Goal: Task Accomplishment & Management: Use online tool/utility

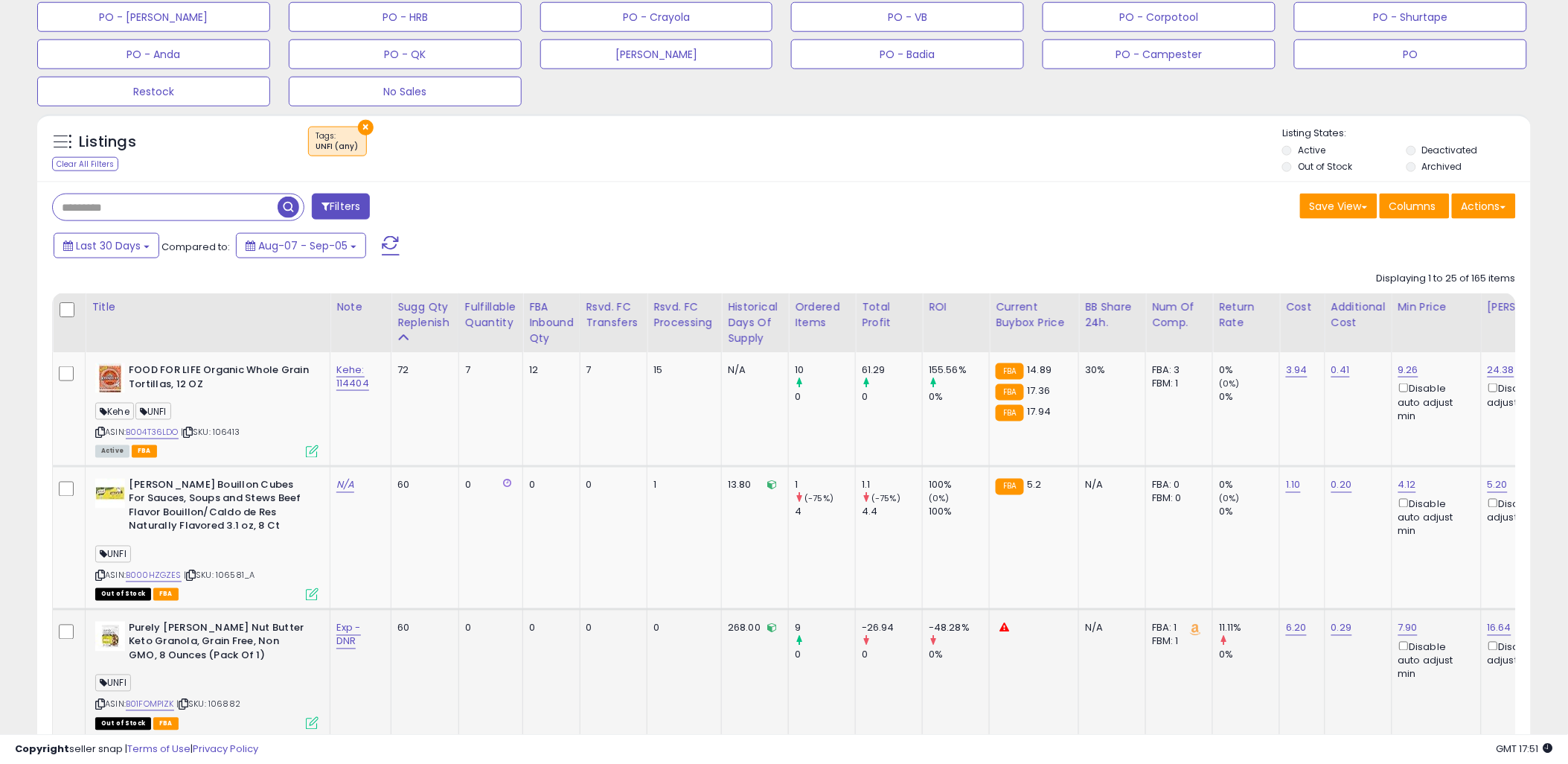
scroll to position [661, 0]
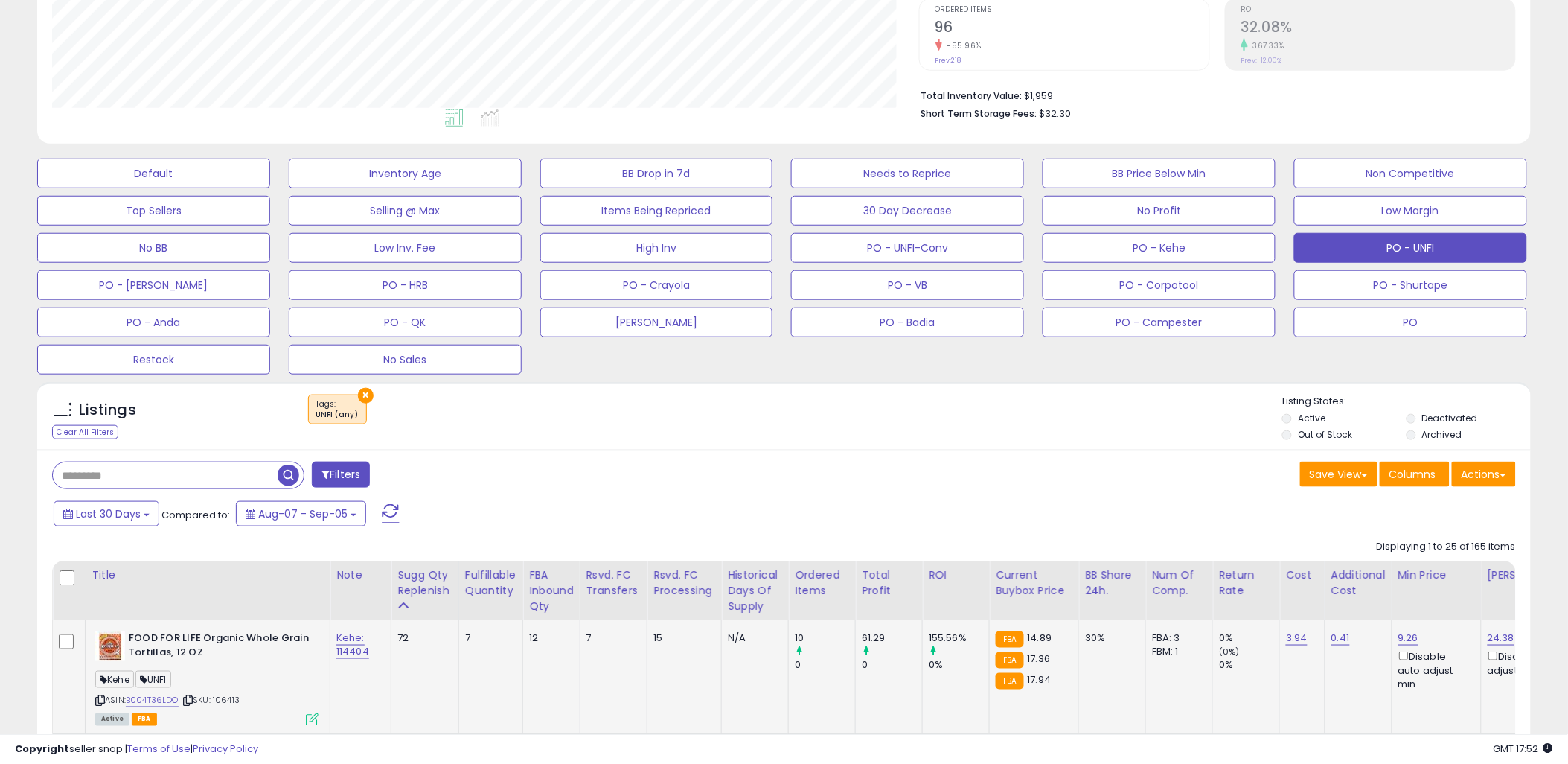
scroll to position [476, 0]
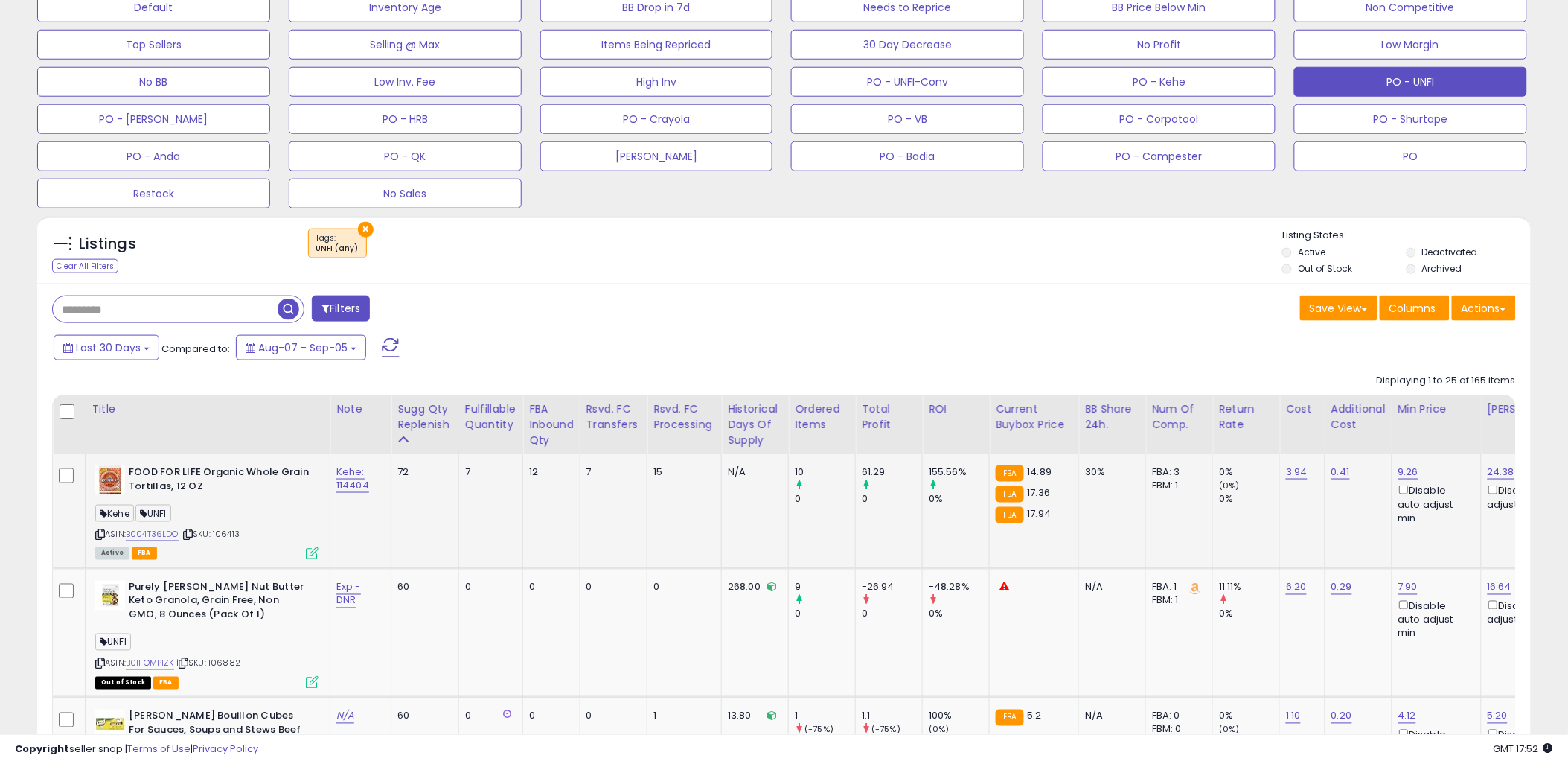
click at [231, 533] on span "| SKU: 106413" at bounding box center [209, 535] width 59 height 12
copy span "106413"
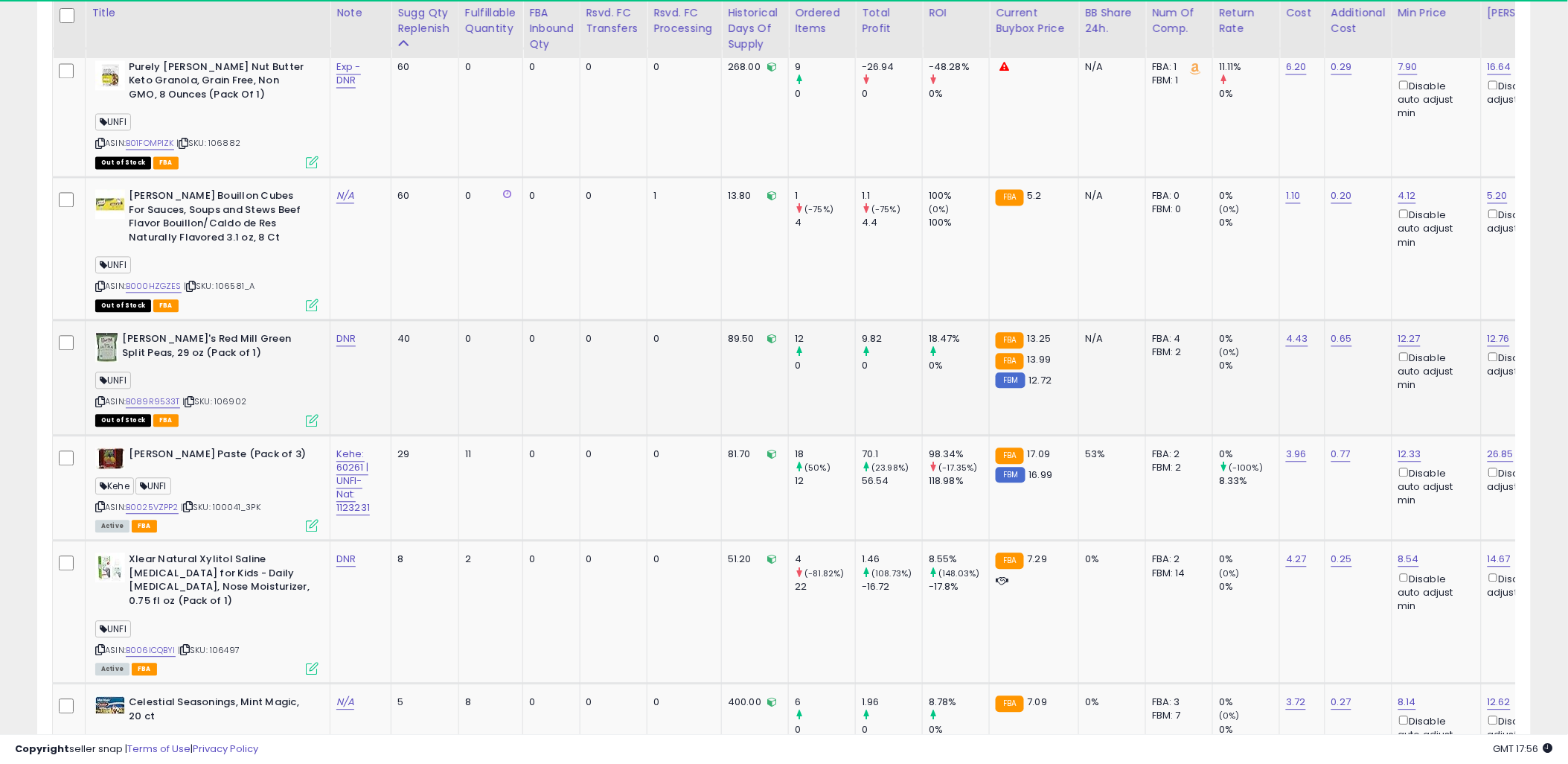
scroll to position [1163, 0]
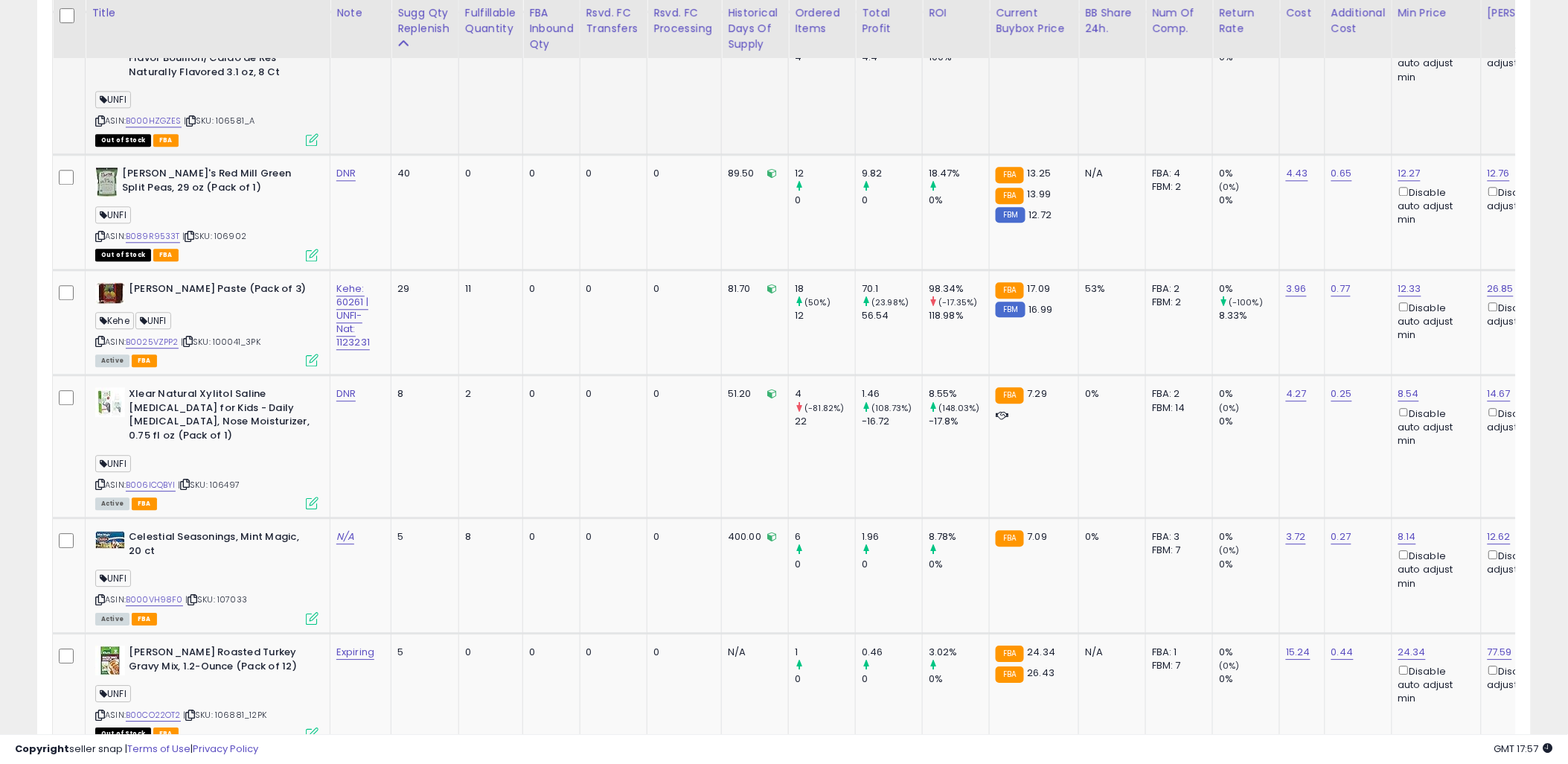
click at [1121, 104] on td "N/A" at bounding box center [1113, 83] width 67 height 143
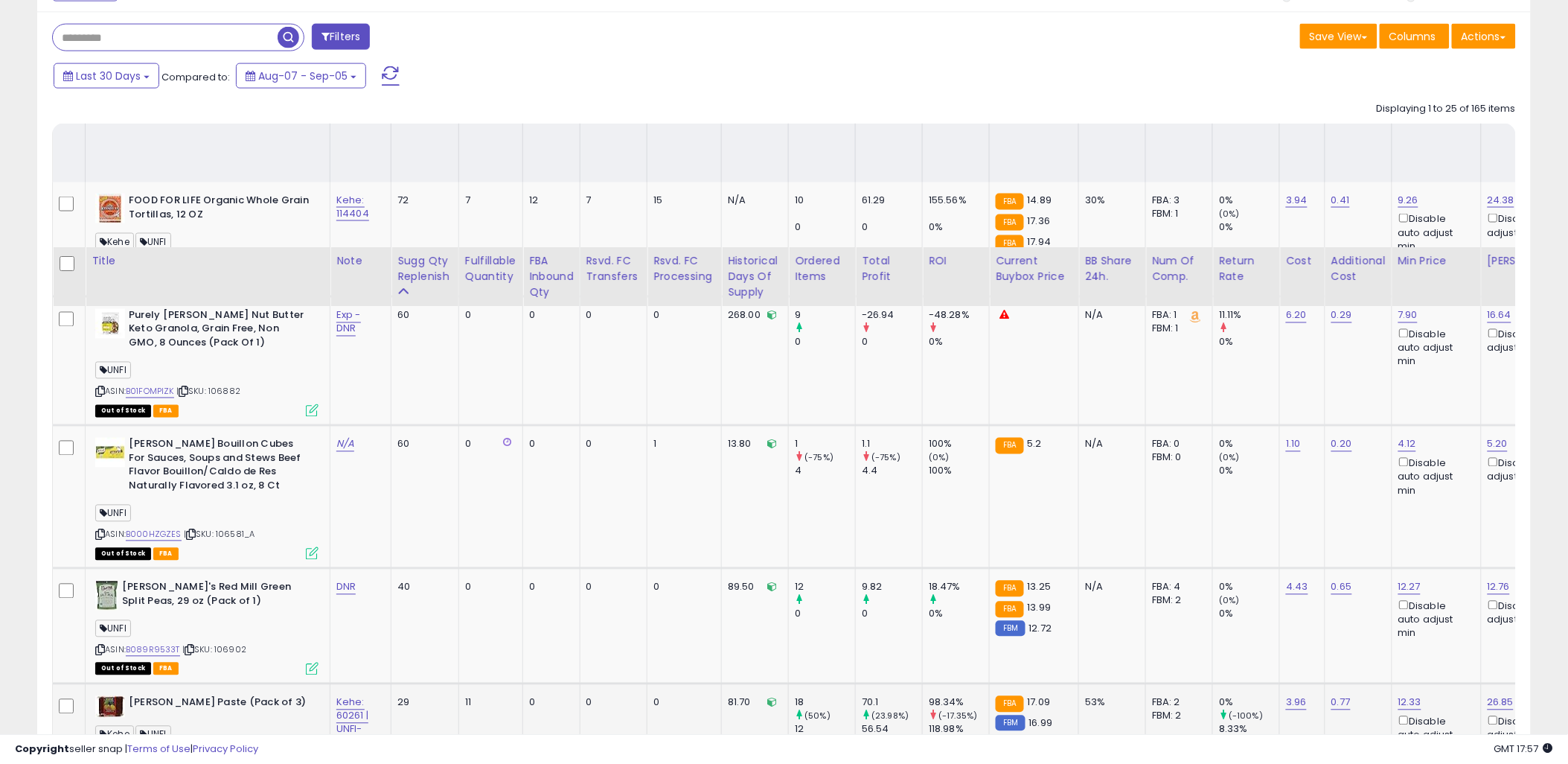
scroll to position [996, 0]
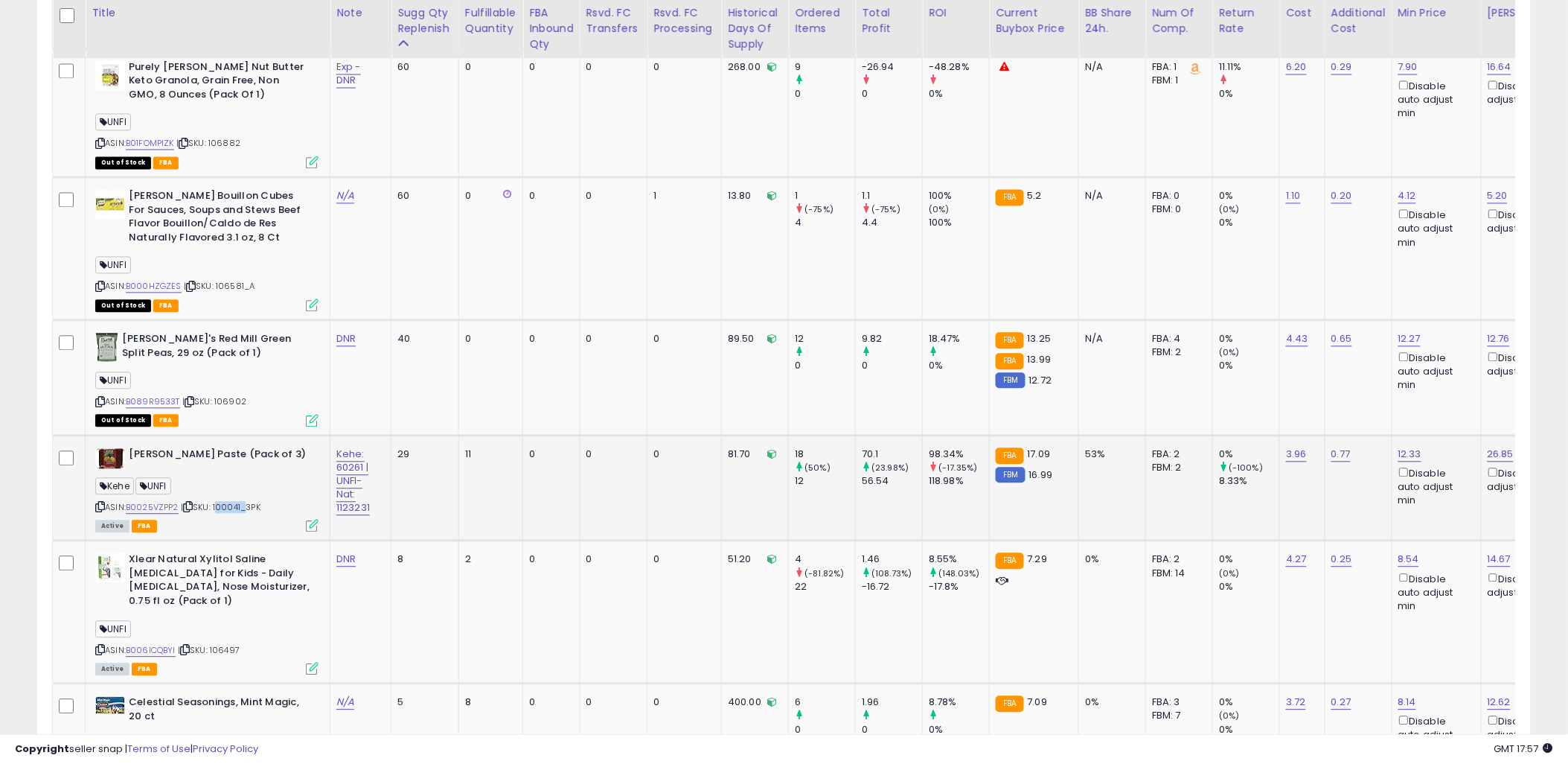
drag, startPoint x: 244, startPoint y: 505, endPoint x: 218, endPoint y: 509, distance: 26.3
click at [218, 509] on span "| SKU: 100041_3PK" at bounding box center [220, 508] width 79 height 12
copy span "100041"
click at [160, 505] on link "B0025VZPP2" at bounding box center [152, 508] width 53 height 13
drag, startPoint x: 373, startPoint y: 509, endPoint x: 332, endPoint y: 511, distance: 41.0
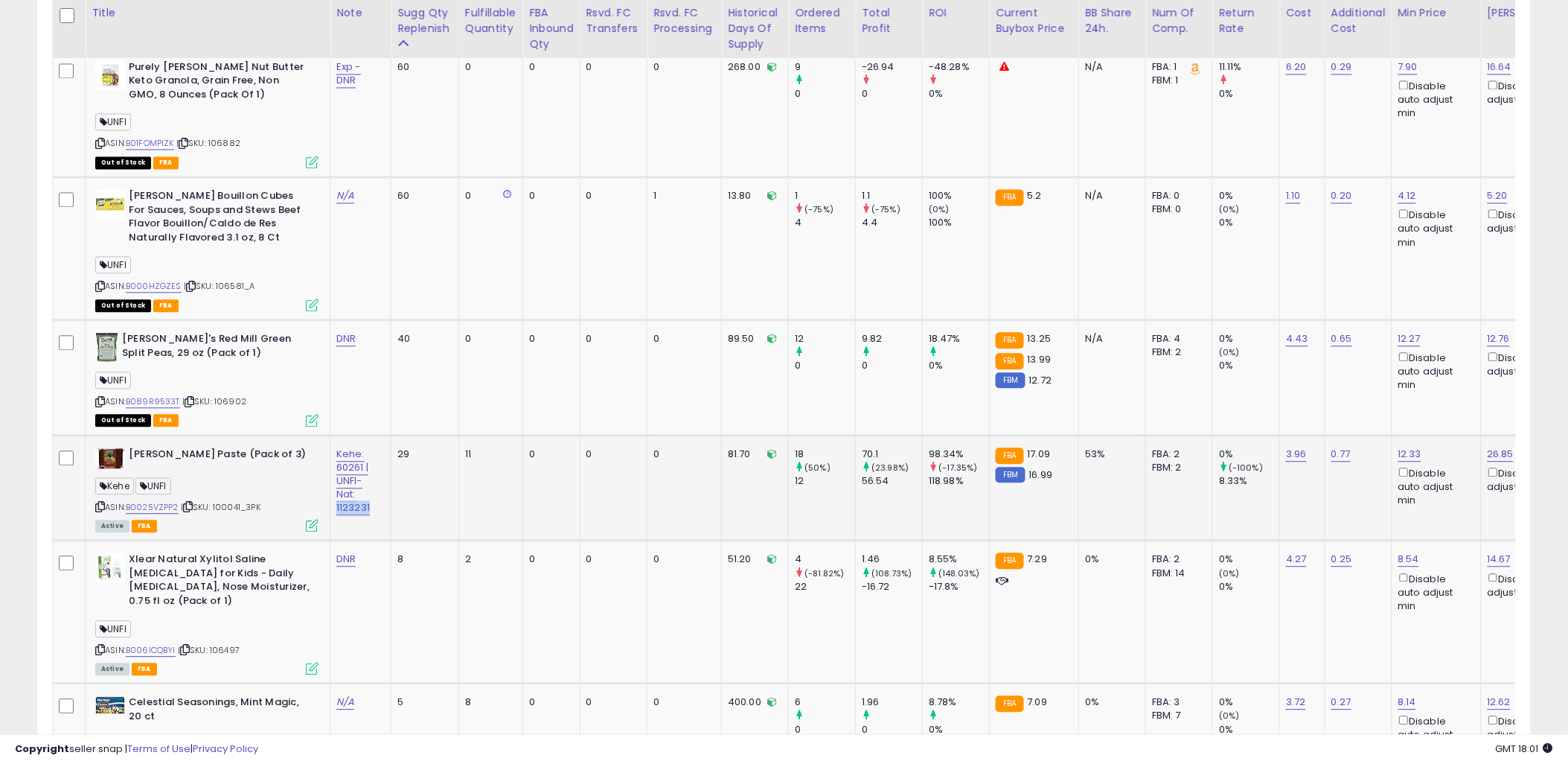
click at [332, 511] on td "Kehe: 60261 | UNFI-Nat: 1123231" at bounding box center [361, 488] width 61 height 106
copy link "1123231"
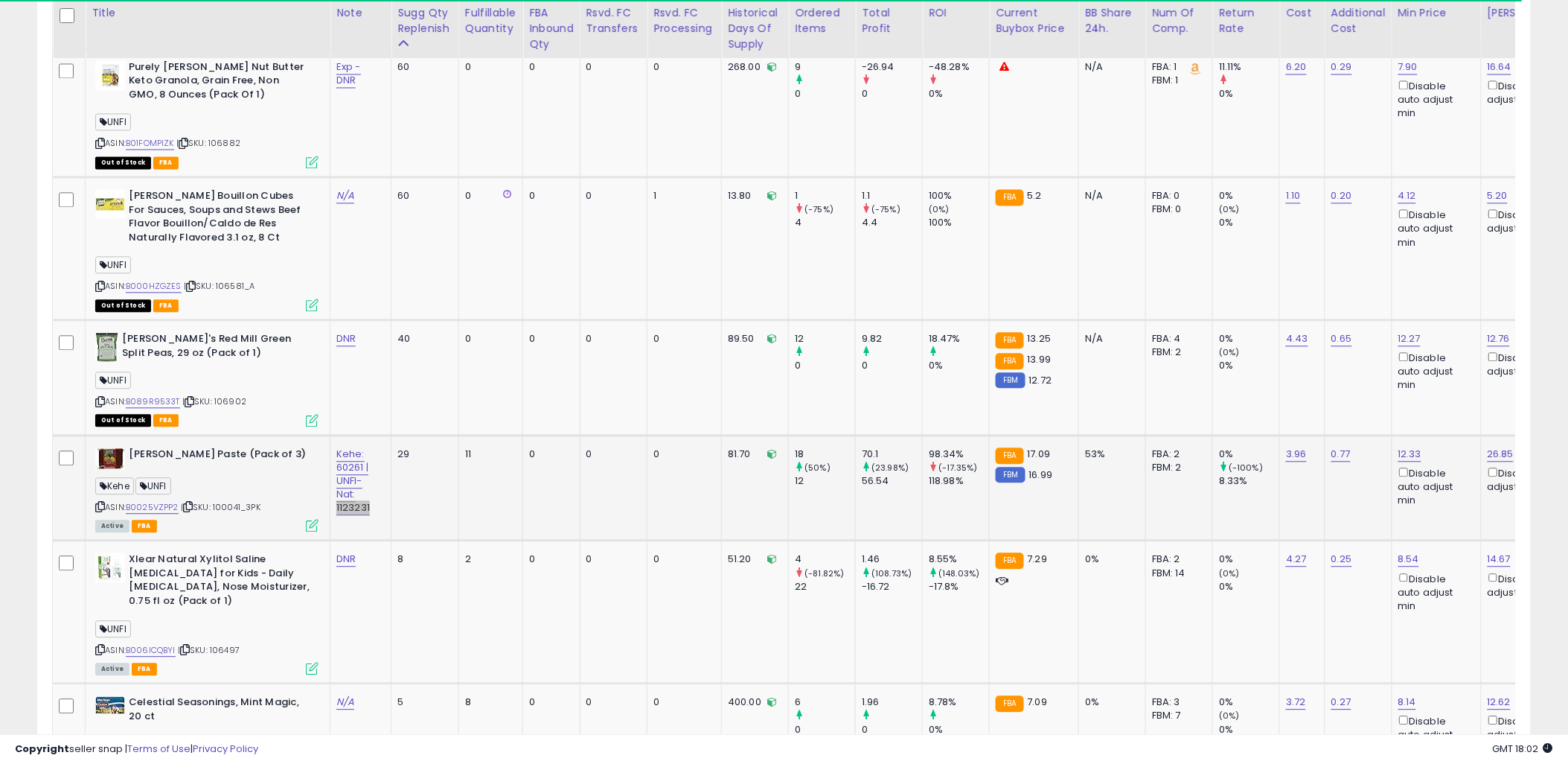
scroll to position [914, 0]
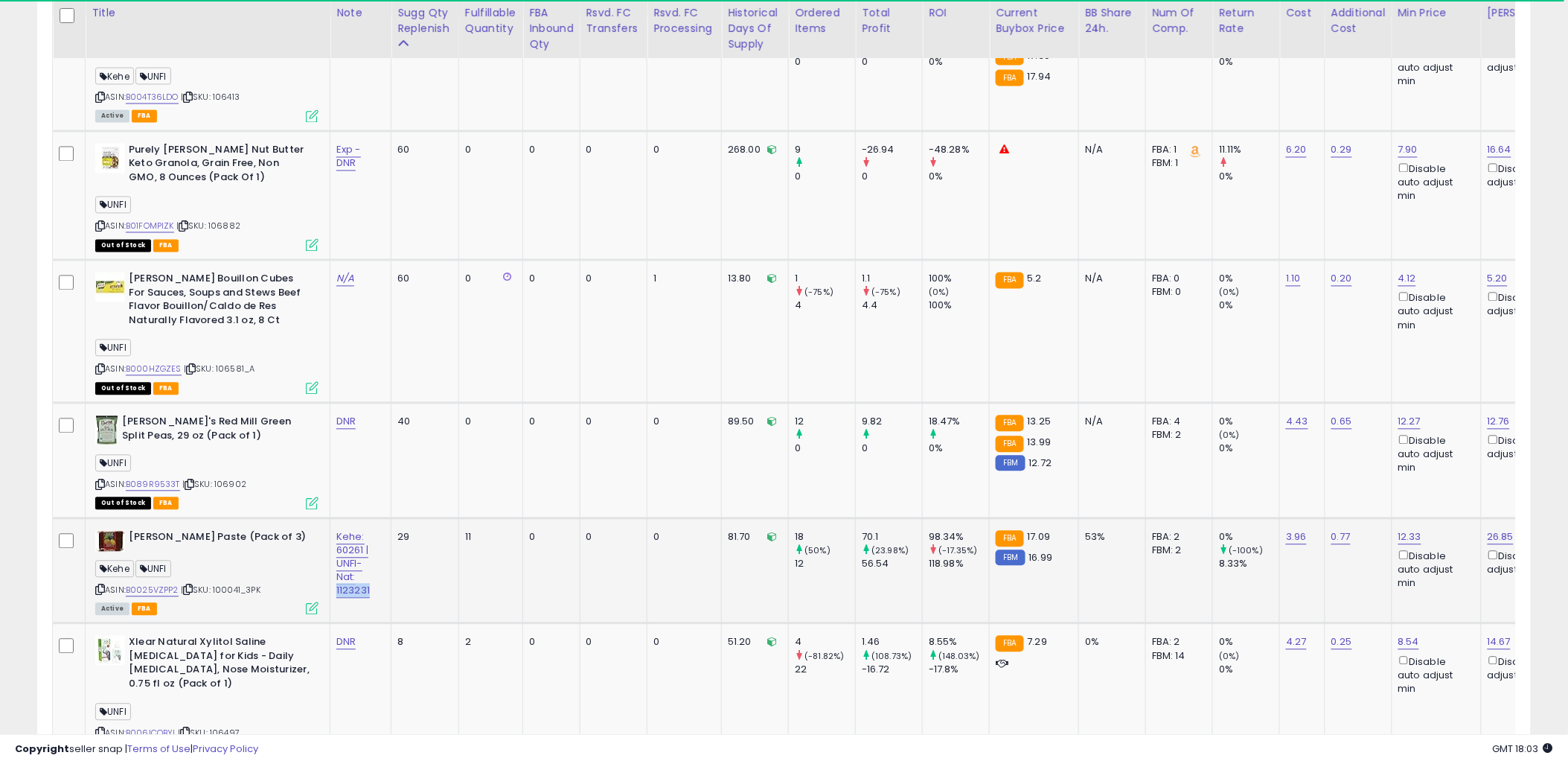
drag, startPoint x: 269, startPoint y: 589, endPoint x: 216, endPoint y: 588, distance: 53.0
click at [216, 588] on div "ASIN: B0025VZPP2 | SKU: 100041_3PK Active FBA" at bounding box center [206, 573] width 223 height 83
copy span "100041_3PK"
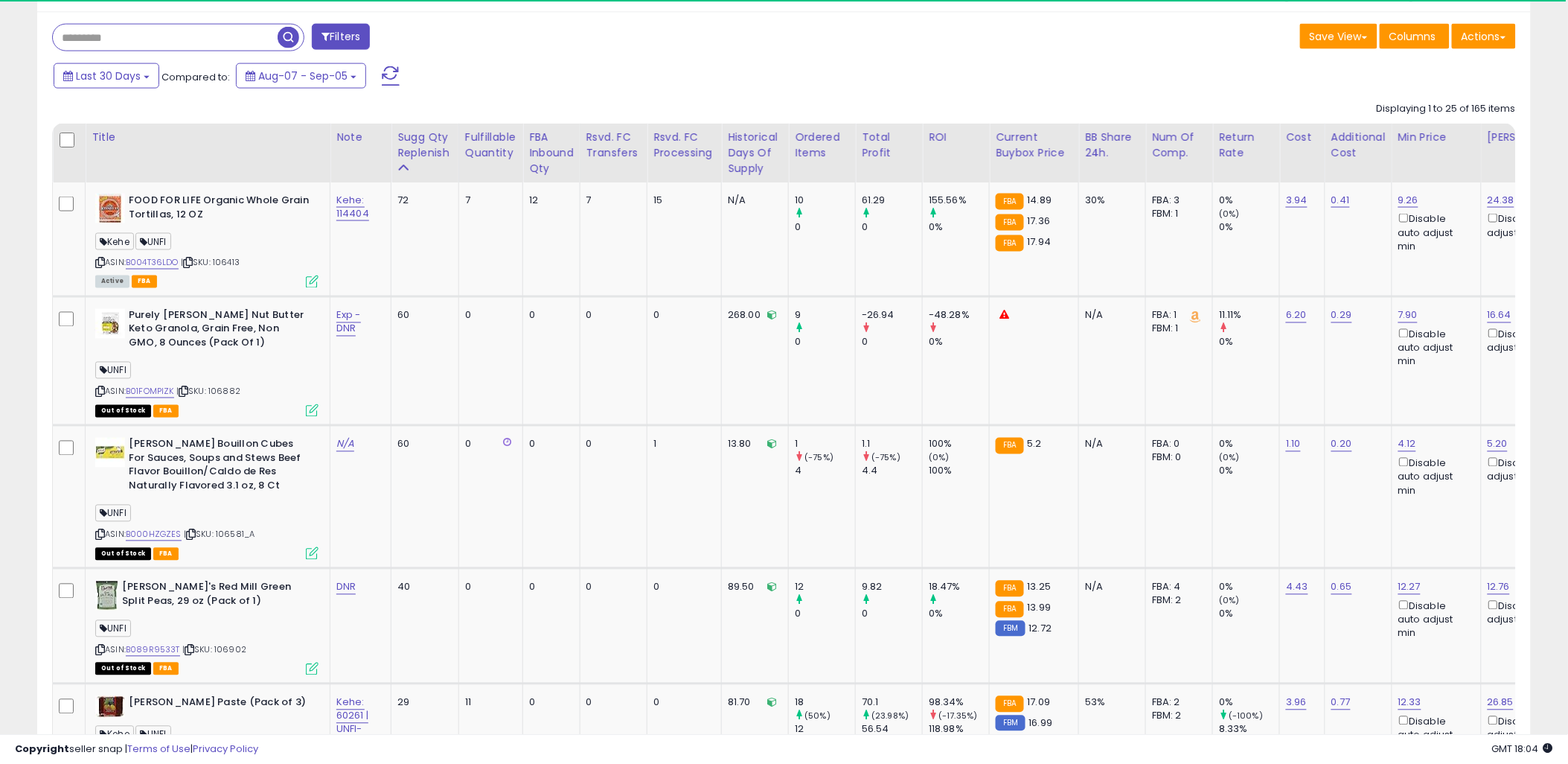
scroll to position [335, 0]
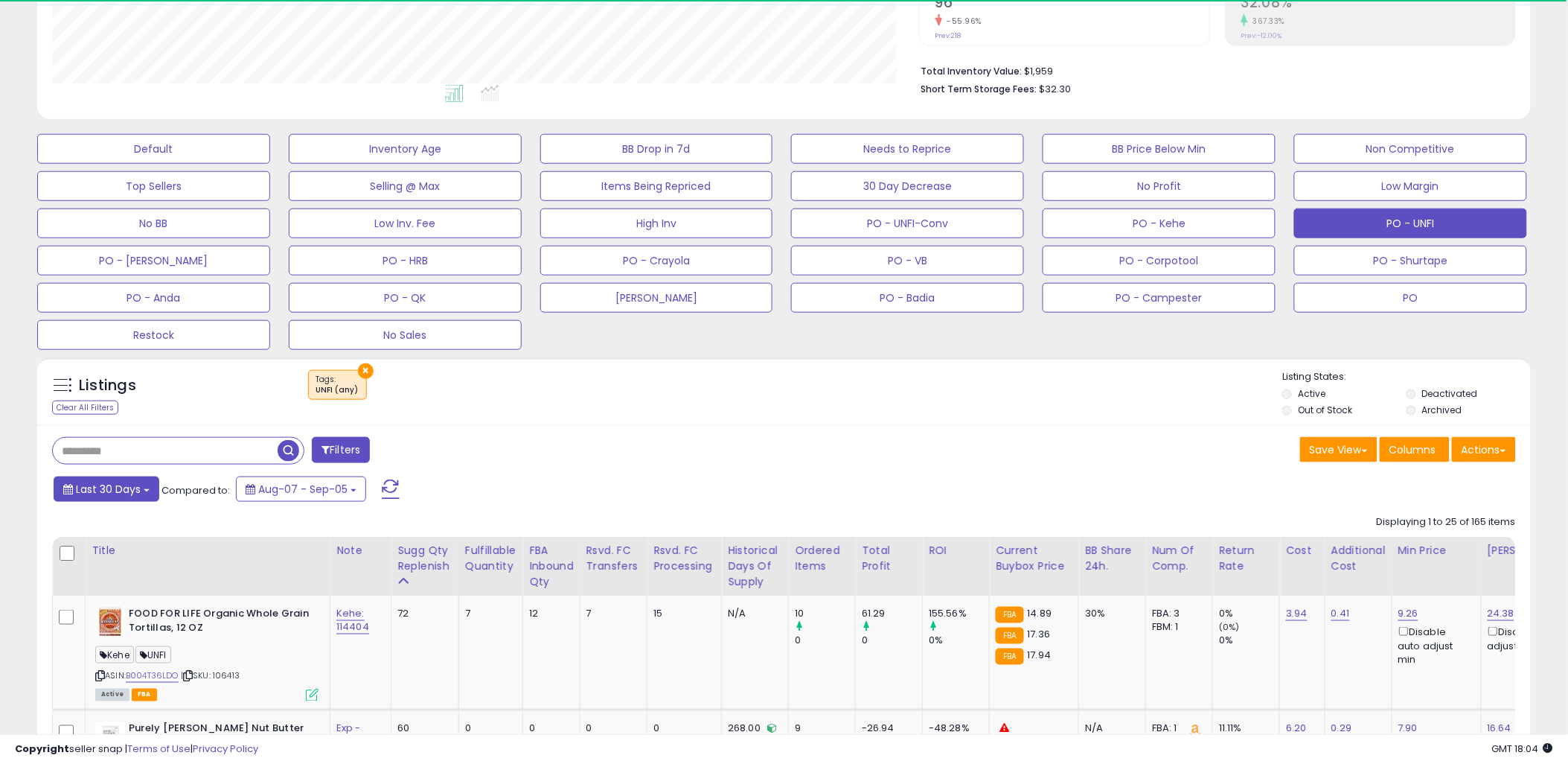
click at [146, 492] on b at bounding box center [147, 490] width 6 height 3
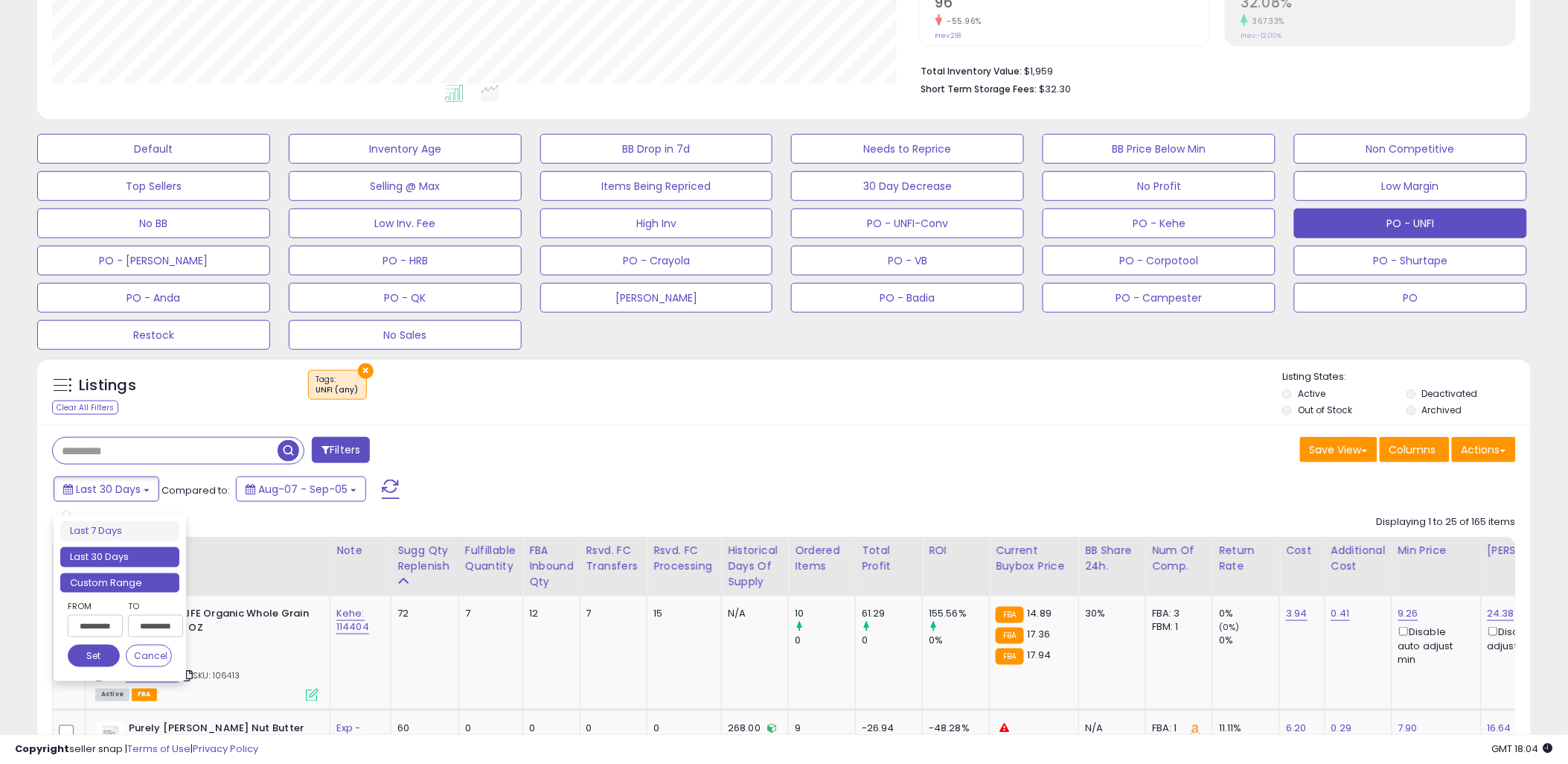
click at [102, 577] on li "Custom Range" at bounding box center [120, 583] width 119 height 20
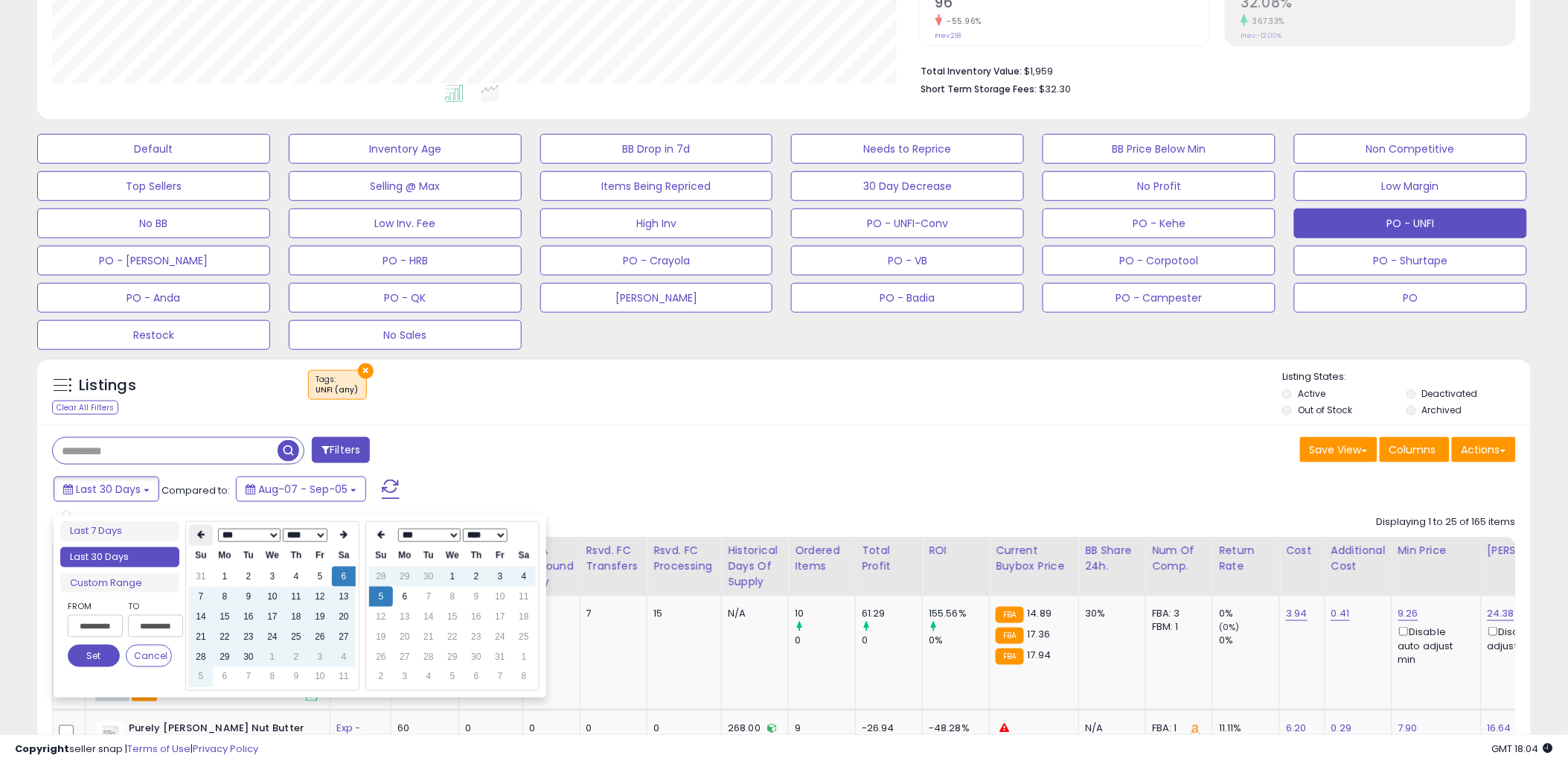
click at [198, 536] on icon at bounding box center [201, 535] width 8 height 9
click at [246, 573] on td "1" at bounding box center [249, 576] width 24 height 20
type input "**********"
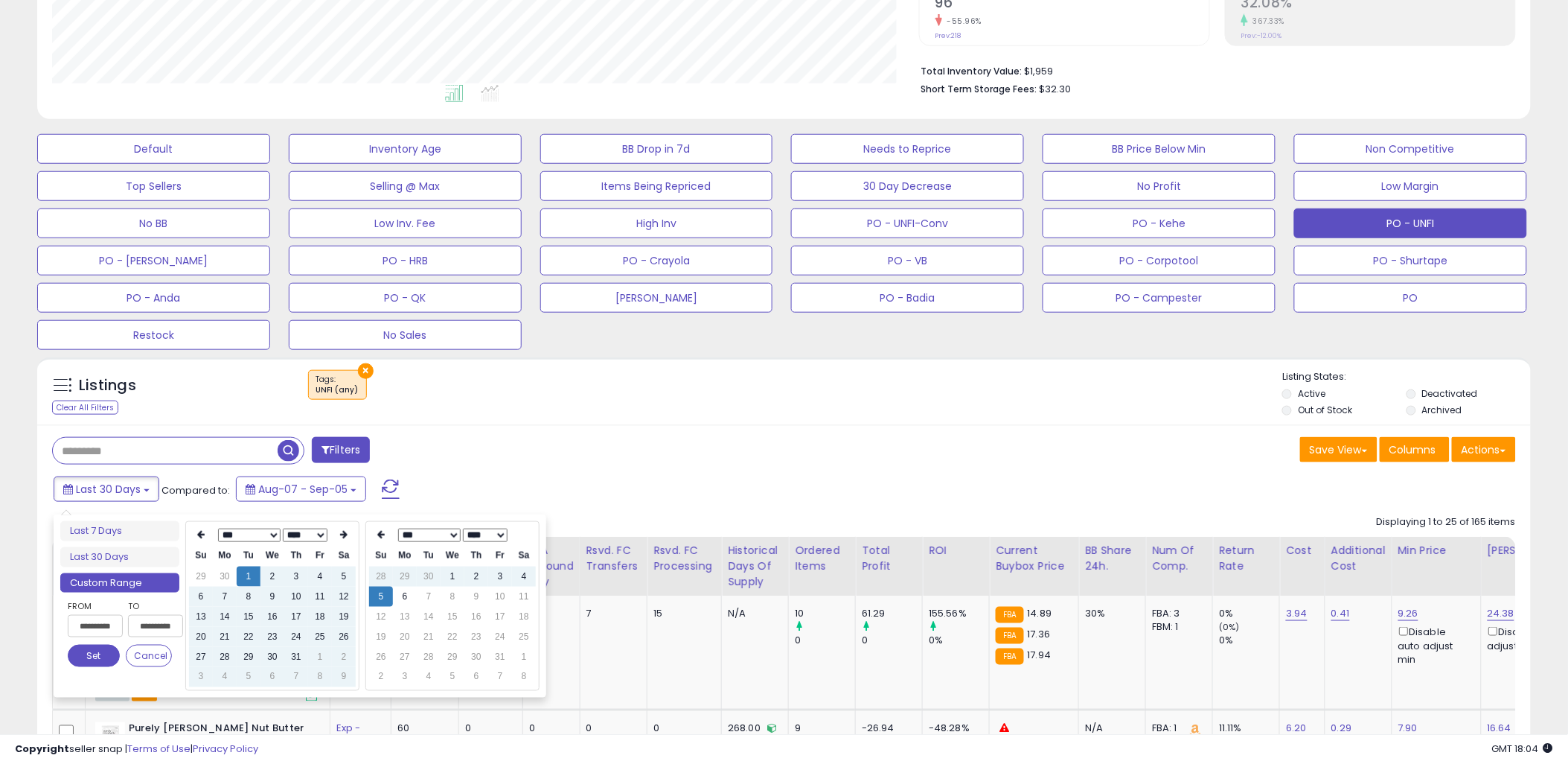
type input "**********"
click at [101, 661] on button "Set" at bounding box center [93, 656] width 53 height 23
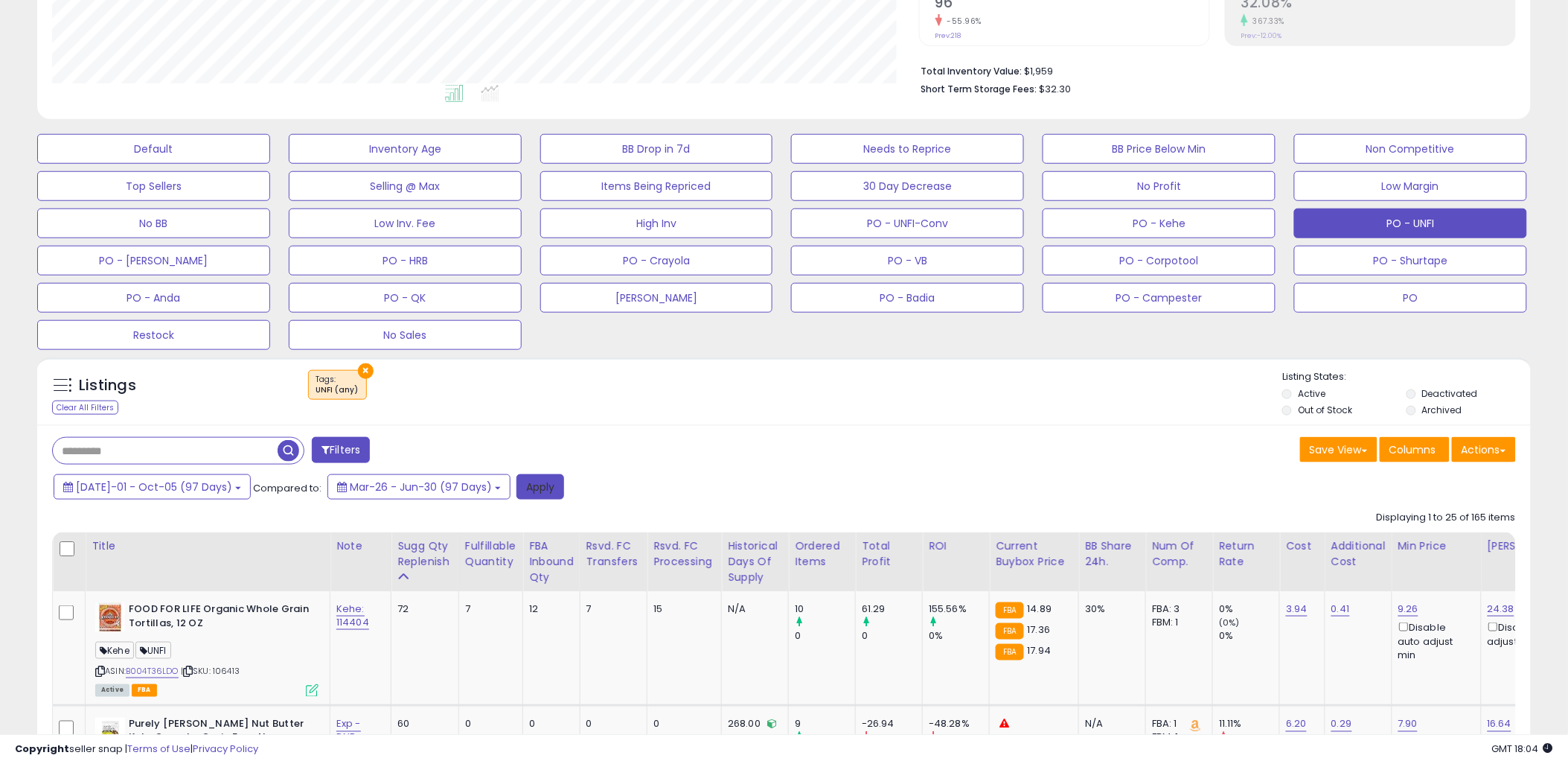
click at [517, 488] on button "Apply" at bounding box center [541, 487] width 48 height 26
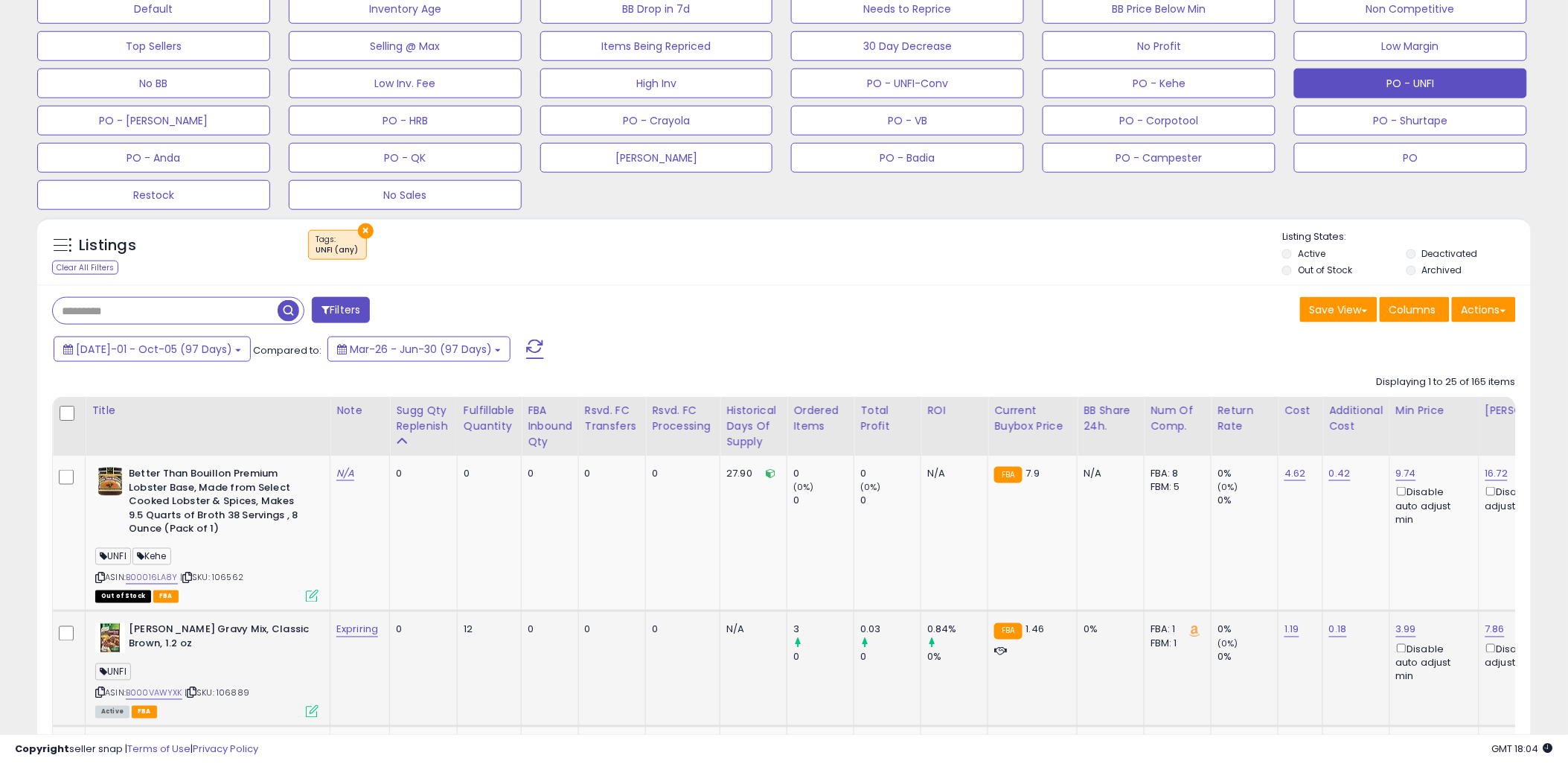
scroll to position [641, 0]
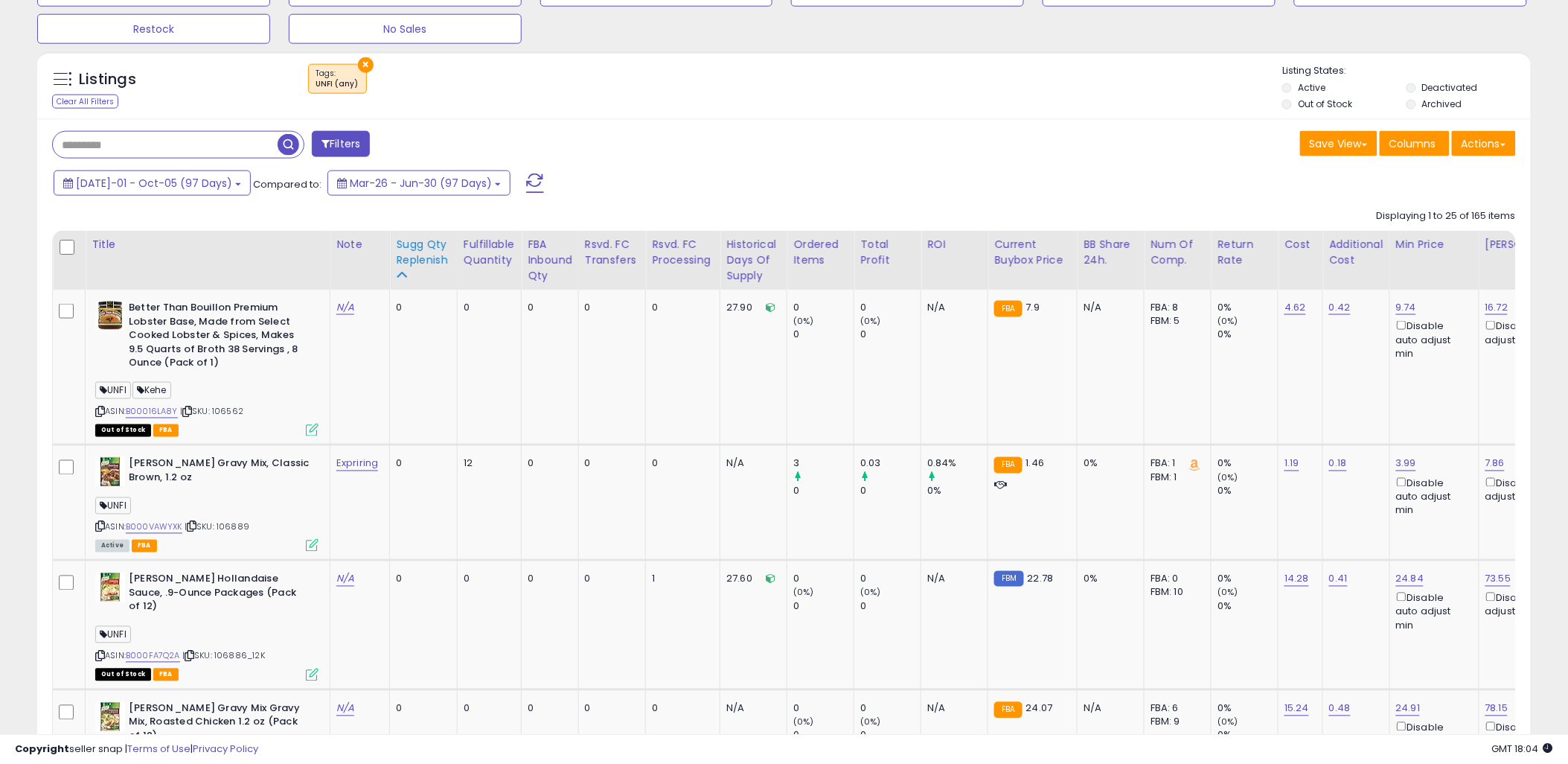
click at [410, 251] on div "Sugg Qty Replenish" at bounding box center [423, 253] width 56 height 32
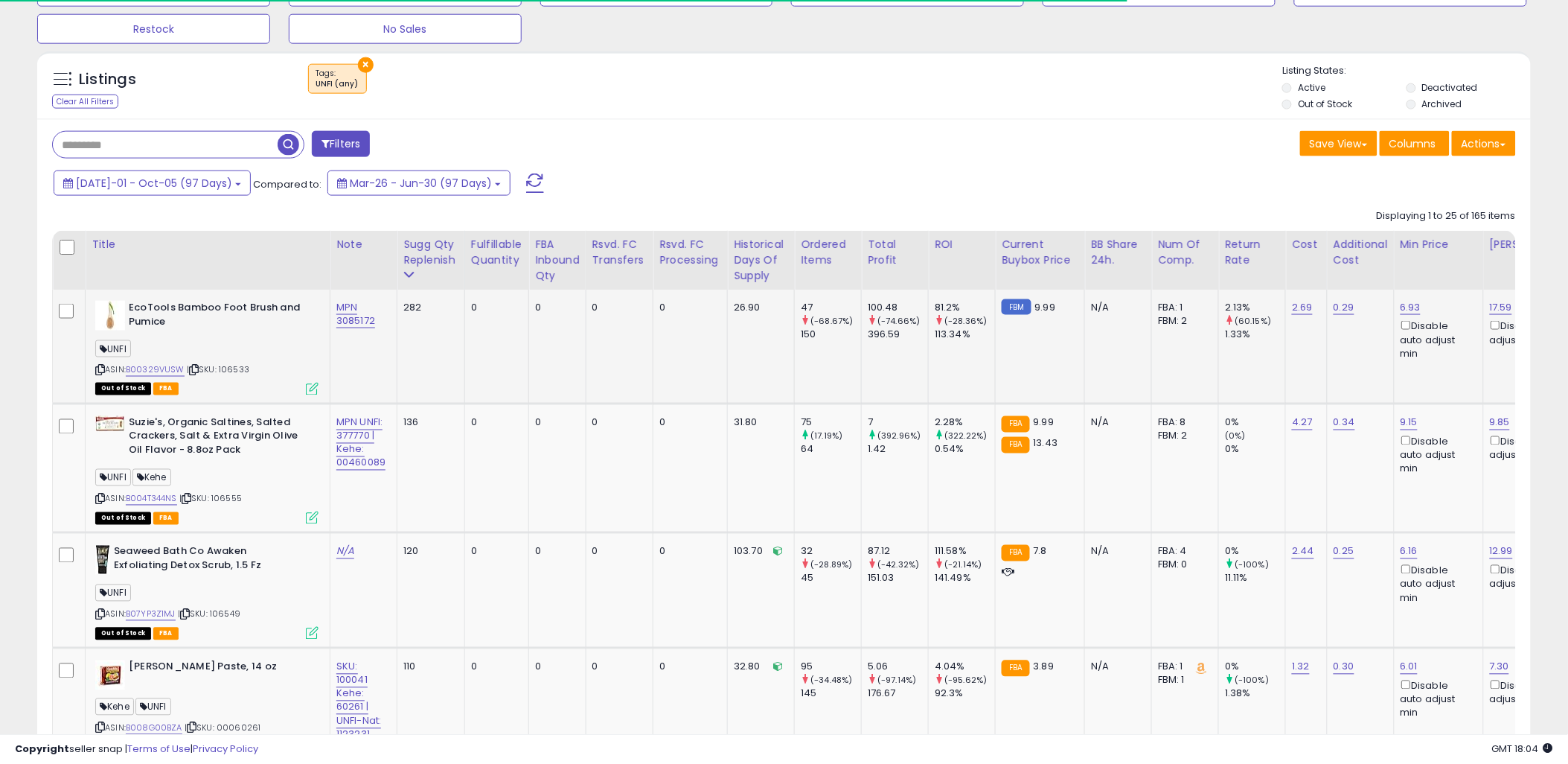
click at [228, 369] on span "| SKU: 106533" at bounding box center [217, 370] width 62 height 12
copy span "106533"
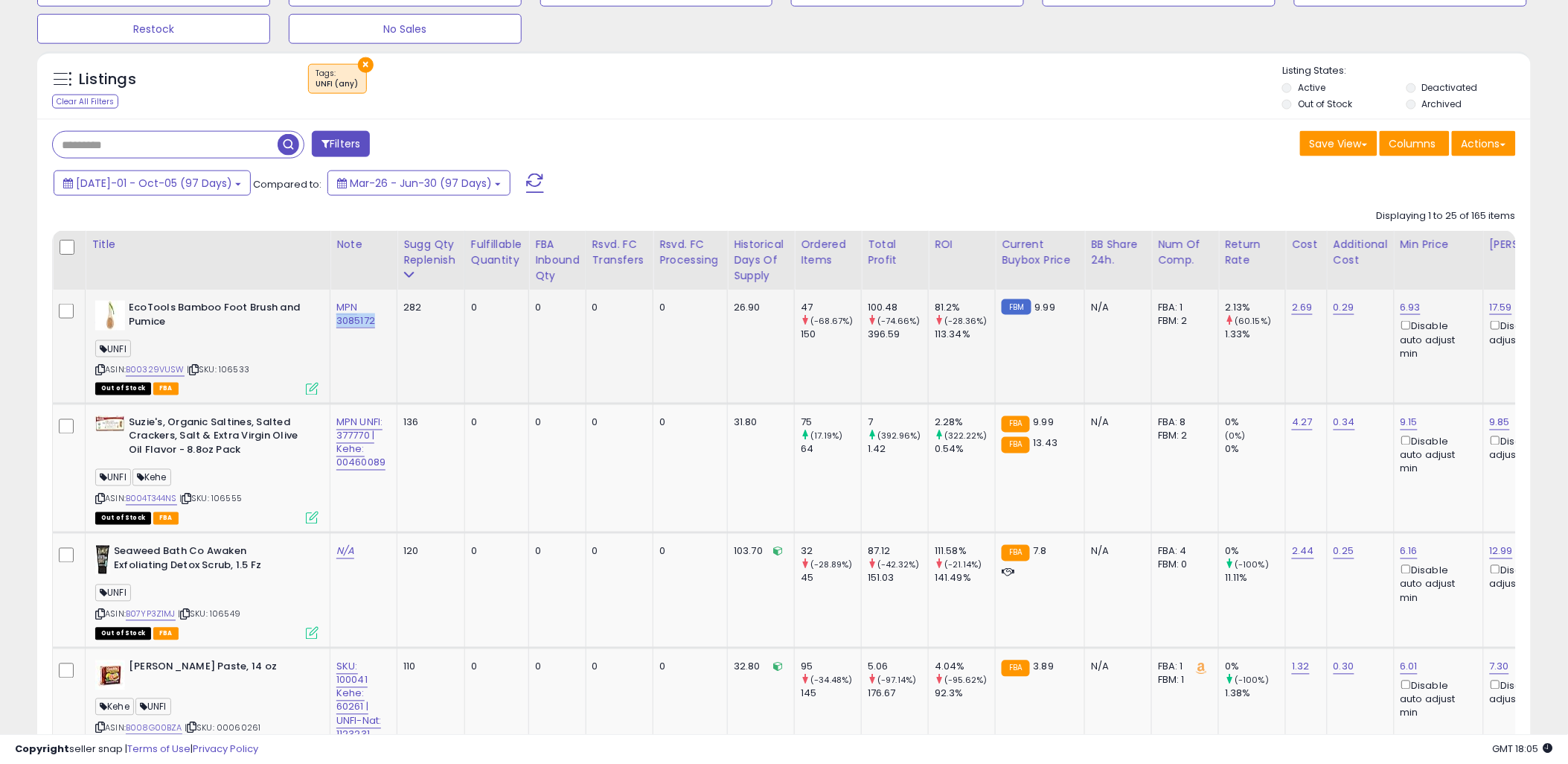
drag, startPoint x: 383, startPoint y: 324, endPoint x: 333, endPoint y: 323, distance: 50.0
click at [333, 323] on td "MPN 3085172" at bounding box center [364, 346] width 67 height 114
copy link "3085172"
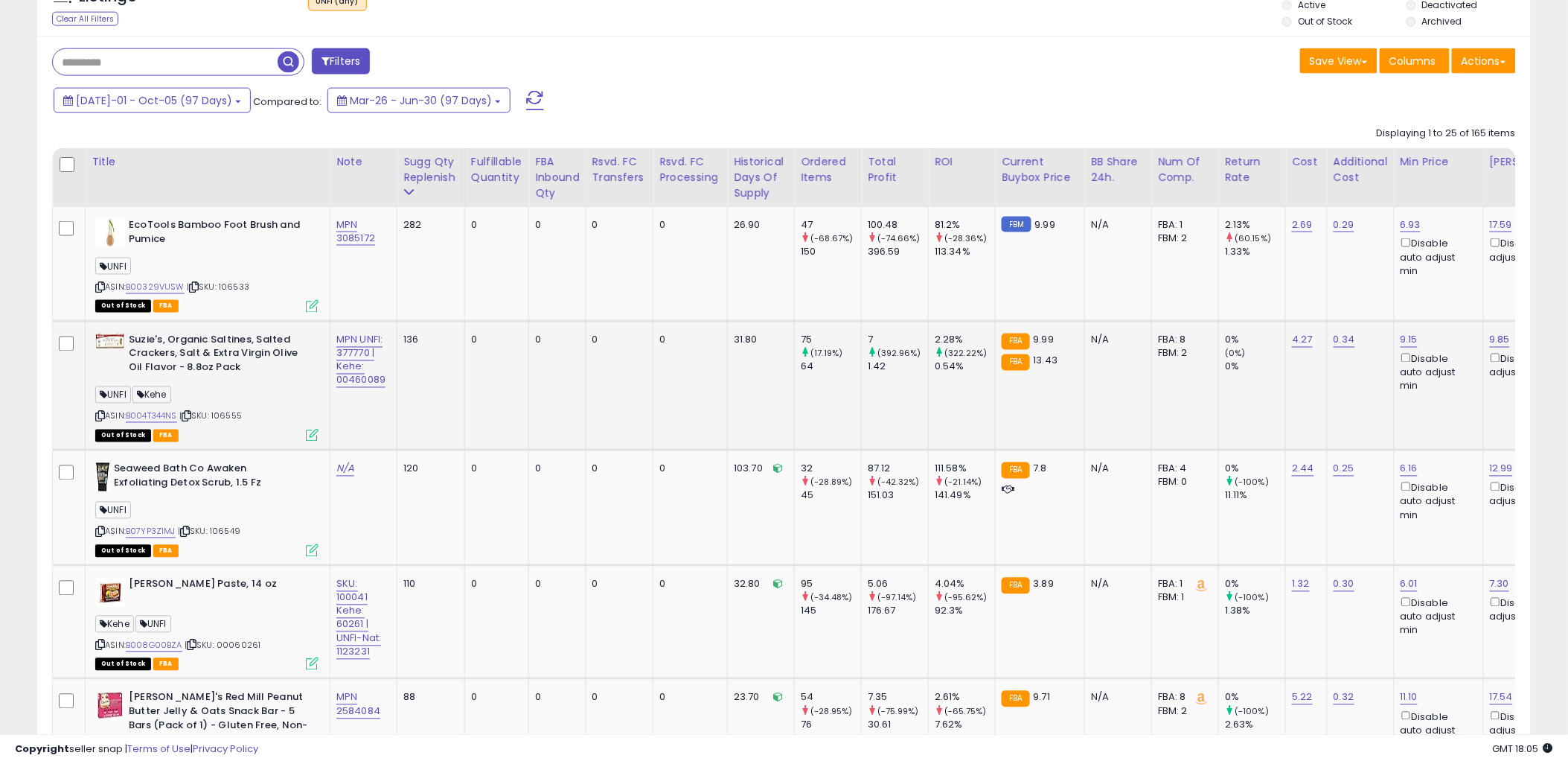
click at [228, 410] on div "ASIN: B004T344NS | SKU: 106555 Out of Stock FBA" at bounding box center [206, 386] width 223 height 106
copy span "106555"
drag, startPoint x: 332, startPoint y: 354, endPoint x: 371, endPoint y: 352, distance: 39.1
click at [371, 352] on td "MPN UNFI: 377770 | Kehe: 00460089" at bounding box center [364, 385] width 67 height 129
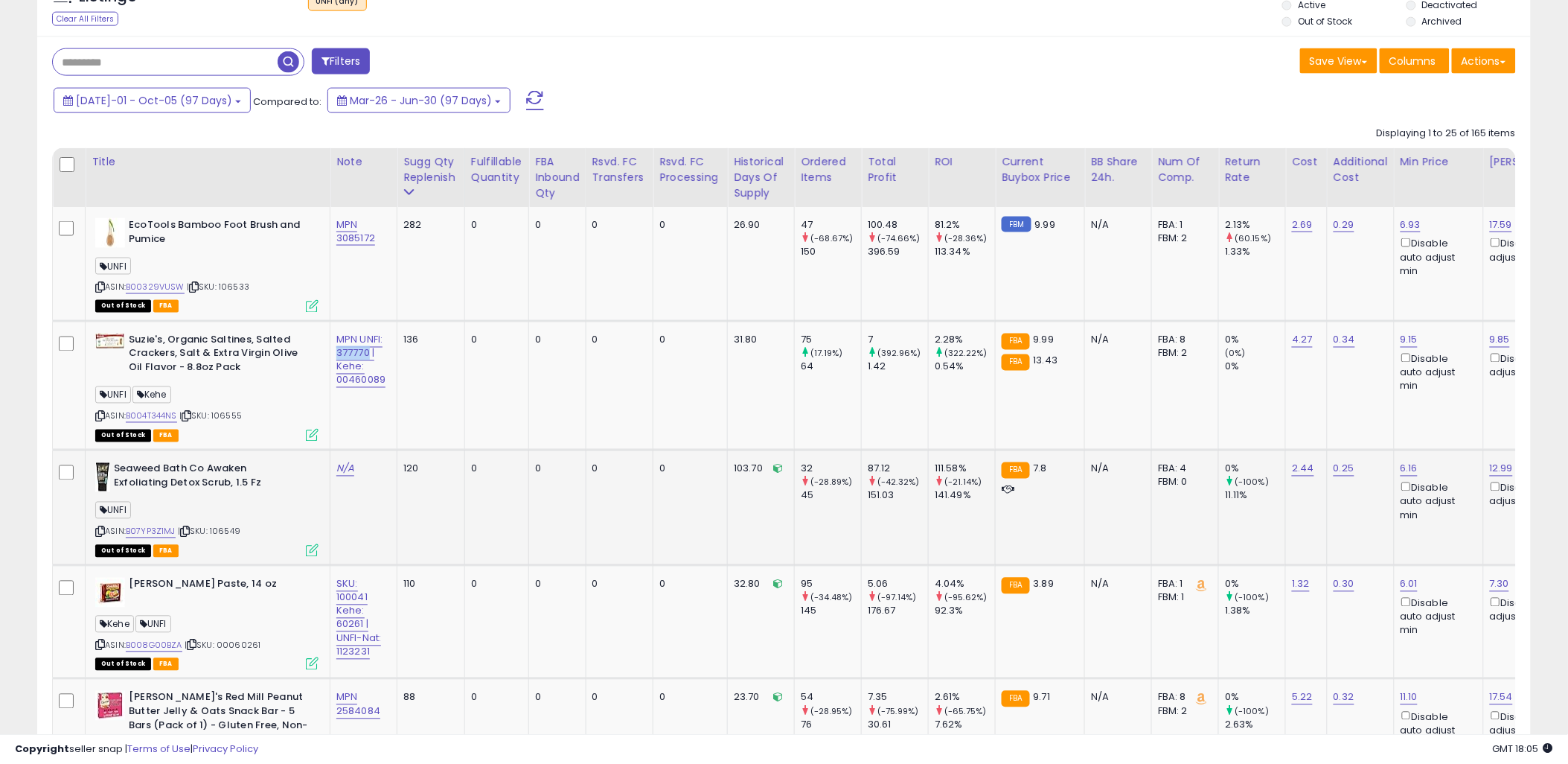
copy link "377770"
drag, startPoint x: 390, startPoint y: 384, endPoint x: 336, endPoint y: 380, distance: 54.1
click at [336, 380] on td "MPN UNFI: 377770 | Kehe: 00460089" at bounding box center [364, 385] width 67 height 129
copy link "00460089"
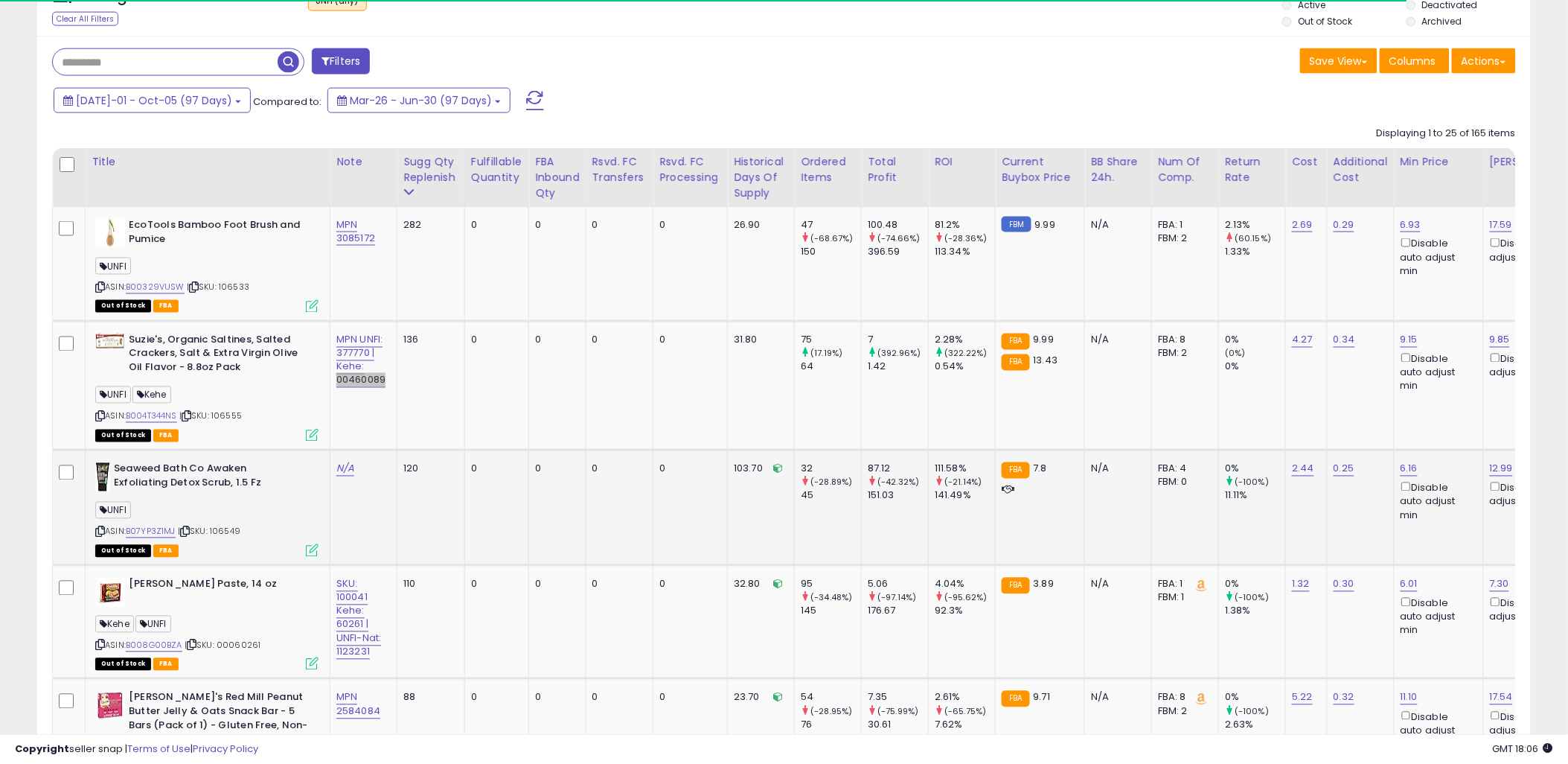
scroll to position [807, 0]
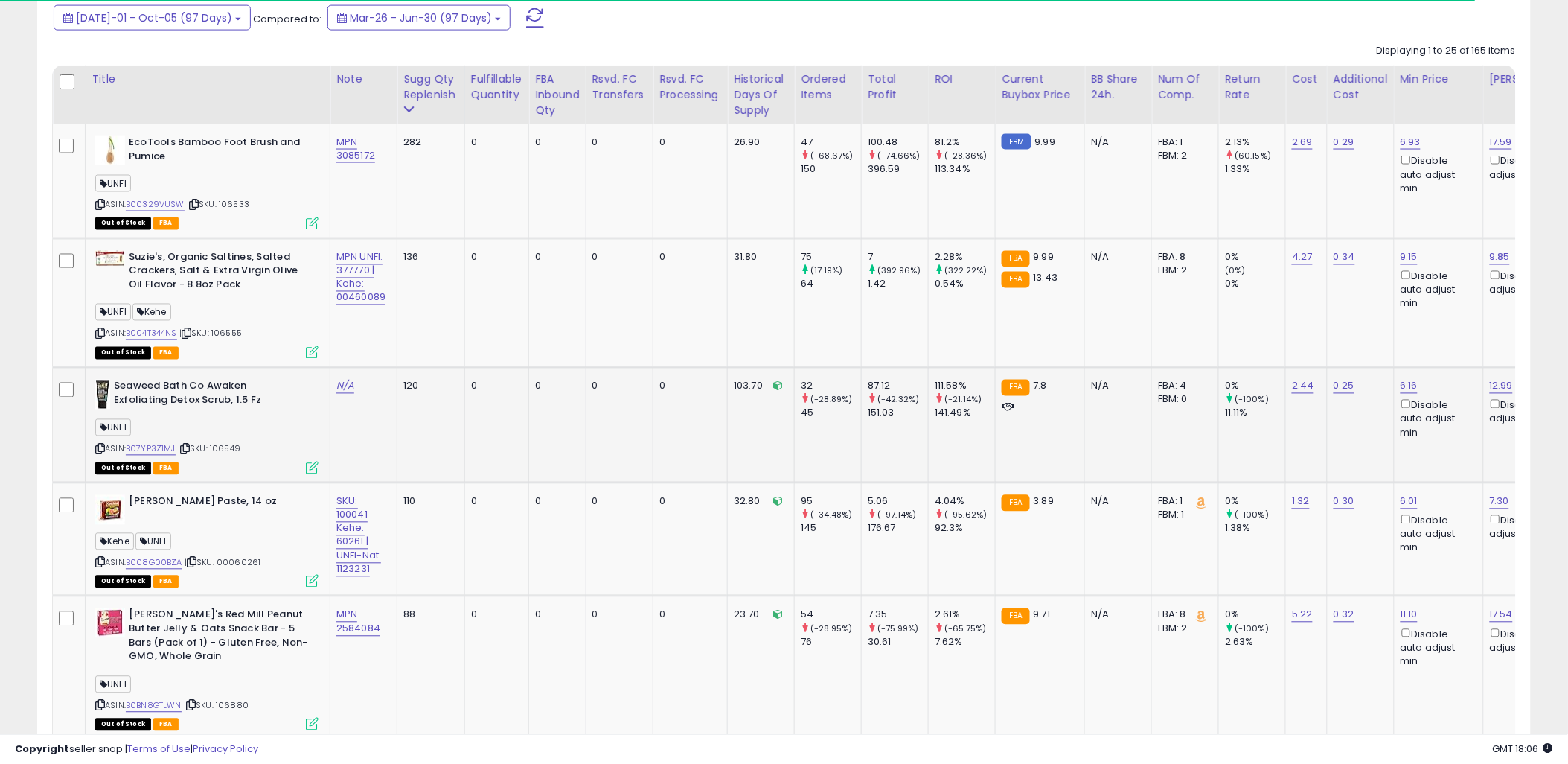
click at [228, 449] on span "| SKU: 106549" at bounding box center [208, 449] width 62 height 12
copy span "106549"
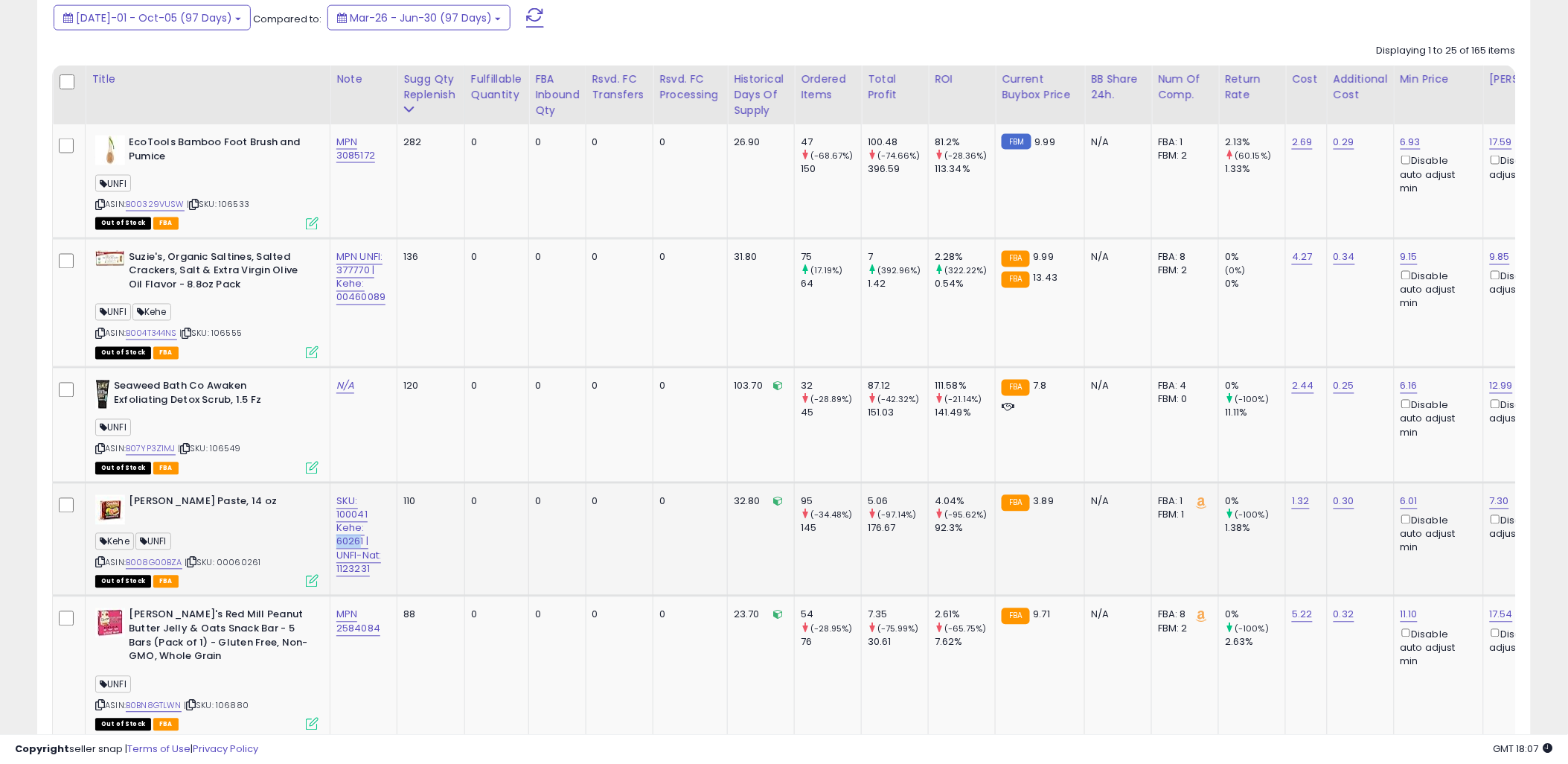
drag, startPoint x: 335, startPoint y: 540, endPoint x: 362, endPoint y: 539, distance: 27.0
click at [362, 539] on td "SKU: 100041 Kehe: 60261 | UNFI-Nat: 1123231" at bounding box center [364, 539] width 67 height 114
click at [365, 539] on link "SKU: 100041 Kehe: 60261 | UNFI-Nat: 1123231" at bounding box center [358, 535] width 45 height 82
click at [384, 540] on div "**********" at bounding box center [361, 536] width 50 height 81
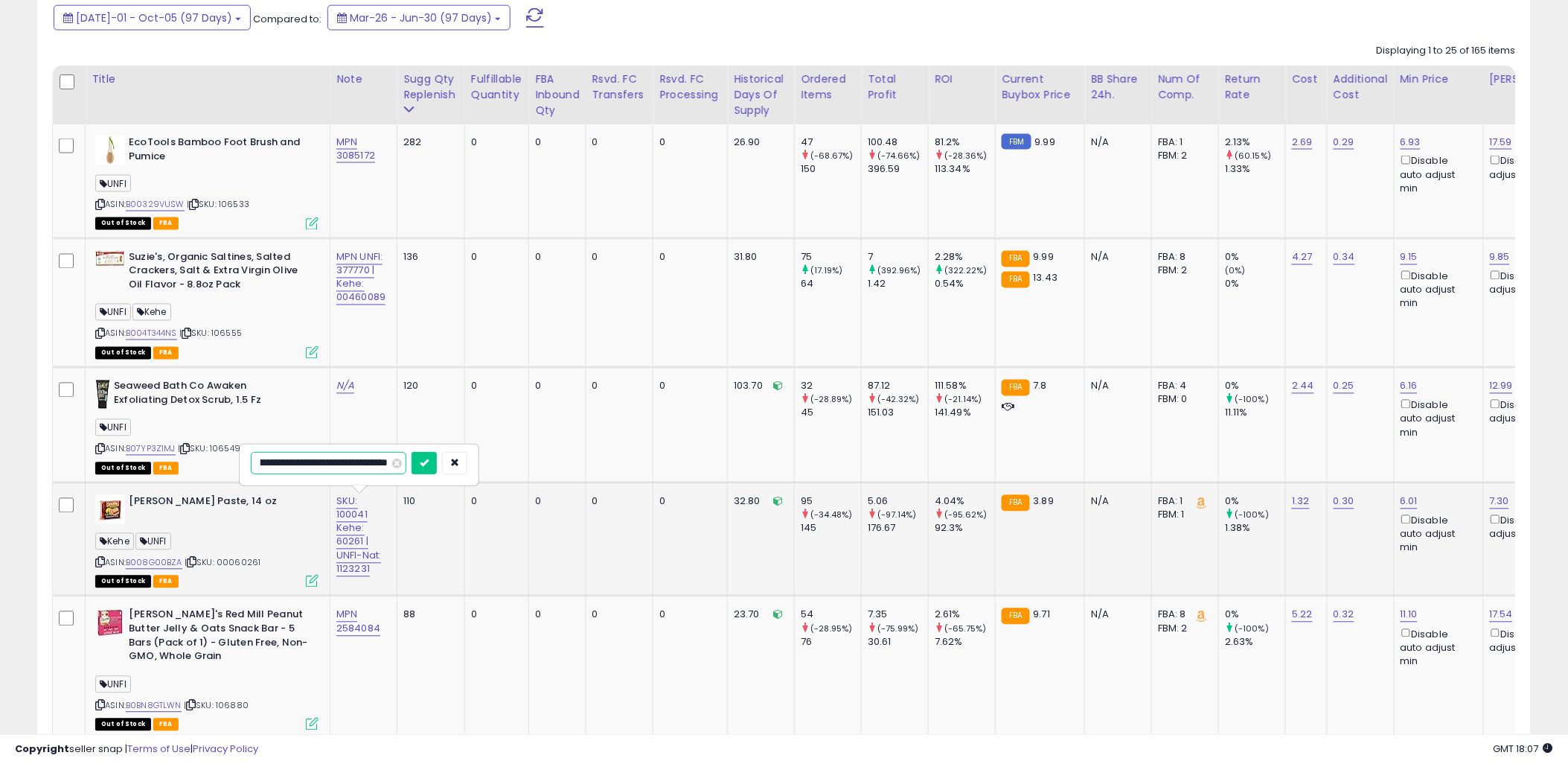
drag, startPoint x: 360, startPoint y: 464, endPoint x: 285, endPoint y: 464, distance: 75.0
click at [285, 464] on input "**********" at bounding box center [328, 463] width 156 height 23
click at [458, 459] on icon "button" at bounding box center [454, 462] width 9 height 9
click at [347, 385] on link "N/A" at bounding box center [345, 386] width 18 height 15
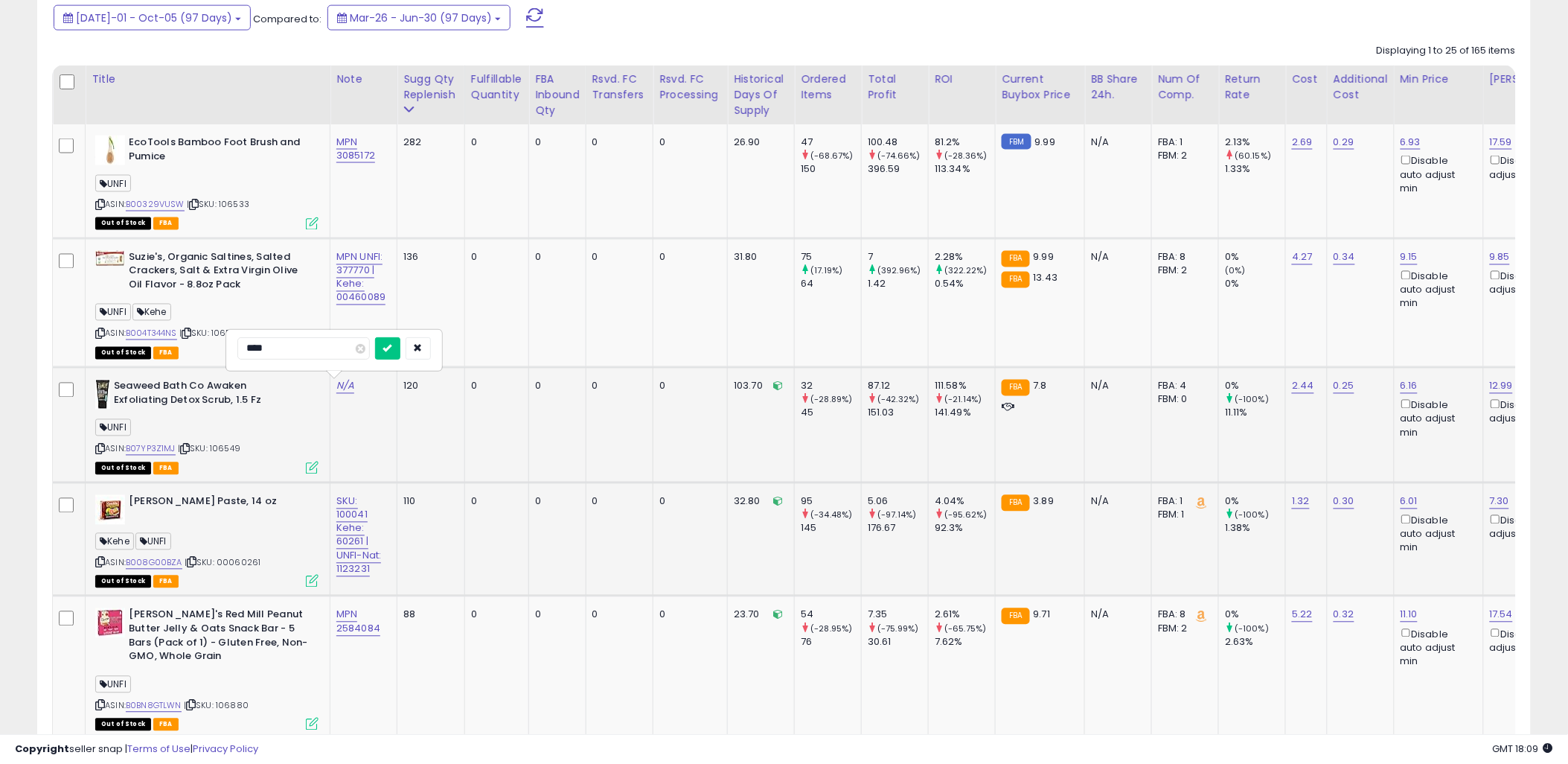
type input "**********"
click button "submit" at bounding box center [388, 348] width 26 height 23
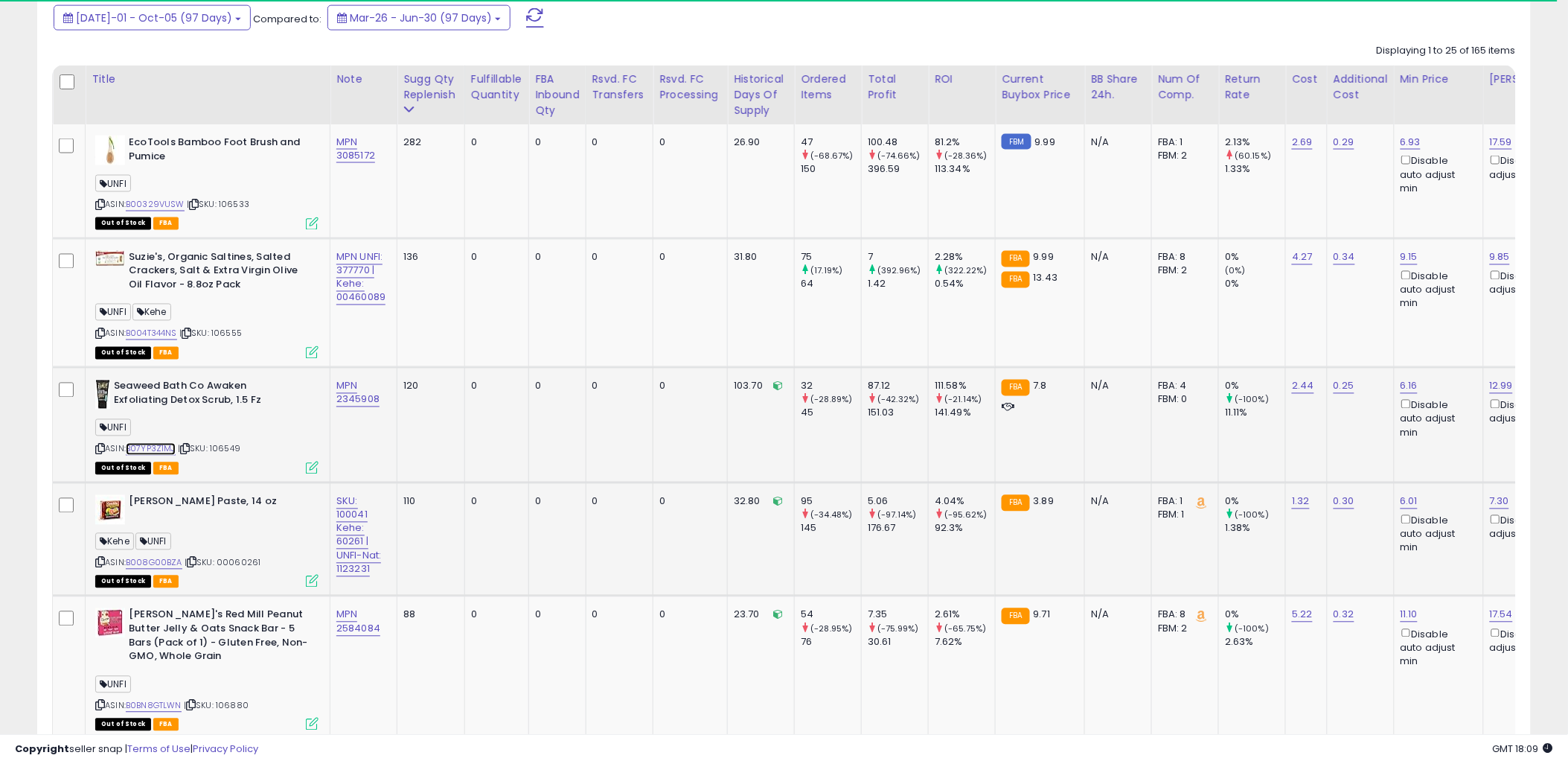
click at [168, 446] on link "B07YP3Z1MJ" at bounding box center [151, 449] width 50 height 13
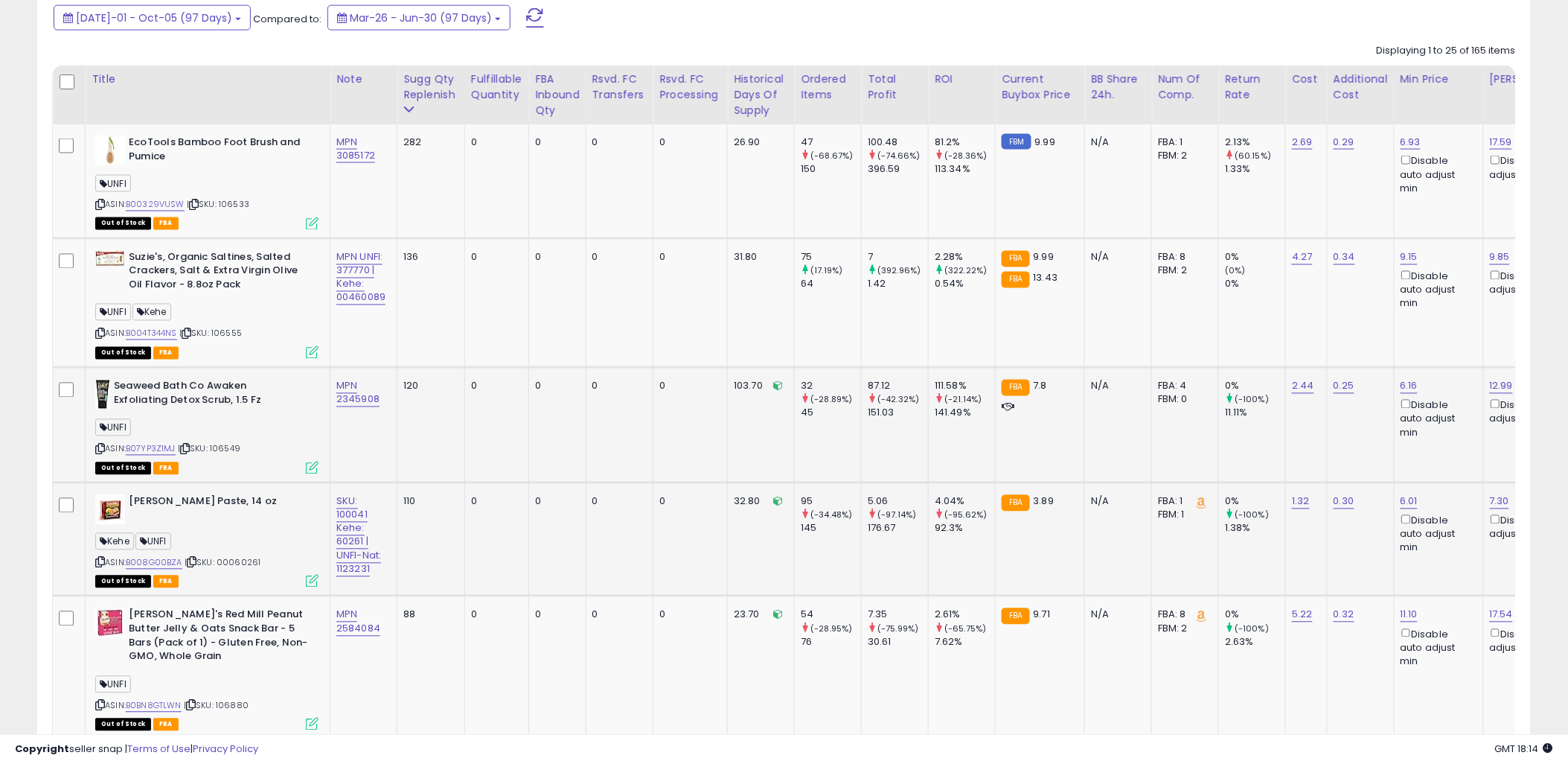
click at [227, 448] on span "| SKU: 106549" at bounding box center [208, 449] width 62 height 12
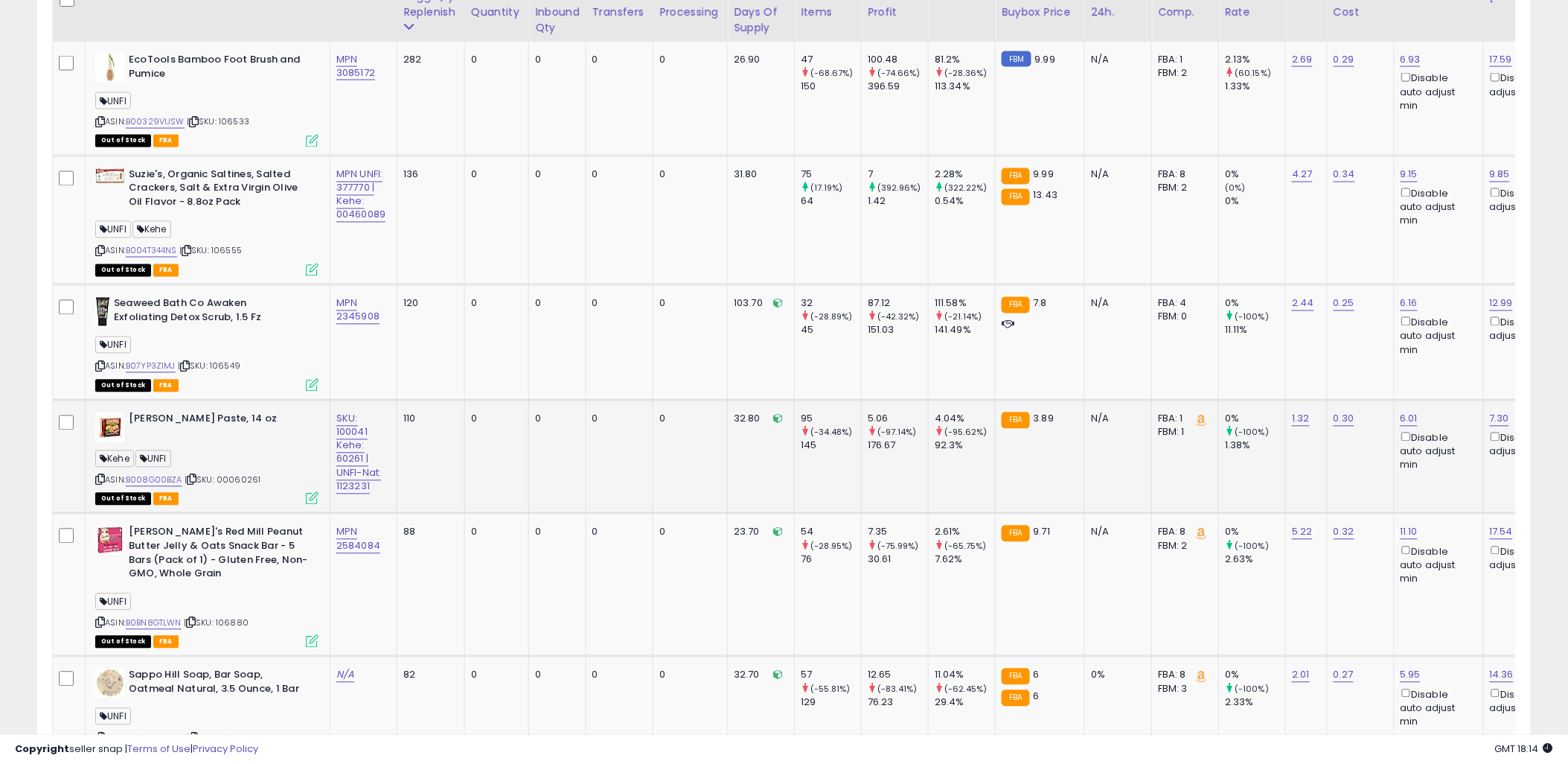
scroll to position [971, 0]
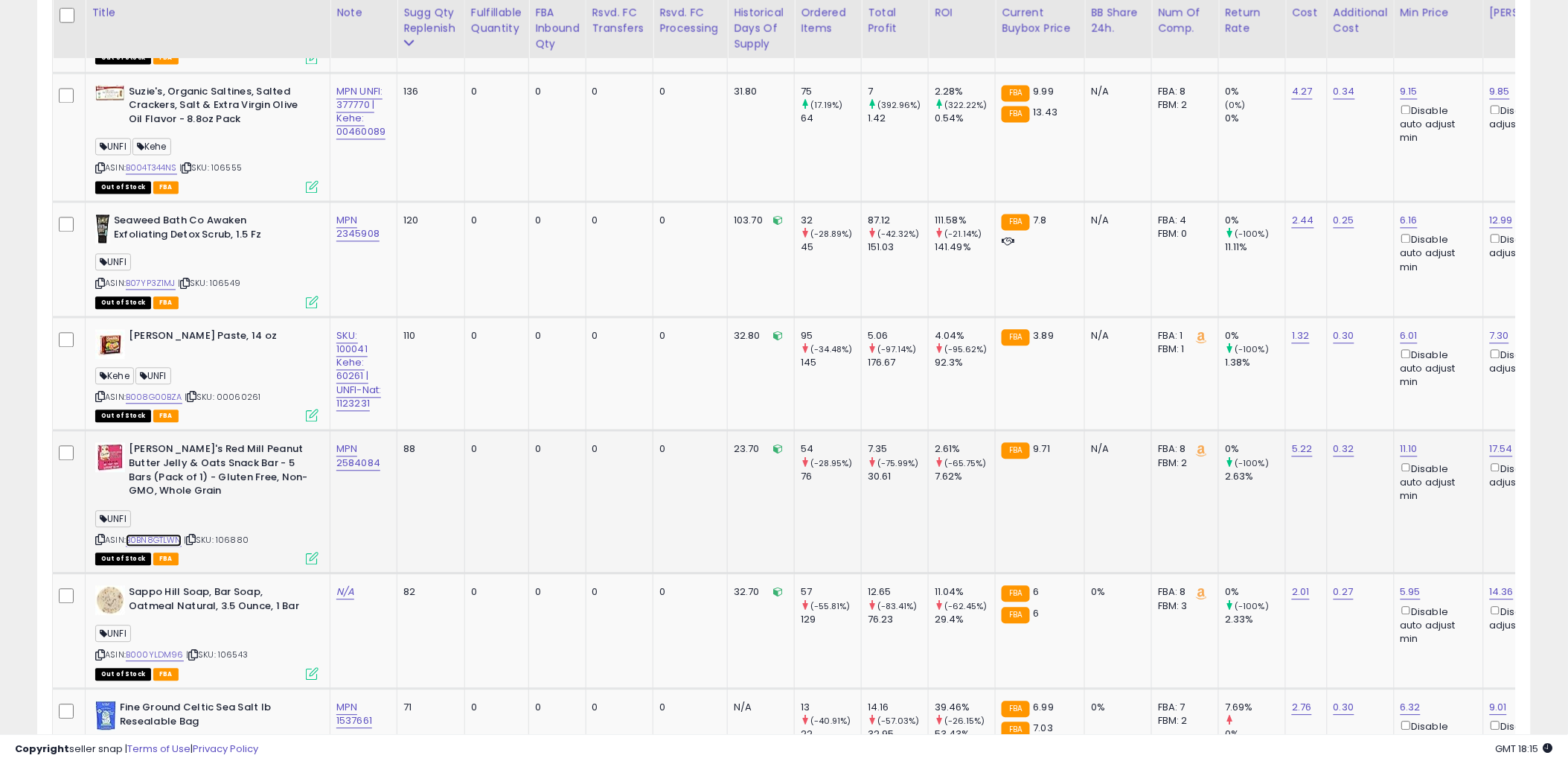
click at [163, 539] on link "B0BN8GTLWN" at bounding box center [154, 541] width 56 height 13
drag, startPoint x: 383, startPoint y: 465, endPoint x: 337, endPoint y: 463, distance: 46.0
click at [337, 463] on div "MPN 2584084" at bounding box center [361, 456] width 50 height 27
drag, startPoint x: 183, startPoint y: 542, endPoint x: 129, endPoint y: 542, distance: 54.0
click at [129, 542] on div "ASIN: B0BN8GTLWN | SKU: 106880 Out of Stock FBA" at bounding box center [206, 504] width 223 height 121
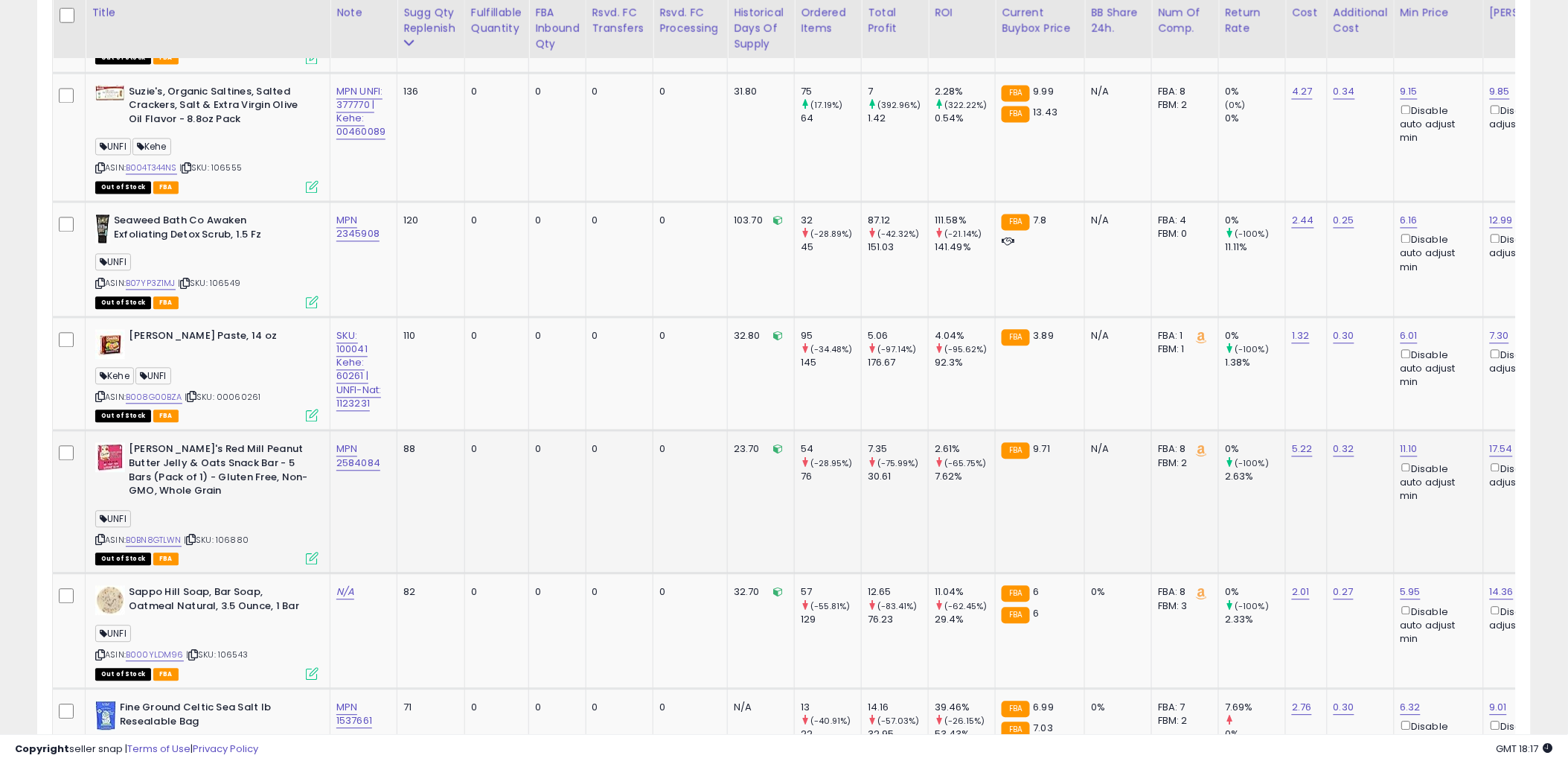
click at [248, 540] on span "| SKU: 106880" at bounding box center [215, 541] width 64 height 12
click at [247, 540] on span "| SKU: 106880" at bounding box center [215, 541] width 64 height 12
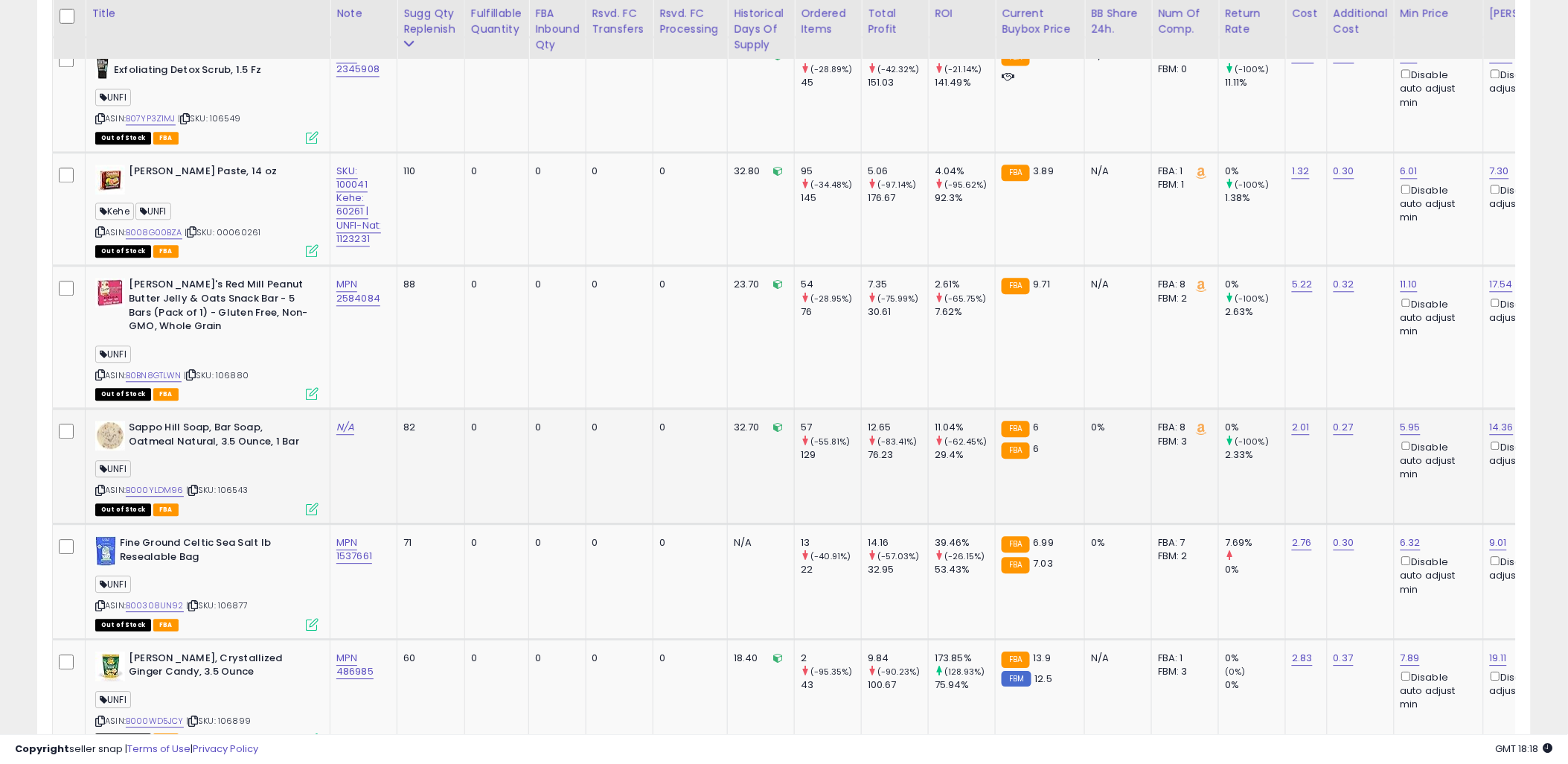
scroll to position [1303, 0]
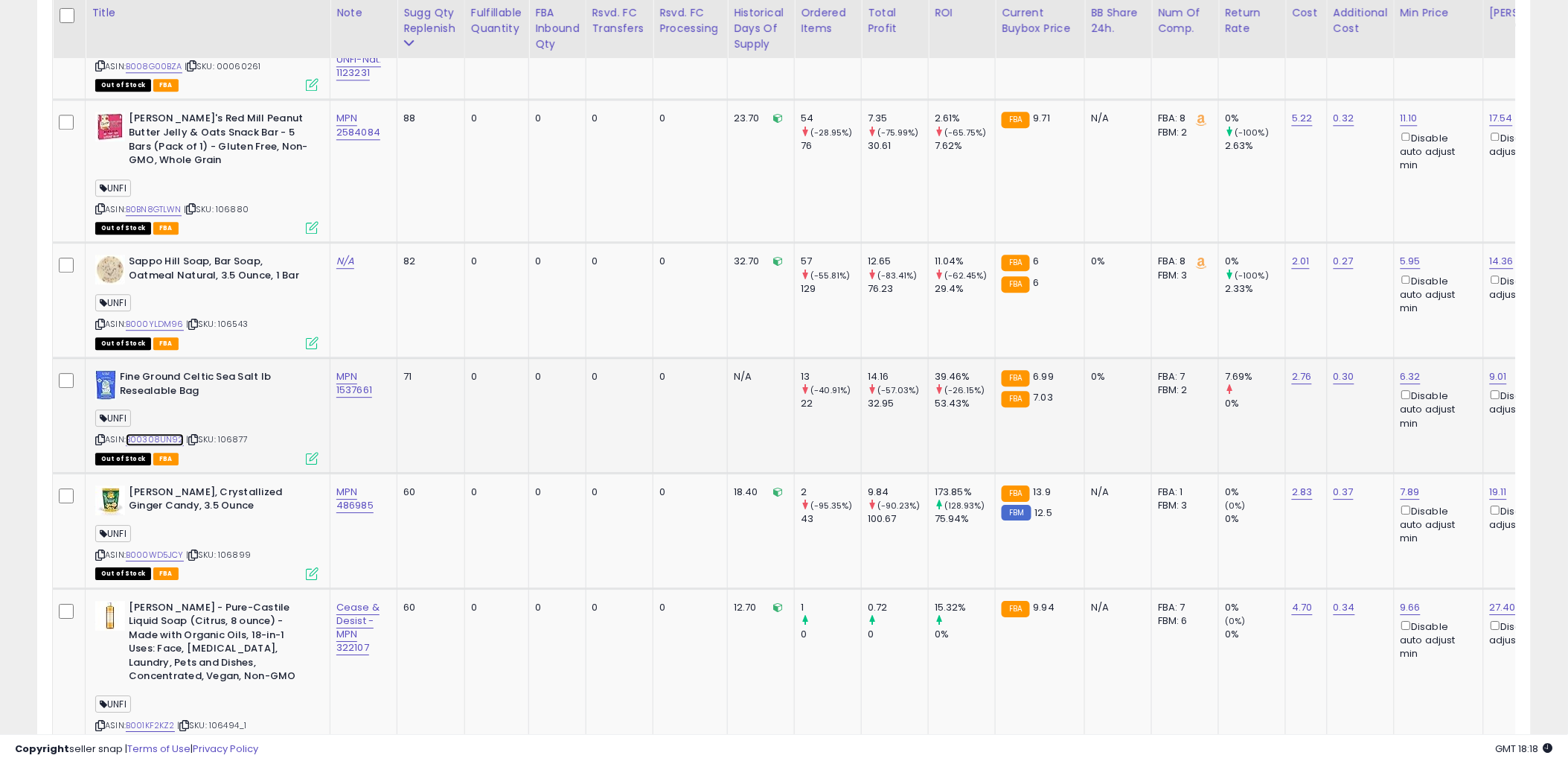
click at [163, 437] on link "B00308UN92" at bounding box center [155, 440] width 59 height 13
drag, startPoint x: 386, startPoint y: 382, endPoint x: 336, endPoint y: 391, distance: 50.8
click at [336, 391] on div "MPN 1537661" at bounding box center [361, 383] width 50 height 27
drag, startPoint x: 254, startPoint y: 442, endPoint x: 219, endPoint y: 430, distance: 37.0
click at [219, 430] on div "ASIN: B00308UN92 | SKU: 106877 Out of Stock FBA" at bounding box center [206, 417] width 223 height 93
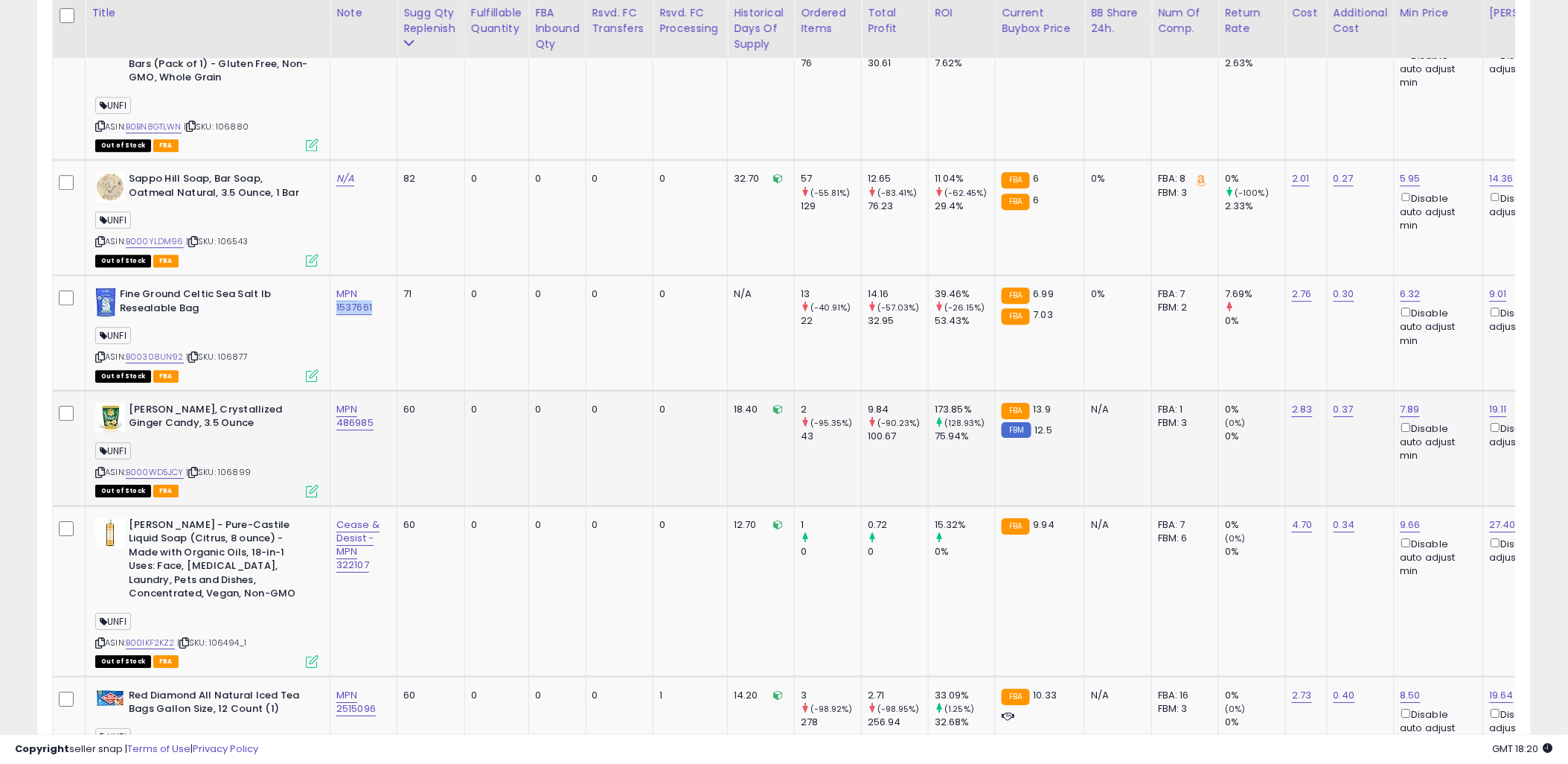
scroll to position [1468, 0]
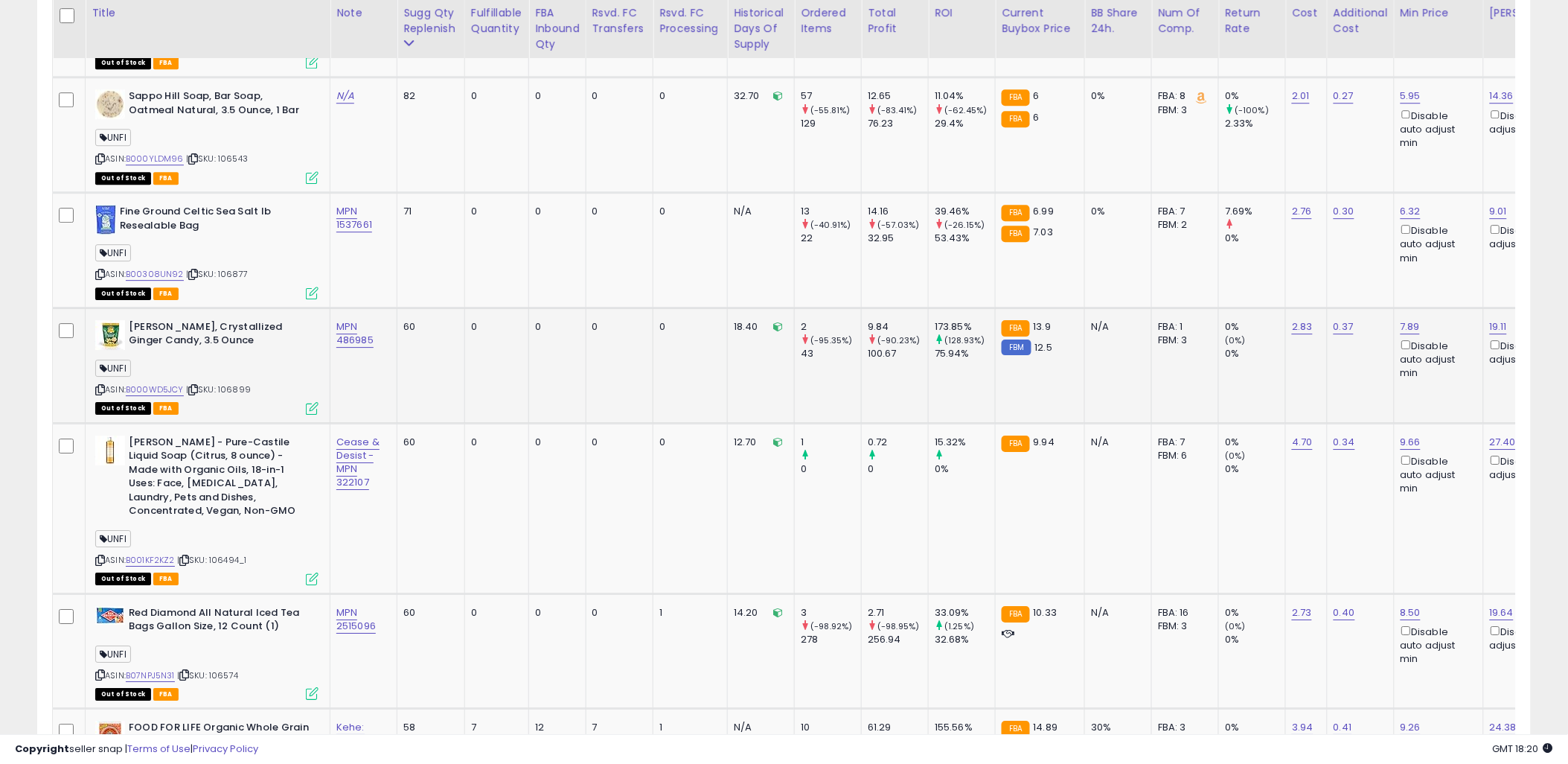
click at [239, 384] on span "| SKU: 106899" at bounding box center [218, 390] width 64 height 12
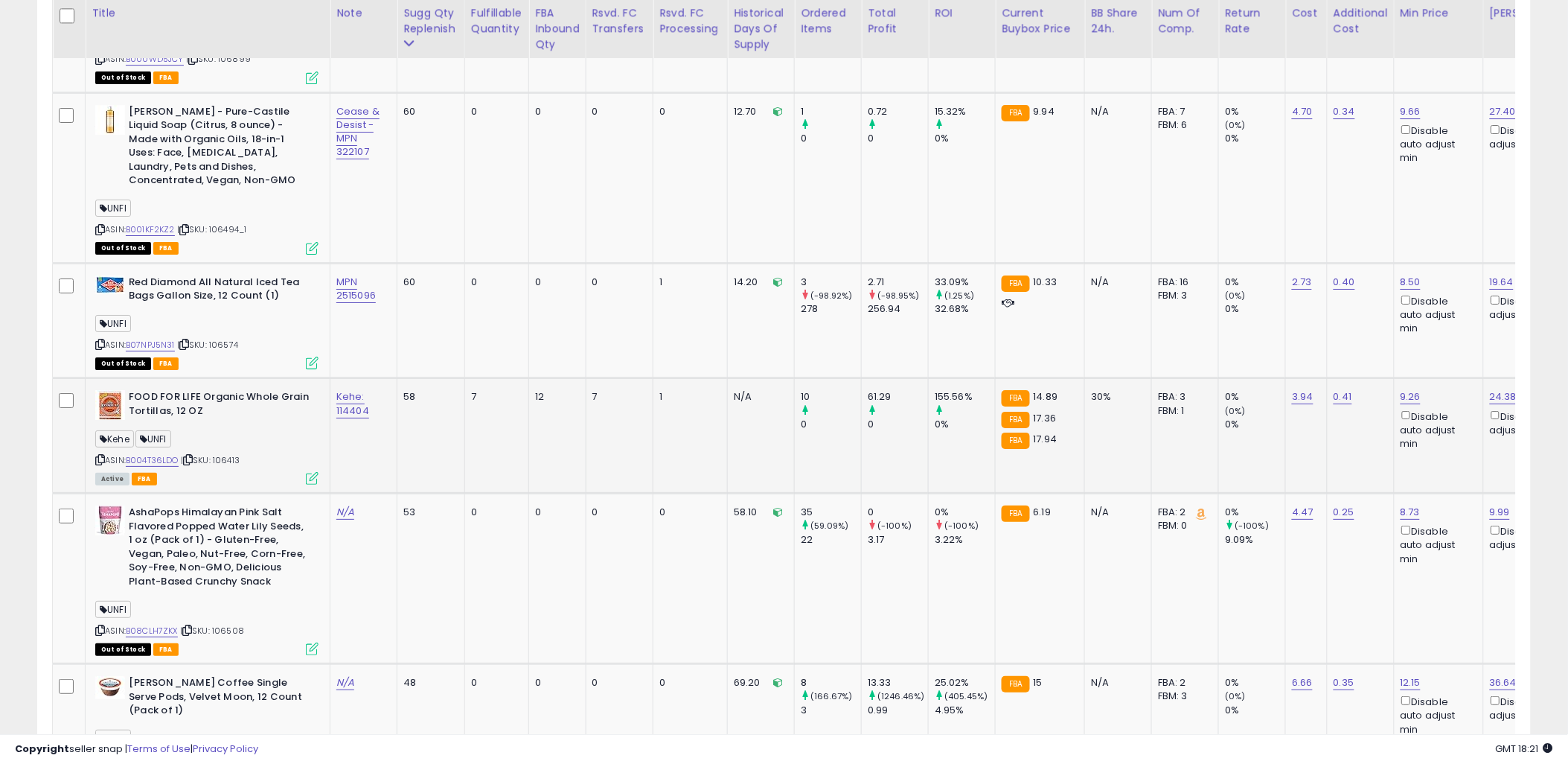
scroll to position [1965, 0]
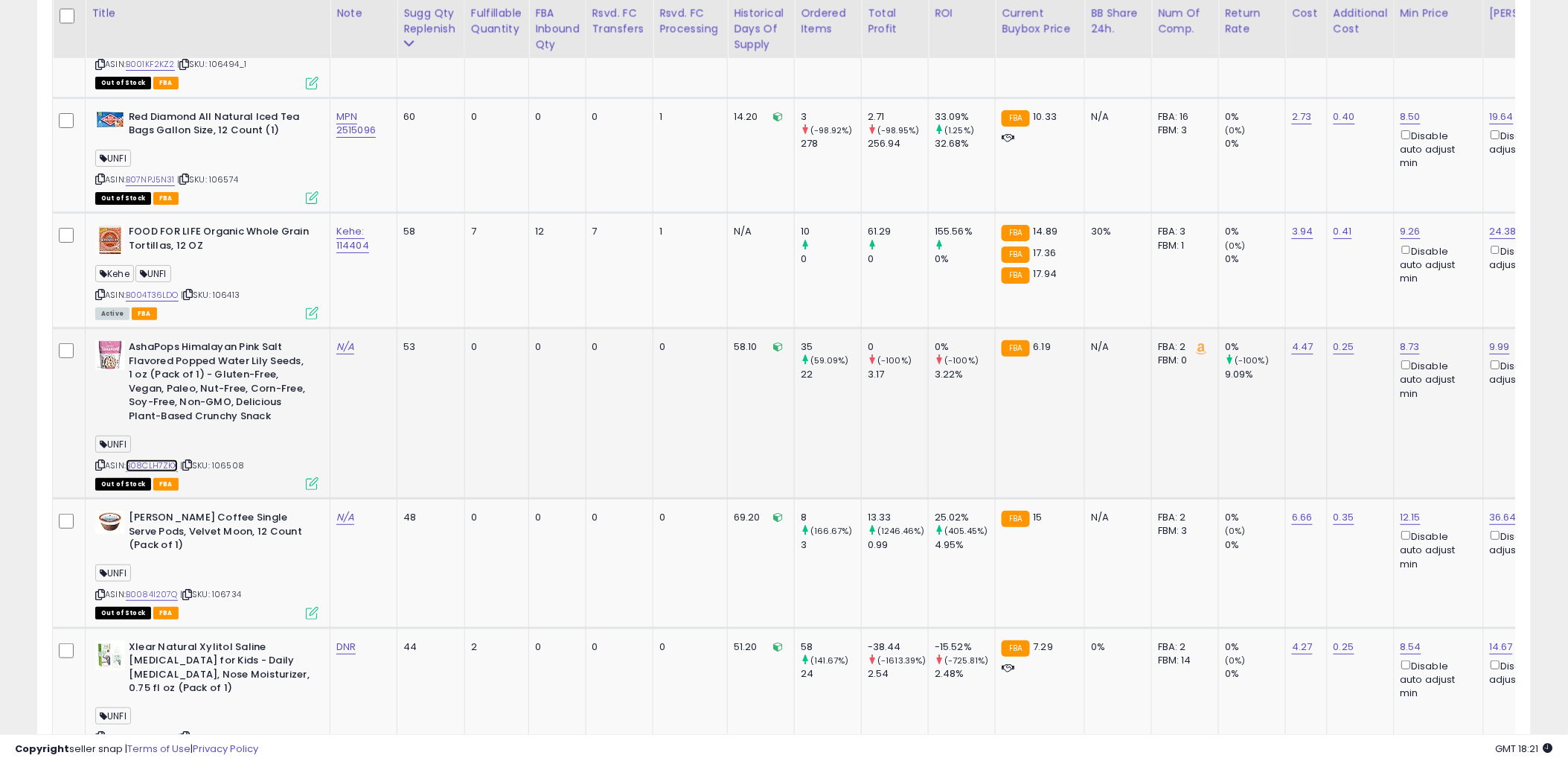
click at [152, 459] on link "B08CLH7ZKX" at bounding box center [152, 465] width 53 height 13
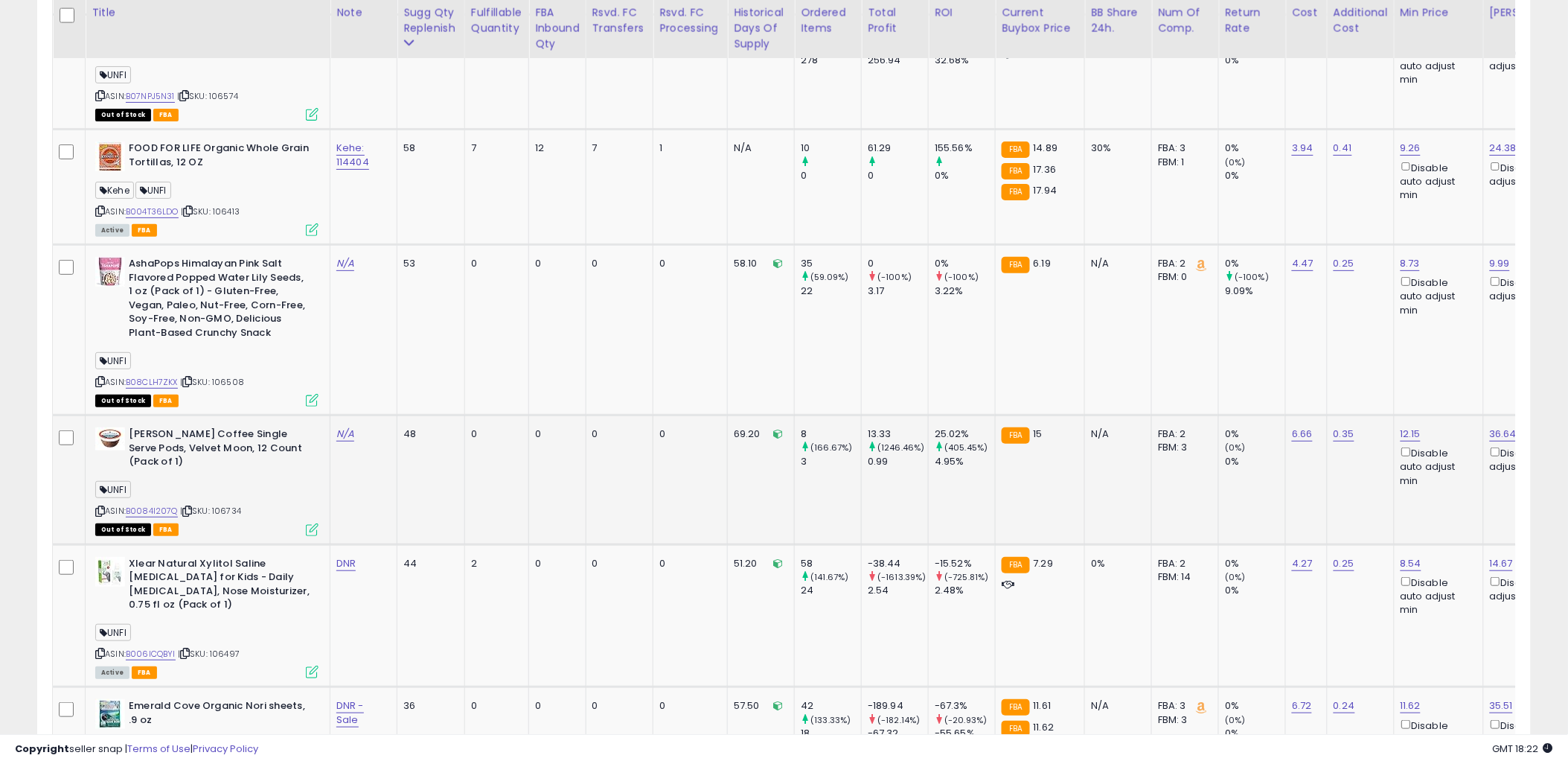
click at [234, 505] on span "| SKU: 106734" at bounding box center [211, 511] width 61 height 12
click at [158, 507] on link "B0084I207Q" at bounding box center [152, 511] width 53 height 13
click at [240, 507] on span "| SKU: 106734" at bounding box center [211, 511] width 61 height 12
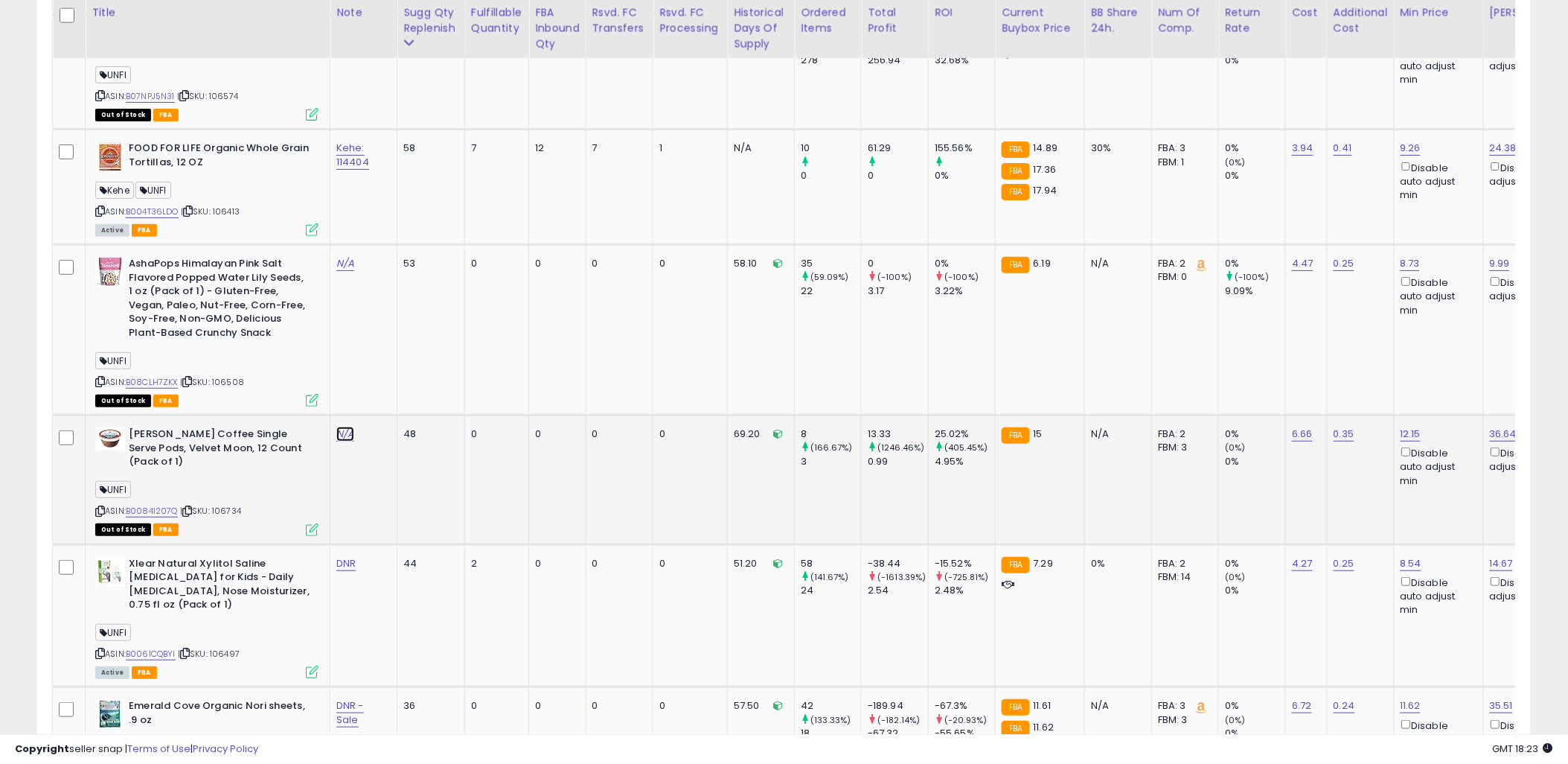
click at [344, 430] on link "N/A" at bounding box center [345, 434] width 18 height 15
type input "**********"
click button "submit" at bounding box center [388, 390] width 26 height 23
click at [393, 445] on td "MPN 2498806" at bounding box center [364, 480] width 67 height 129
click at [383, 430] on div "MPN 2498806" at bounding box center [361, 441] width 50 height 27
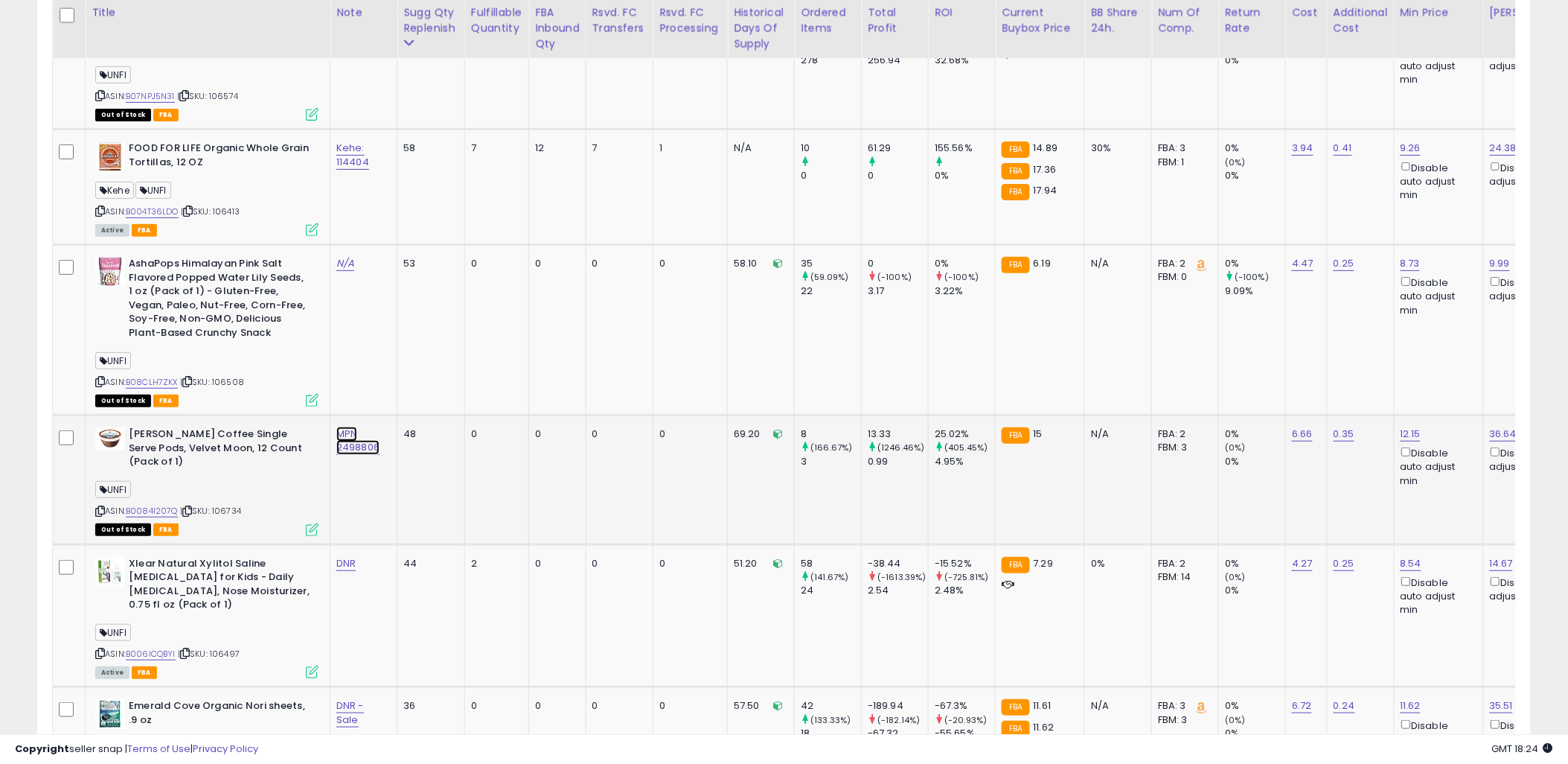
click at [353, 444] on link "MPN 2498806" at bounding box center [358, 441] width 44 height 29
type input "**********"
click button "submit" at bounding box center [400, 390] width 26 height 23
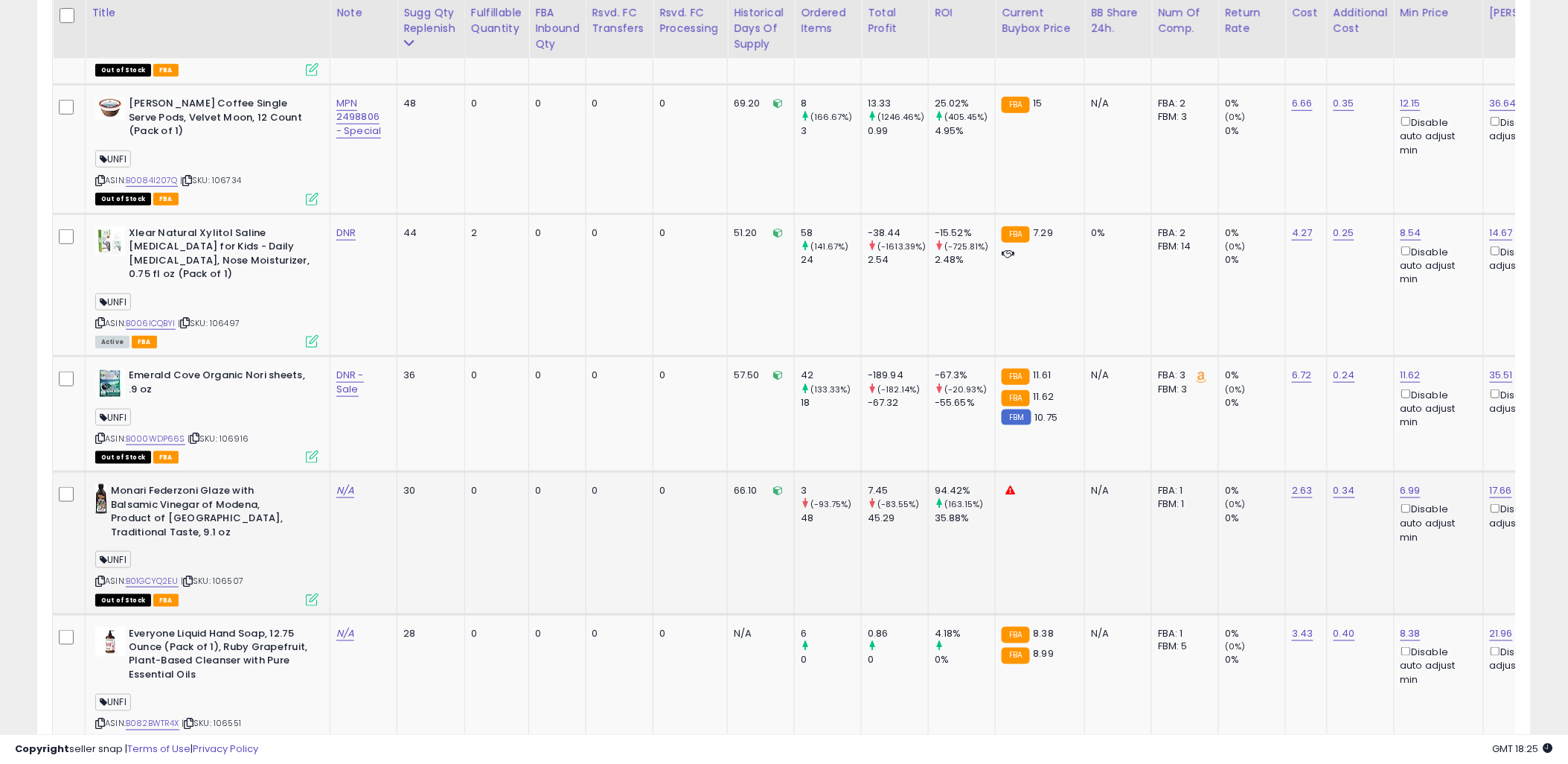
scroll to position [2461, 0]
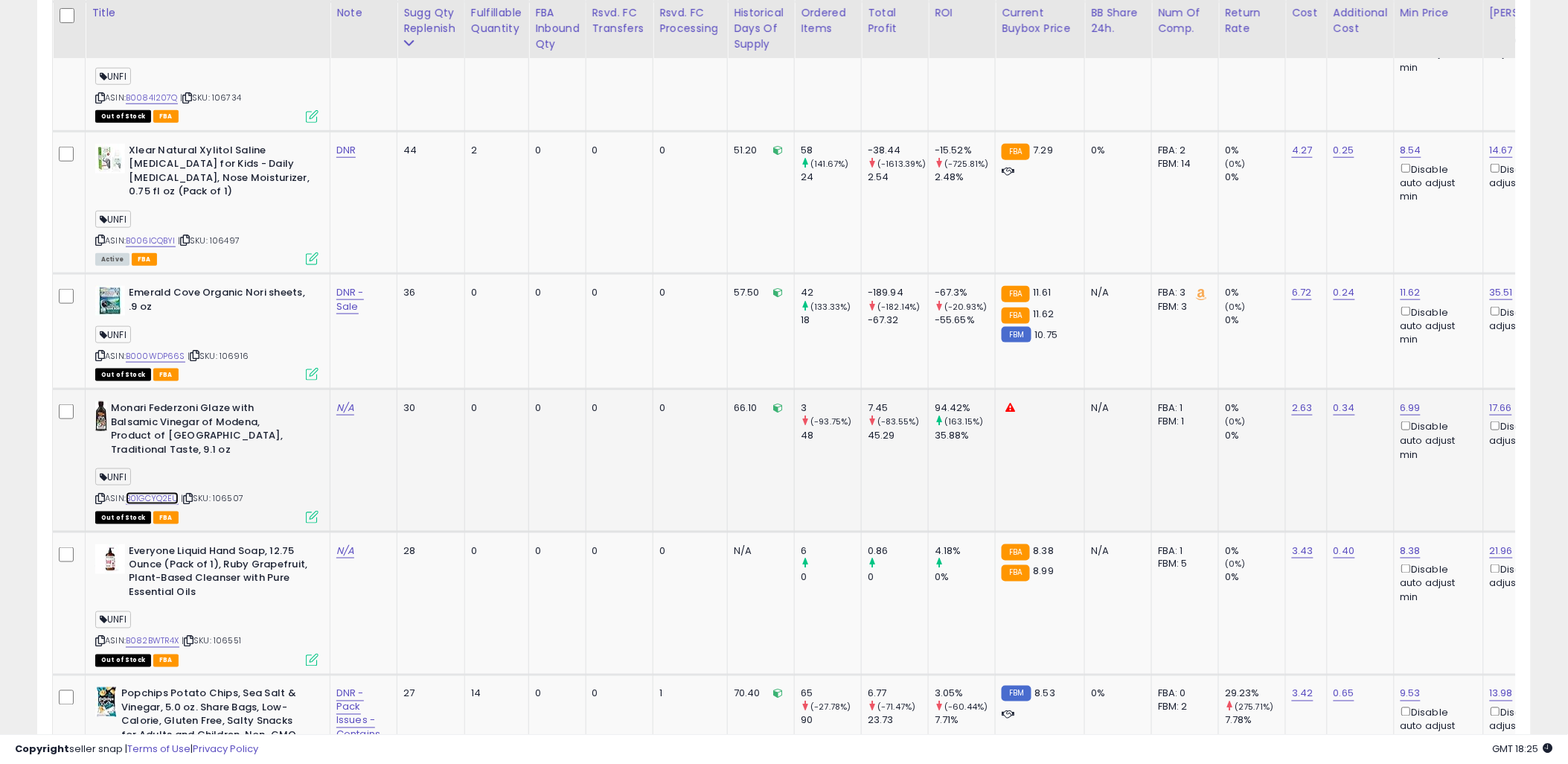
click at [162, 492] on link "B01GCYQ2EU" at bounding box center [152, 498] width 53 height 13
drag, startPoint x: 246, startPoint y: 487, endPoint x: 216, endPoint y: 492, distance: 30.4
click at [216, 492] on span "| SKU: 106507" at bounding box center [211, 498] width 62 height 12
drag, startPoint x: 216, startPoint y: 492, endPoint x: 231, endPoint y: 500, distance: 17.0
click at [227, 500] on div "ASIN: B01GCYQ2EU | SKU: 106507 Out of Stock FBA" at bounding box center [206, 462] width 223 height 121
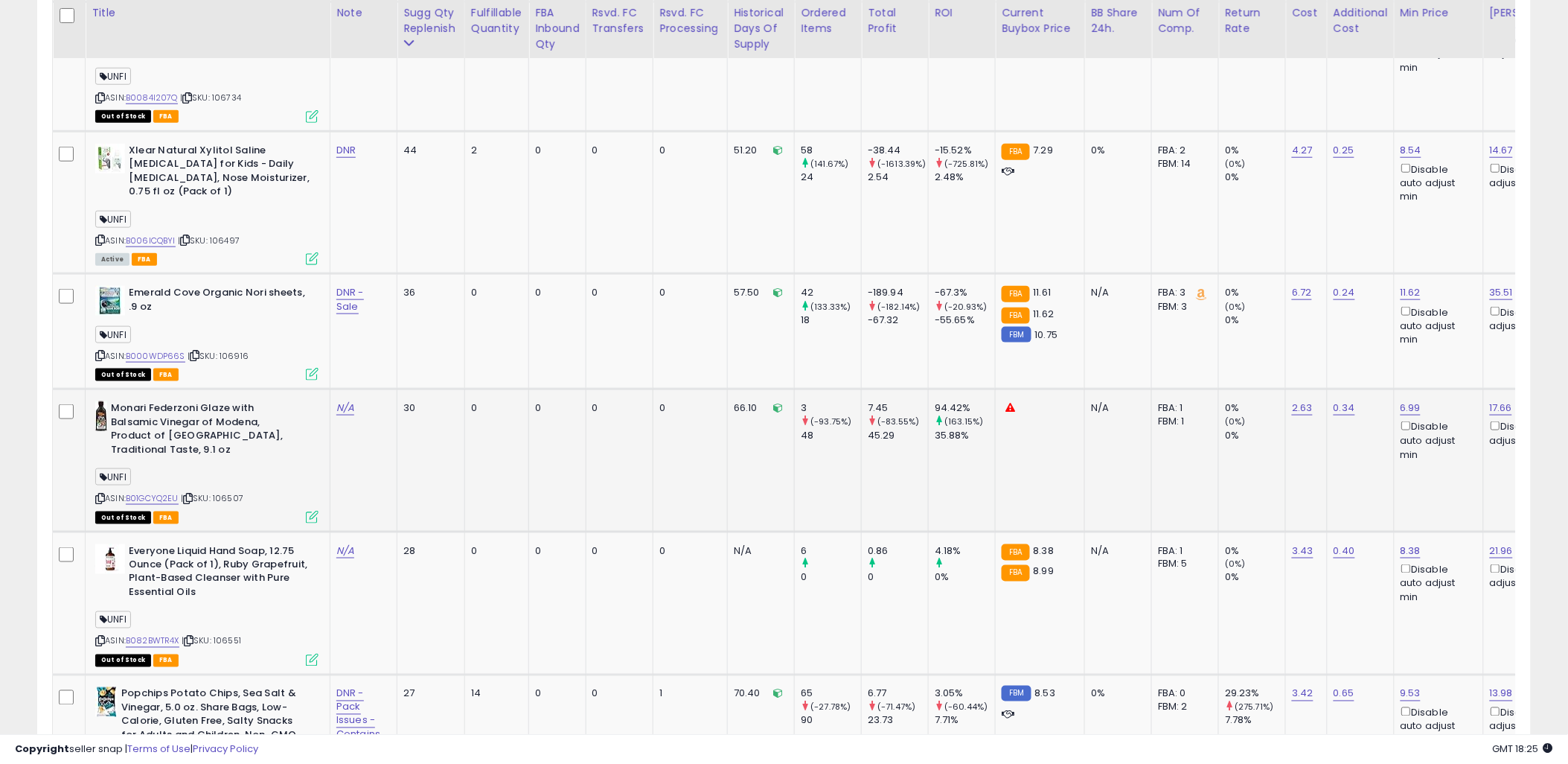
drag, startPoint x: 246, startPoint y: 491, endPoint x: 217, endPoint y: 491, distance: 29.0
click at [217, 492] on span "| SKU: 106507" at bounding box center [211, 498] width 62 height 12
click at [270, 493] on div "ASIN: B01GCYQ2EU | SKU: 106507 Out of Stock FBA" at bounding box center [206, 462] width 223 height 121
click at [240, 492] on span "| SKU: 106507" at bounding box center [211, 498] width 62 height 12
drag, startPoint x: 248, startPoint y: 489, endPoint x: 218, endPoint y: 488, distance: 30.0
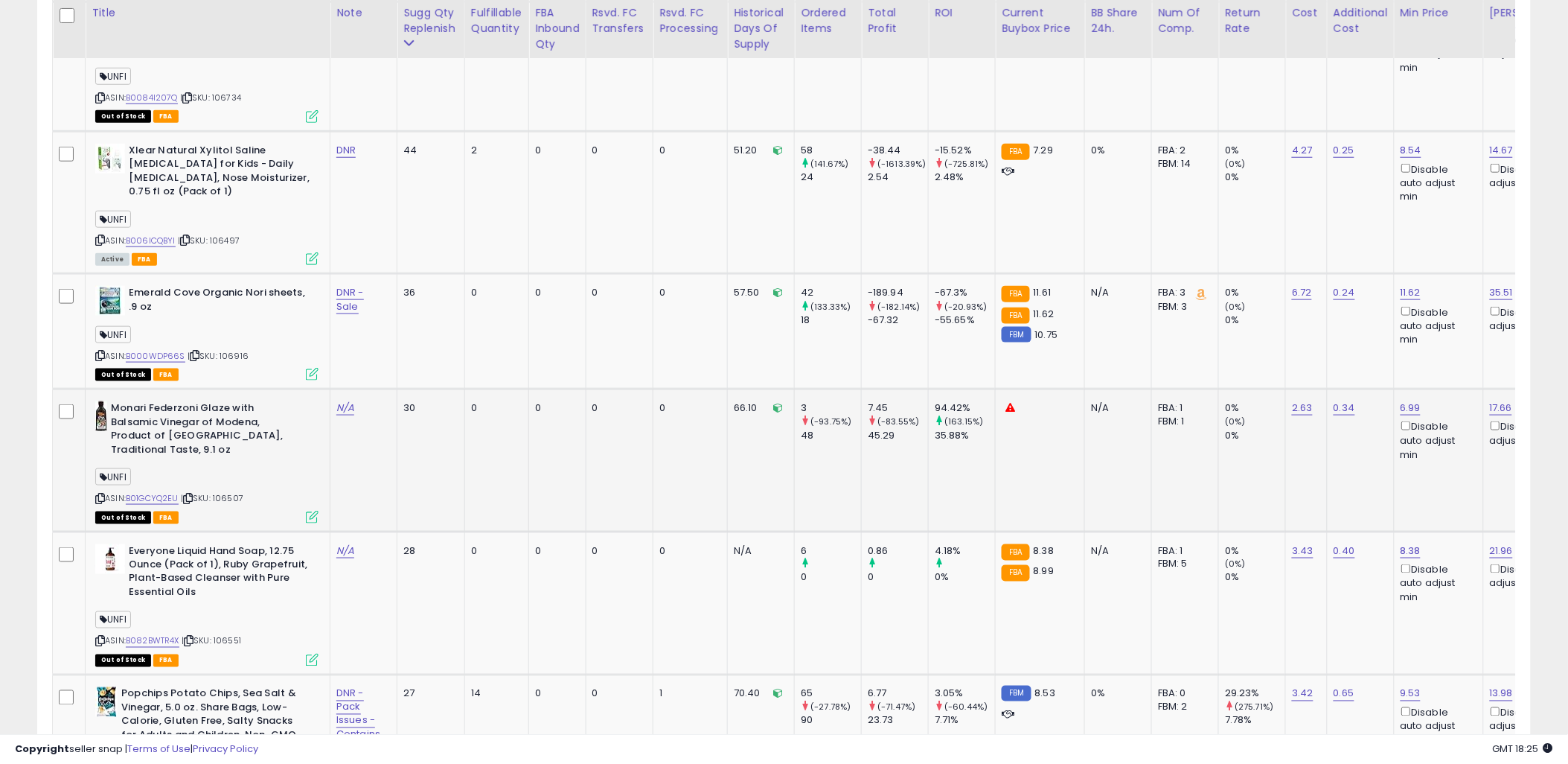
click at [218, 488] on div "ASIN: B01GCYQ2EU | SKU: 106507 Out of Stock FBA" at bounding box center [206, 462] width 223 height 121
click at [348, 401] on link "N/A" at bounding box center [345, 408] width 18 height 15
type input "**********"
click at [393, 359] on icon "submit" at bounding box center [388, 361] width 9 height 9
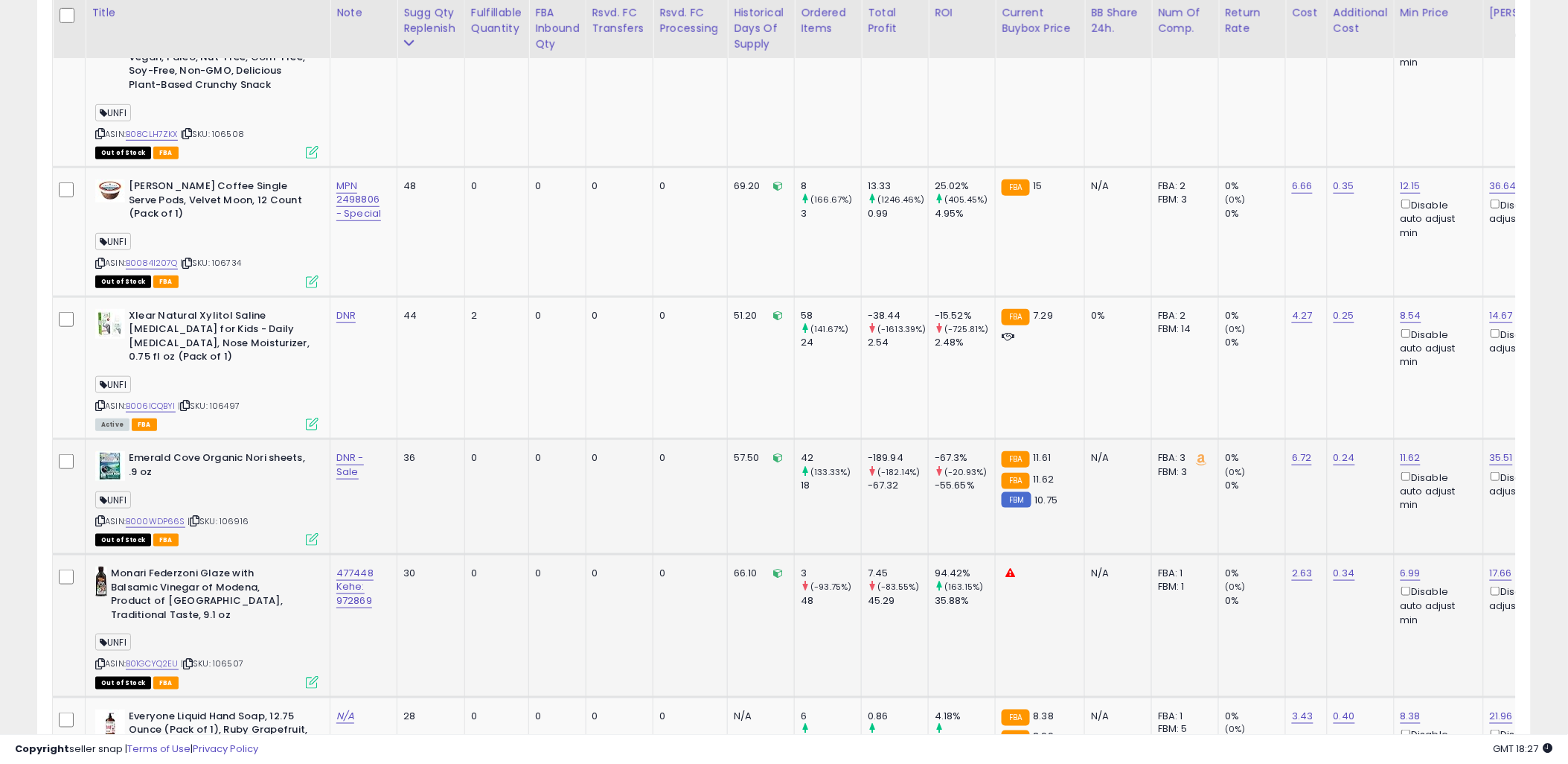
scroll to position [2378, 0]
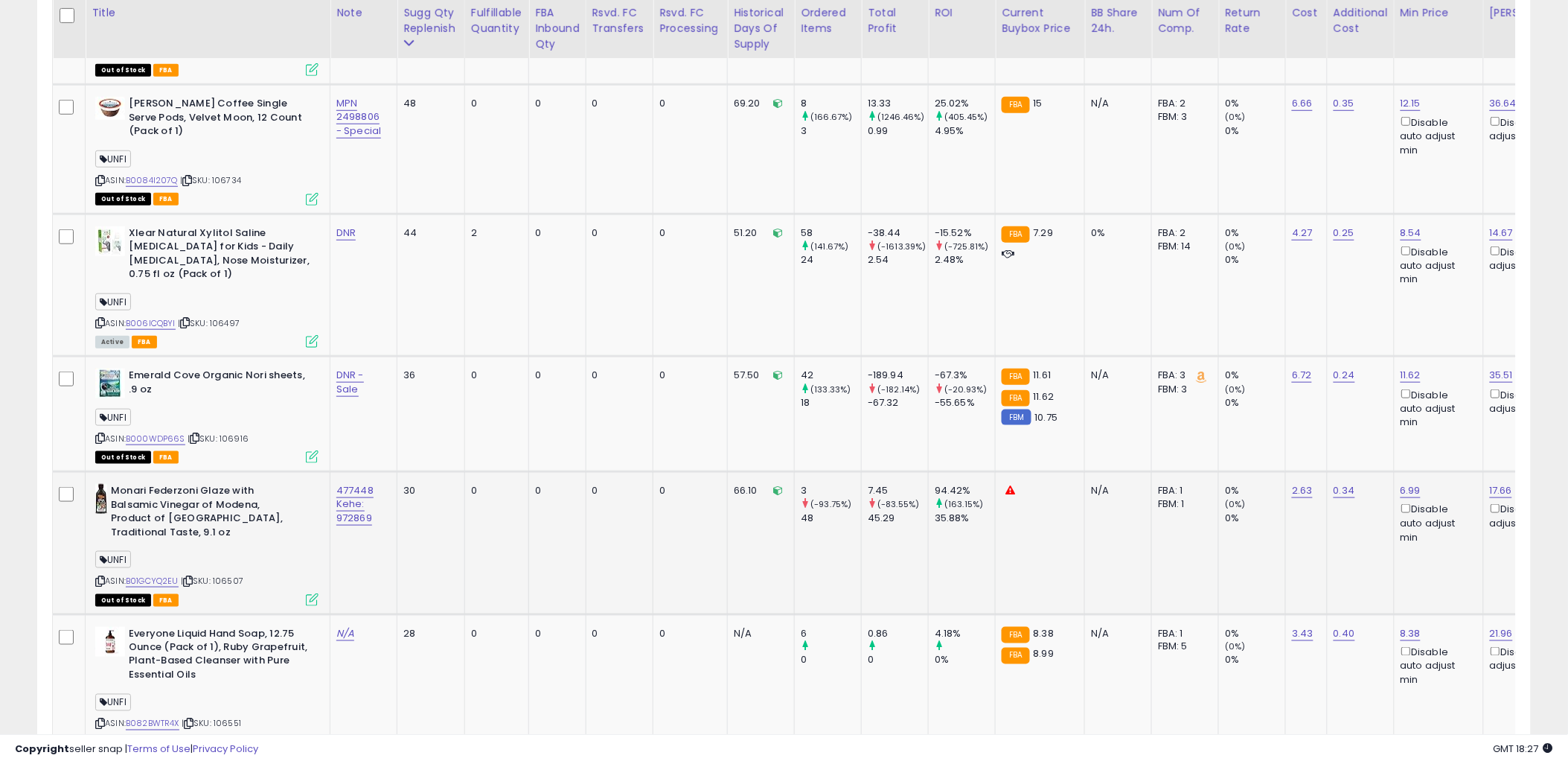
click at [362, 502] on div "477448 Kehe: 972869" at bounding box center [361, 504] width 50 height 41
click at [347, 496] on link "477448 Kehe: 972869" at bounding box center [355, 504] width 38 height 42
click at [253, 446] on input "**********" at bounding box center [312, 446] width 133 height 23
type input "**********"
click button "submit" at bounding box center [397, 446] width 26 height 23
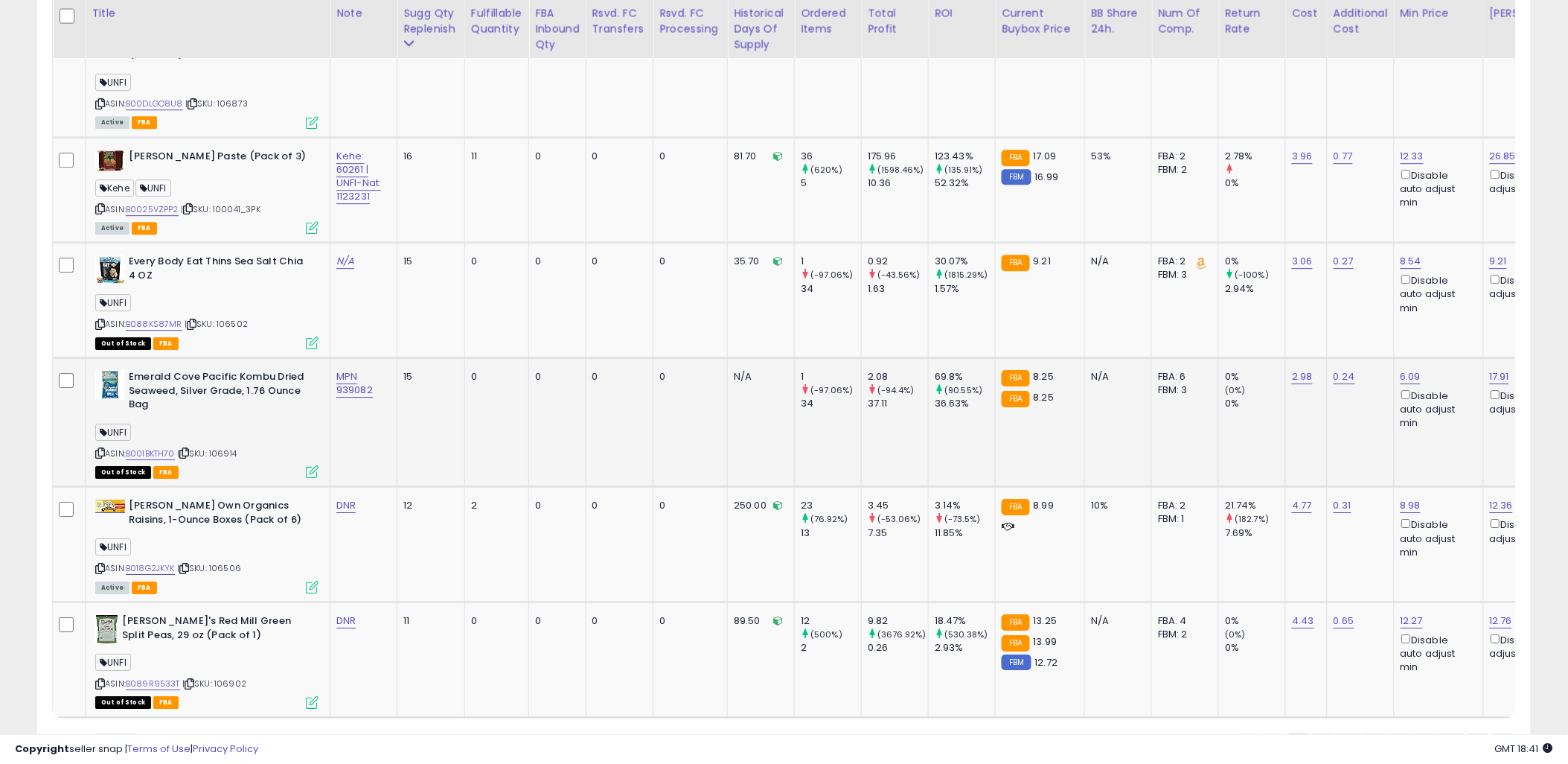
scroll to position [3414, 0]
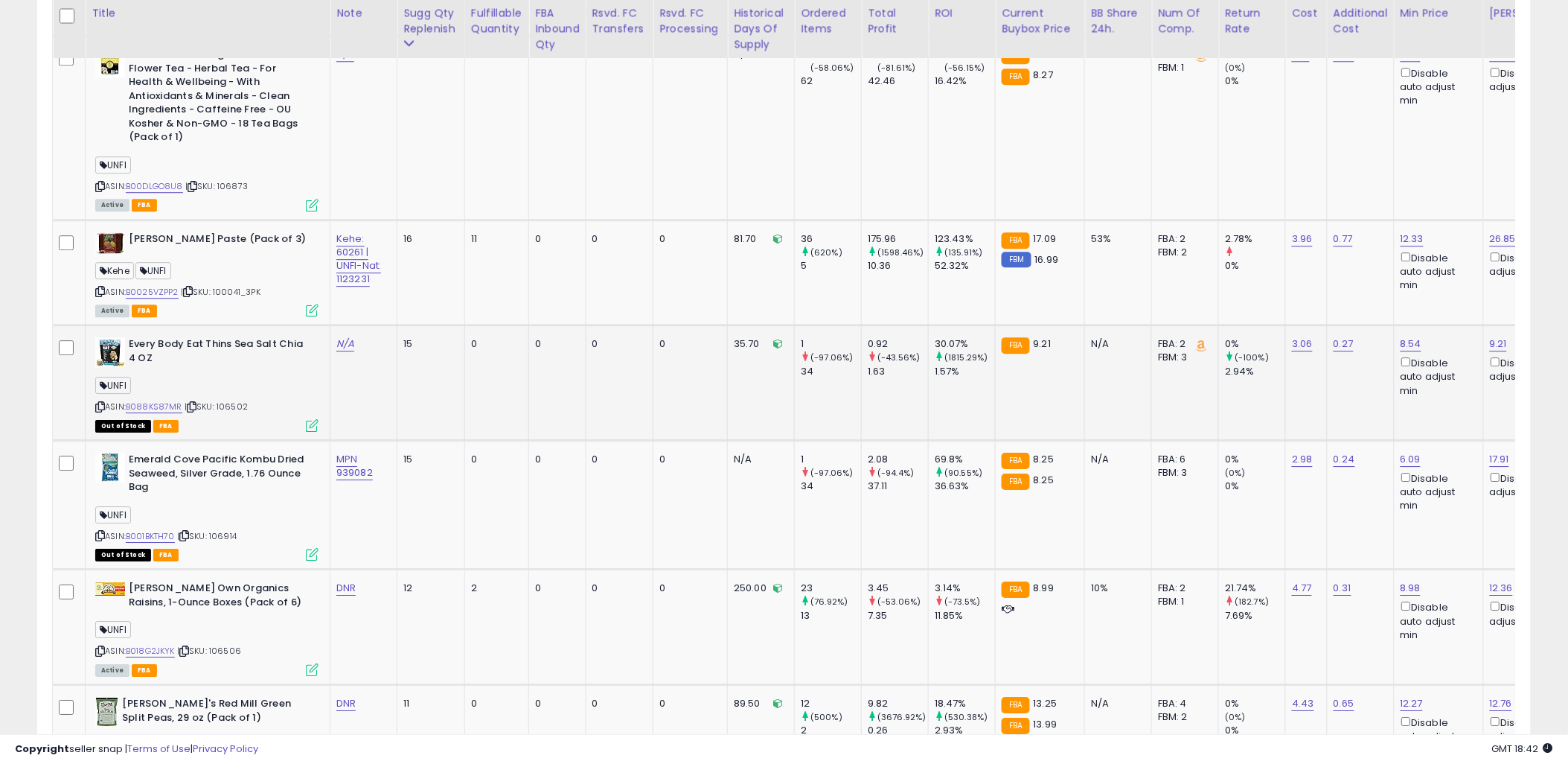
click at [231, 401] on span "| SKU: 106502" at bounding box center [216, 407] width 63 height 12
click at [225, 530] on span "| SKU: 106914" at bounding box center [207, 536] width 60 height 12
drag, startPoint x: 225, startPoint y: 525, endPoint x: 335, endPoint y: 463, distance: 126.3
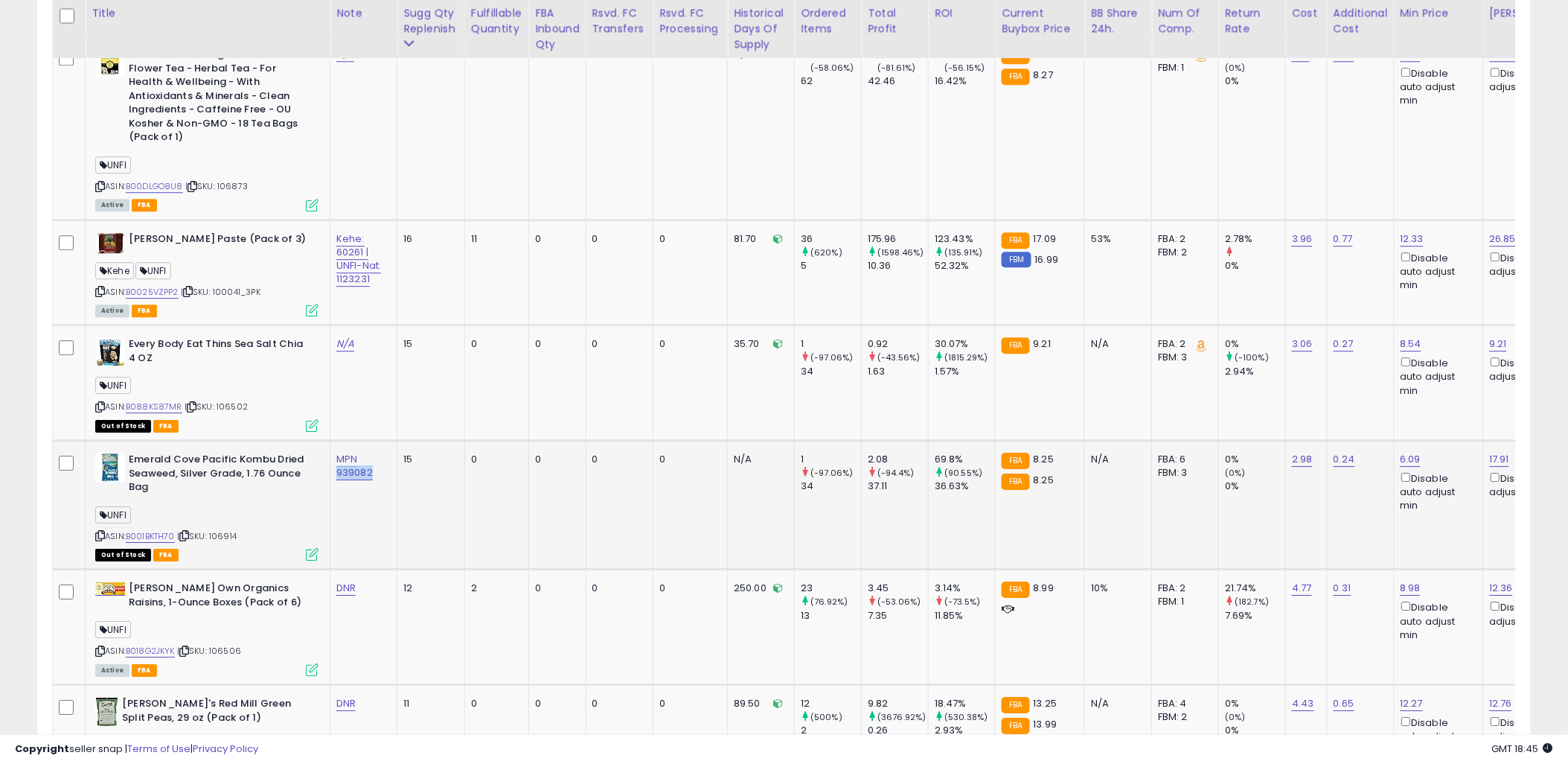
click at [335, 463] on td "MPN 939082" at bounding box center [364, 505] width 67 height 129
drag, startPoint x: 375, startPoint y: 509, endPoint x: 376, endPoint y: 500, distance: 9.1
click at [375, 509] on td "MPN 939082" at bounding box center [364, 505] width 67 height 129
drag, startPoint x: 380, startPoint y: 464, endPoint x: 335, endPoint y: 464, distance: 45.0
click at [335, 464] on td "MPN 939082" at bounding box center [364, 505] width 67 height 129
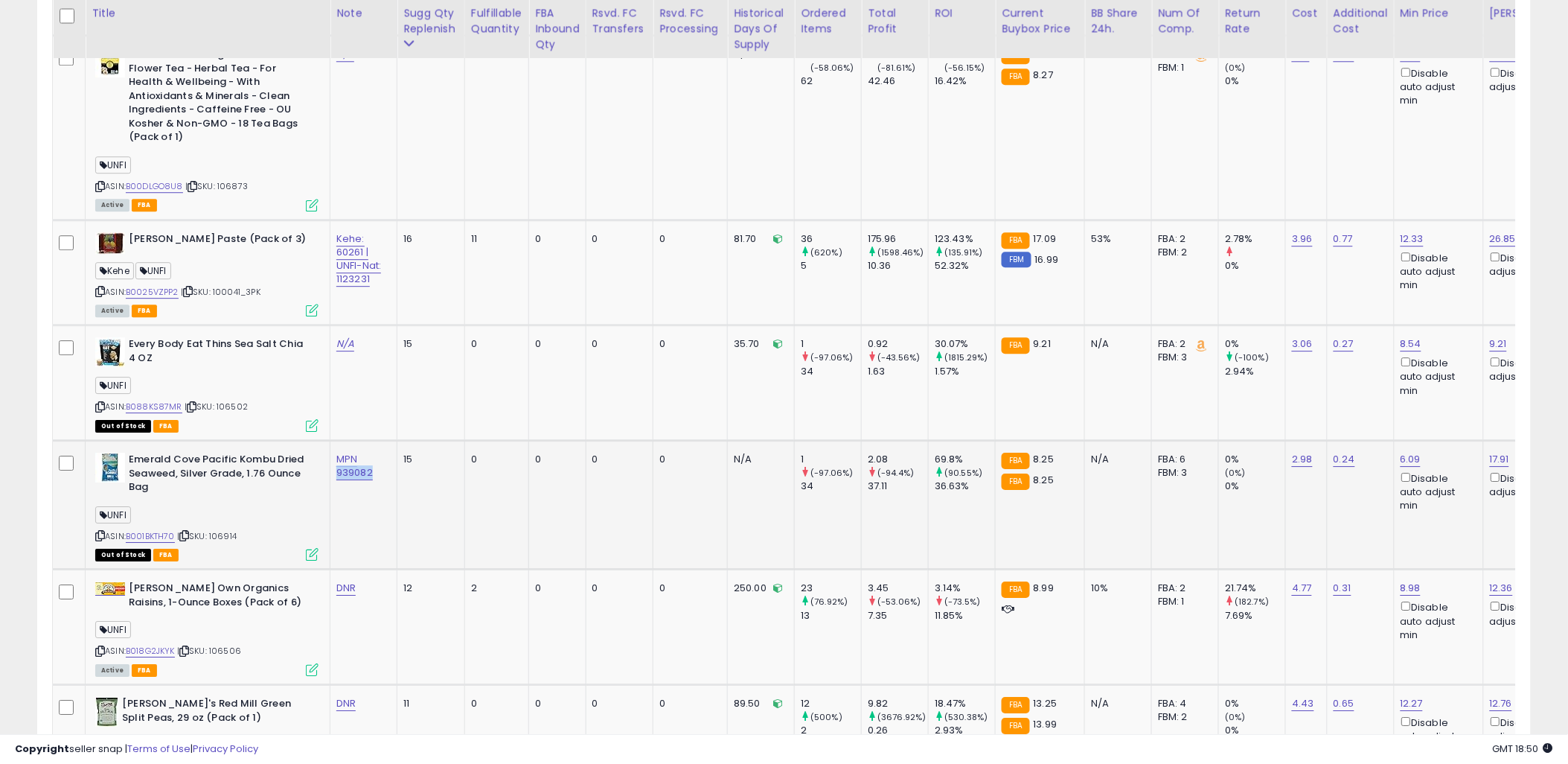
drag, startPoint x: 354, startPoint y: 511, endPoint x: 392, endPoint y: 464, distance: 60.4
click at [354, 511] on td "MPN 939082" at bounding box center [364, 505] width 67 height 129
drag, startPoint x: 380, startPoint y: 464, endPoint x: 336, endPoint y: 465, distance: 44.0
click at [336, 465] on div "MPN 939082" at bounding box center [361, 465] width 50 height 27
click at [142, 530] on link "B001BKTH70" at bounding box center [151, 536] width 50 height 13
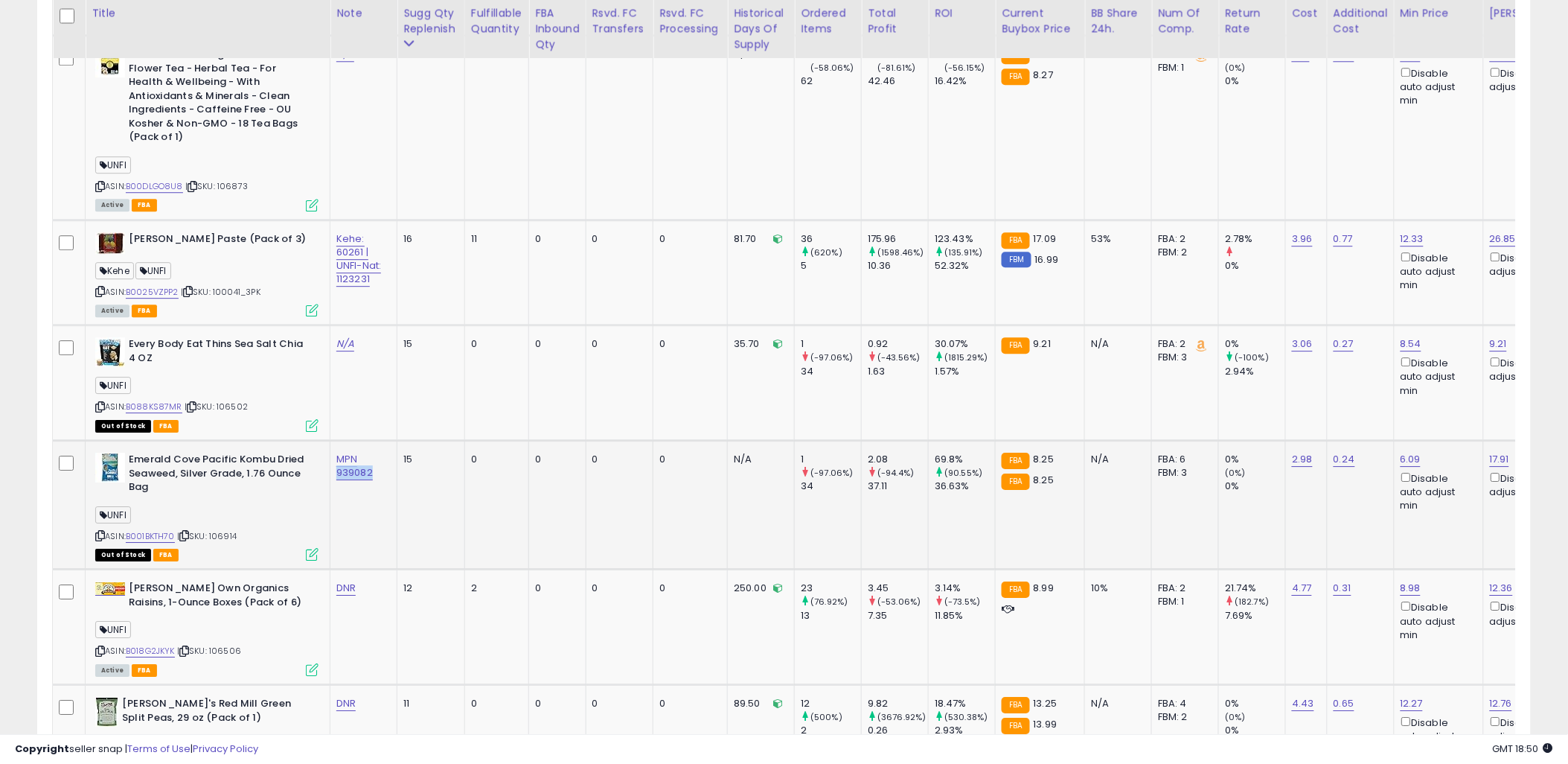
click at [363, 520] on td "MPN 939082" at bounding box center [364, 505] width 67 height 129
drag, startPoint x: 376, startPoint y: 467, endPoint x: 338, endPoint y: 467, distance: 38.0
click at [338, 467] on div "MPN 939082" at bounding box center [361, 465] width 50 height 27
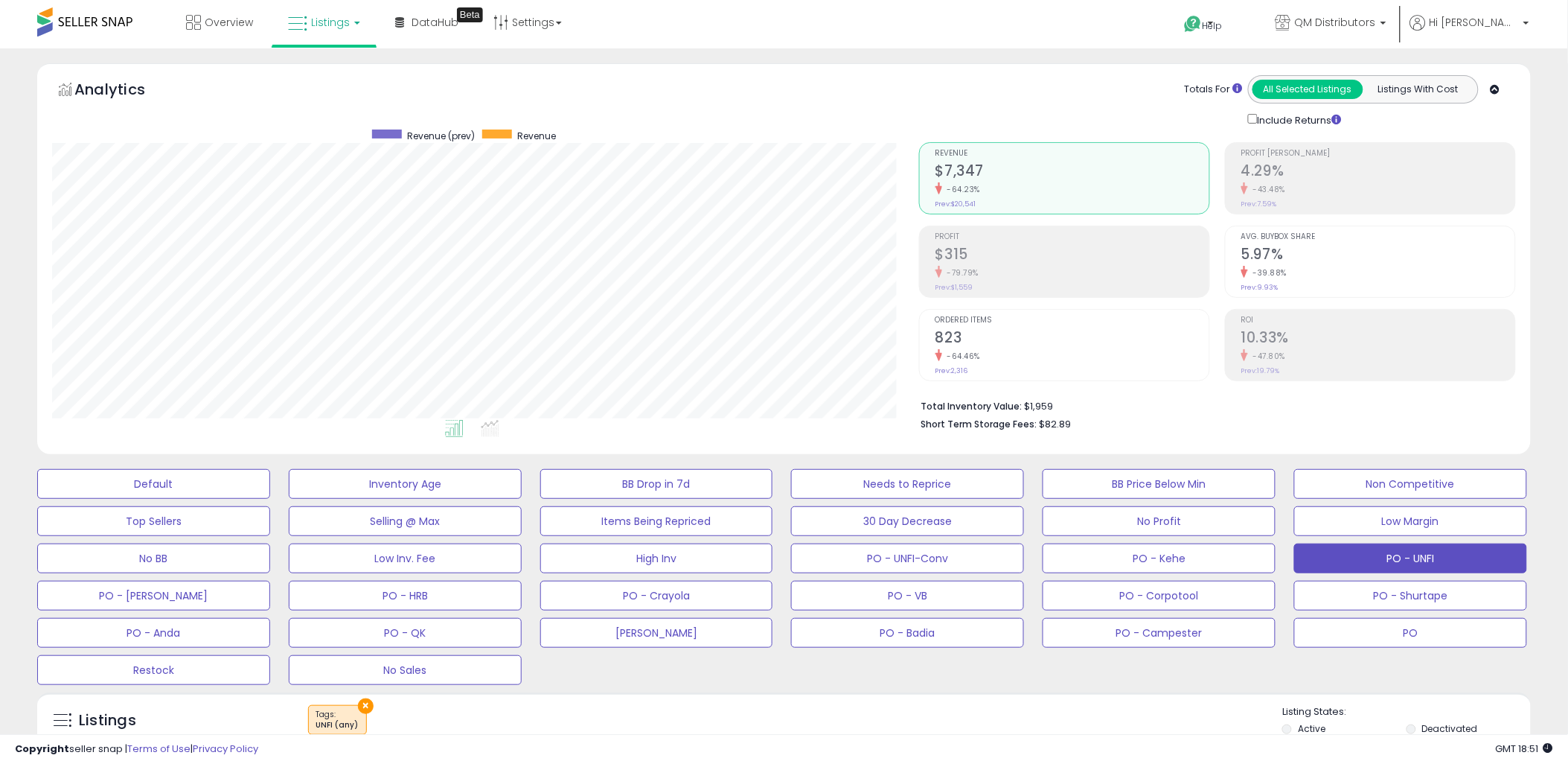
scroll to position [496, 0]
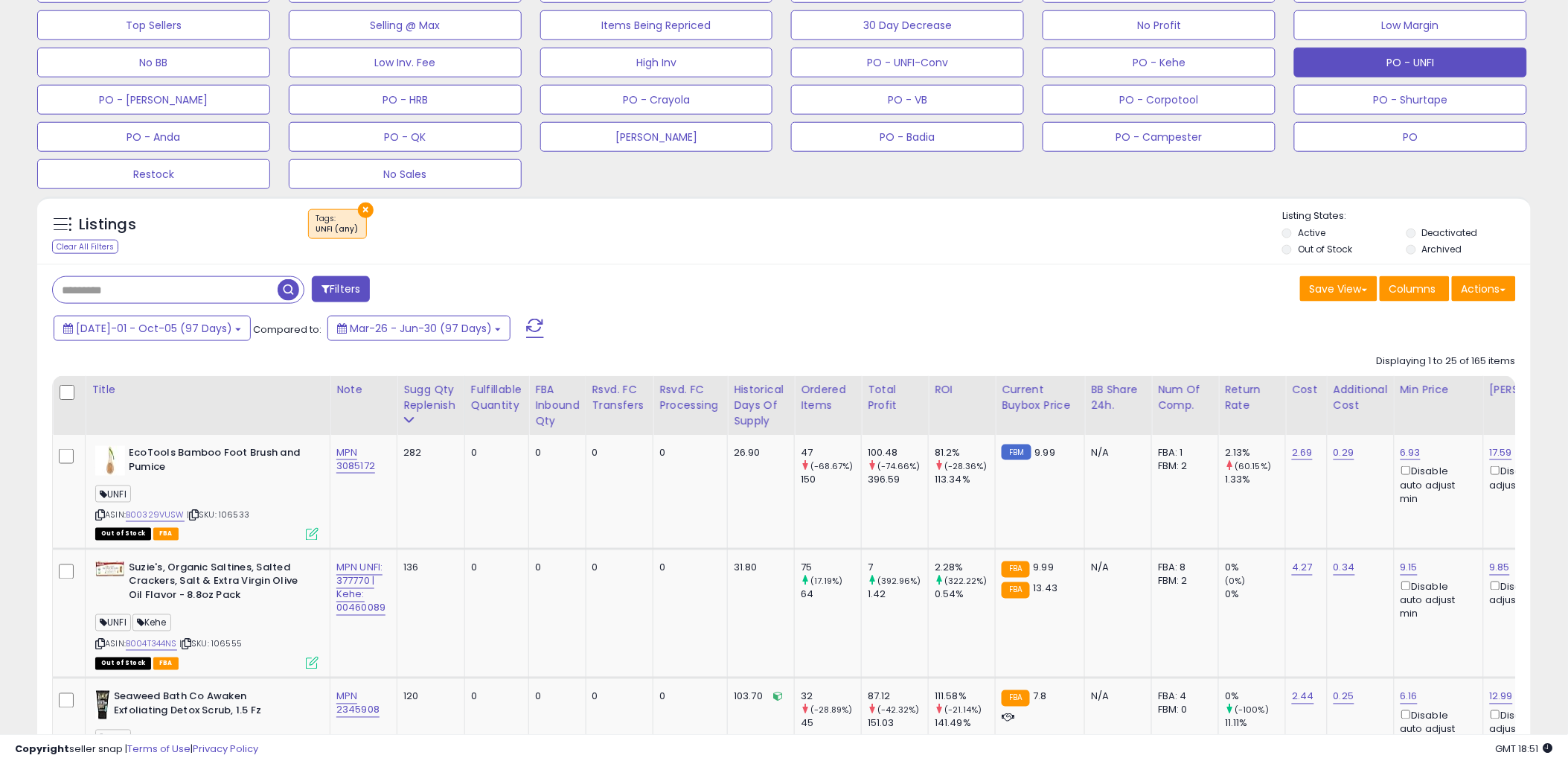
click at [133, 294] on input "text" at bounding box center [165, 290] width 225 height 26
paste input "******"
type input "******"
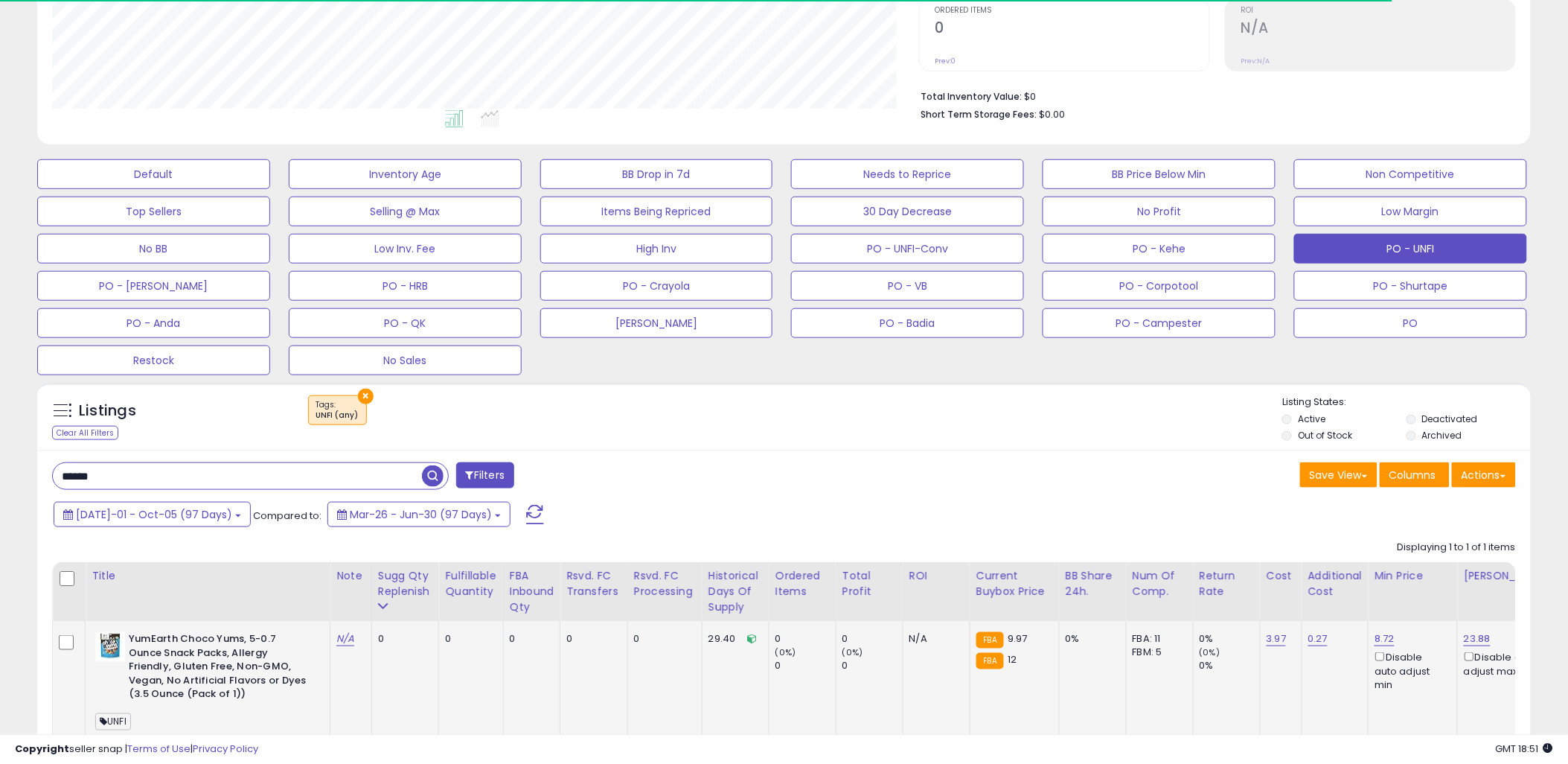
scroll to position [450, 0]
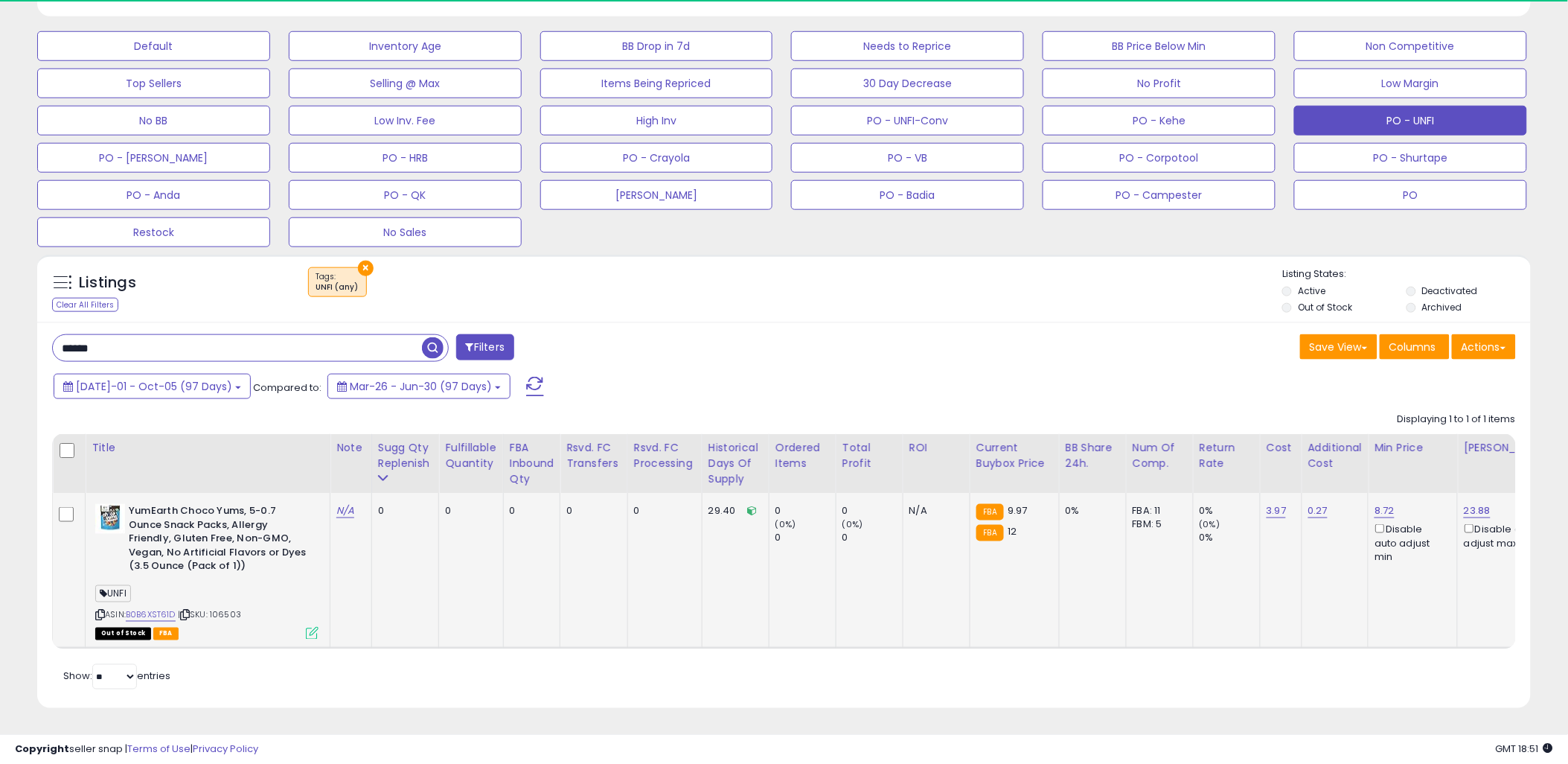
click at [116, 585] on span "UNFI" at bounding box center [113, 593] width 36 height 17
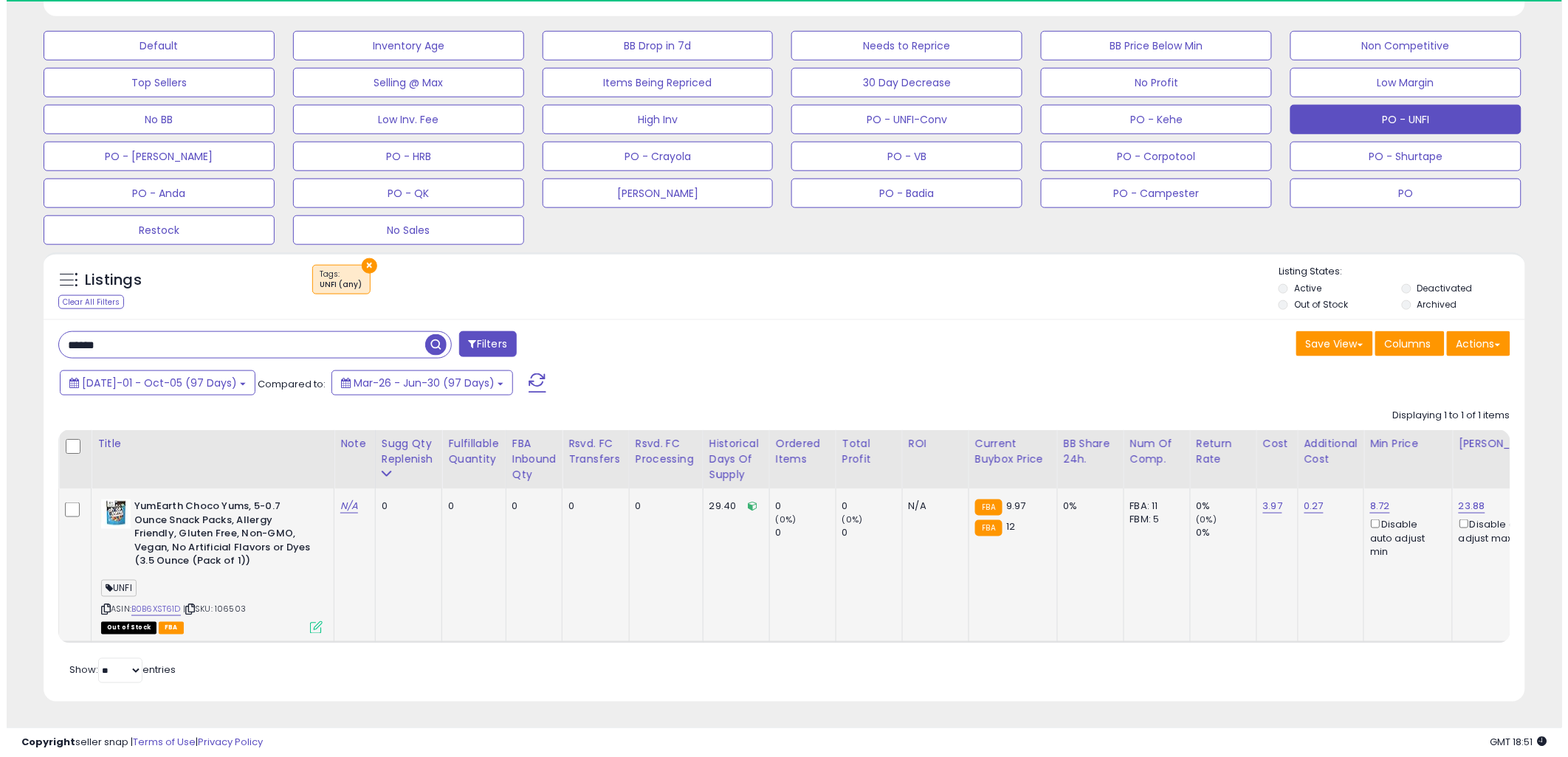
scroll to position [303, 860]
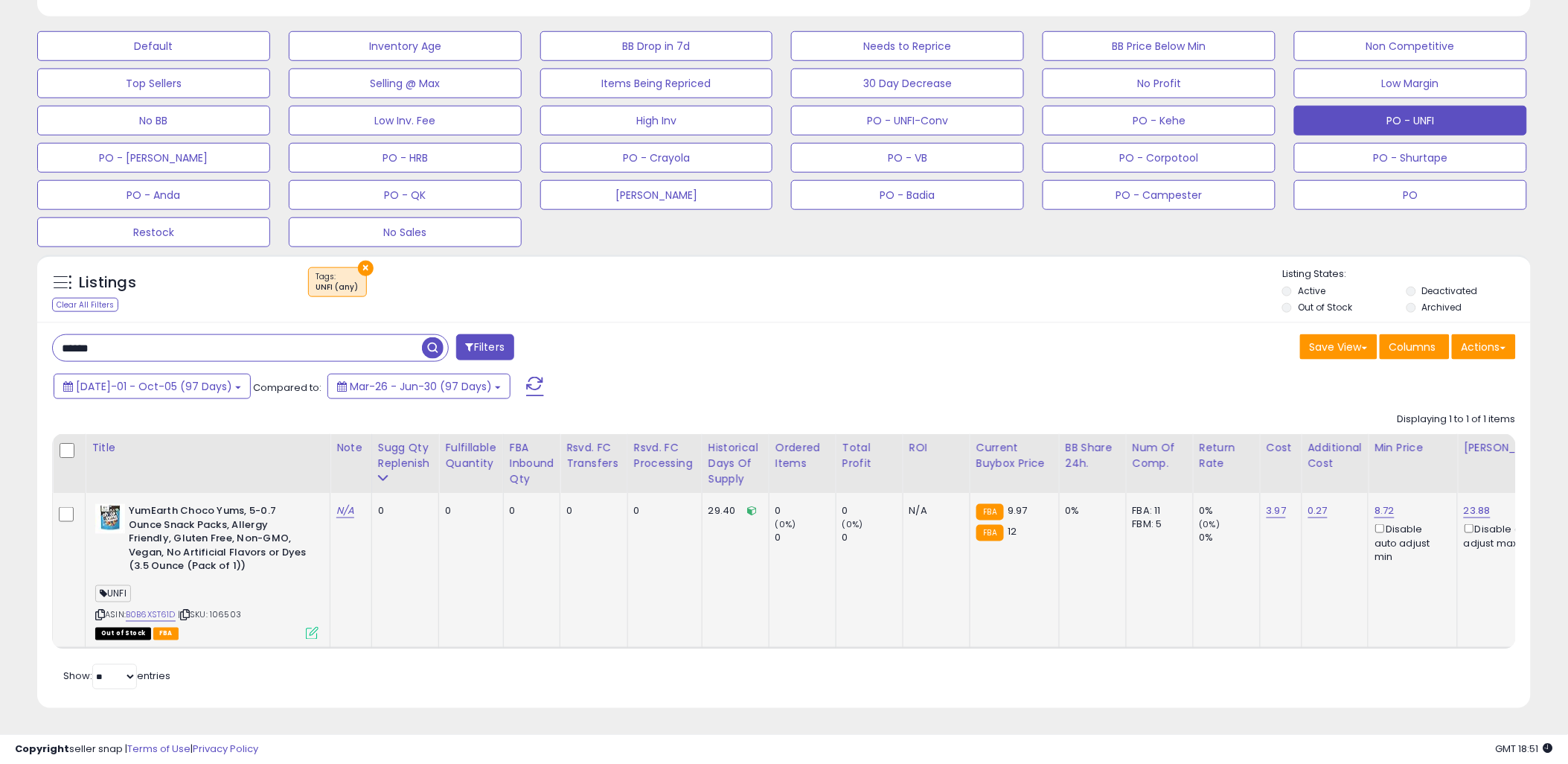
click at [203, 547] on b "YumEarth Choco Yums, 5-0.7 Ounce Snack Packs, Allergy Friendly, Gluten Free, No…" at bounding box center [219, 541] width 181 height 73
click at [309, 627] on icon at bounding box center [311, 633] width 13 height 13
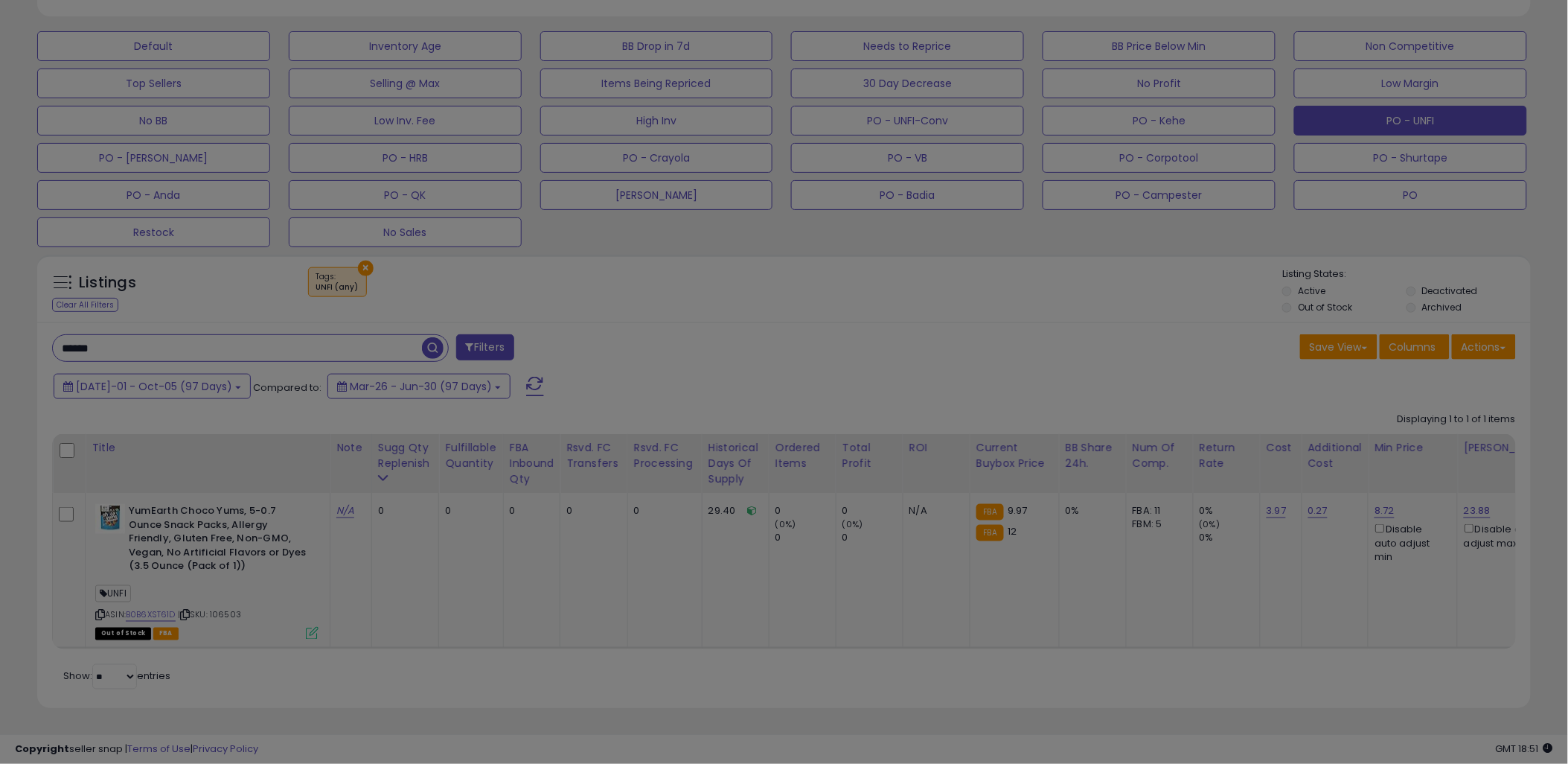
scroll to position [306, 874]
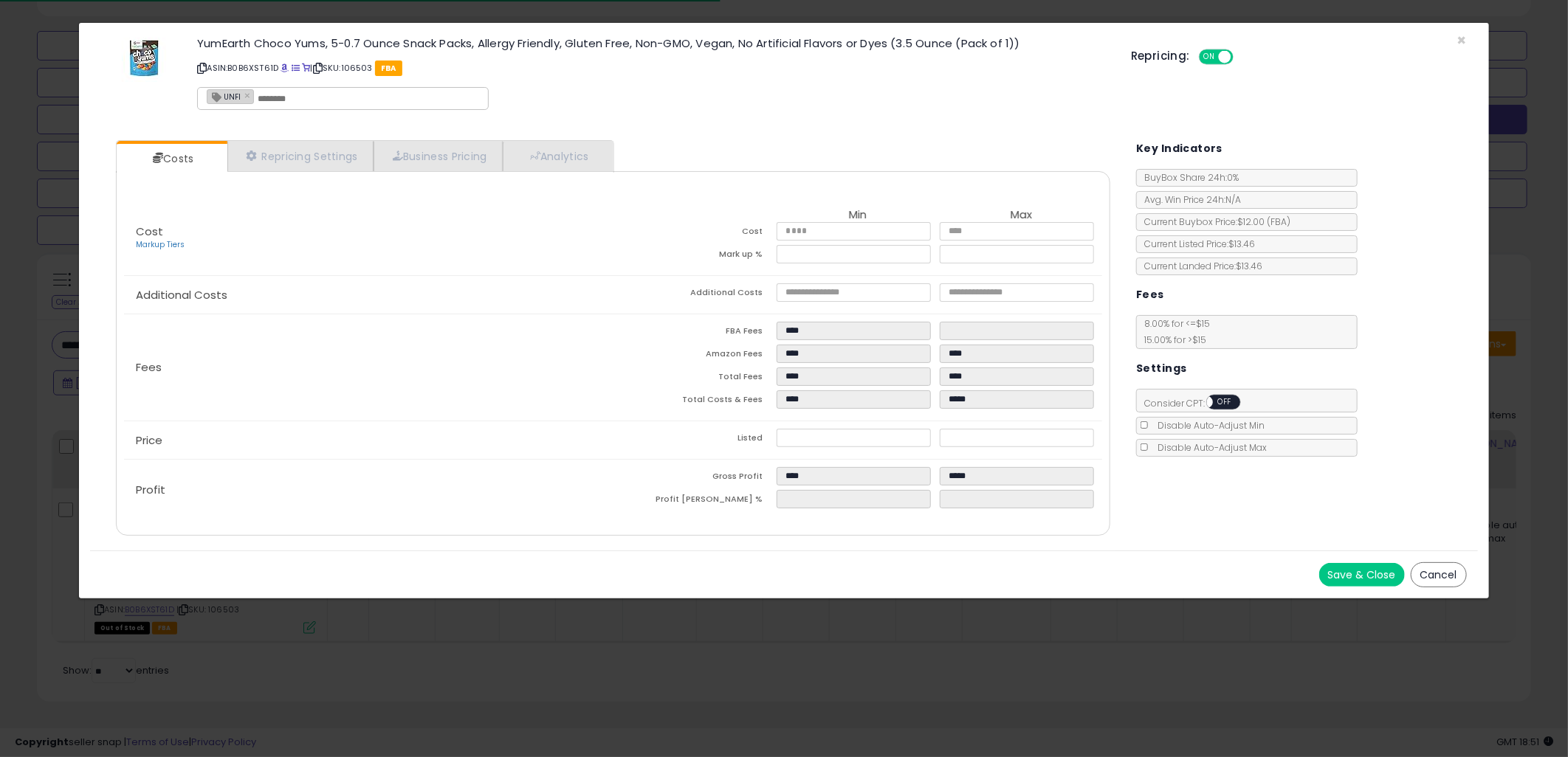
click at [319, 97] on input "text" at bounding box center [368, 99] width 221 height 14
type input "****"
type input "**********"
click at [1347, 577] on button "Save & Close" at bounding box center [1361, 575] width 86 height 24
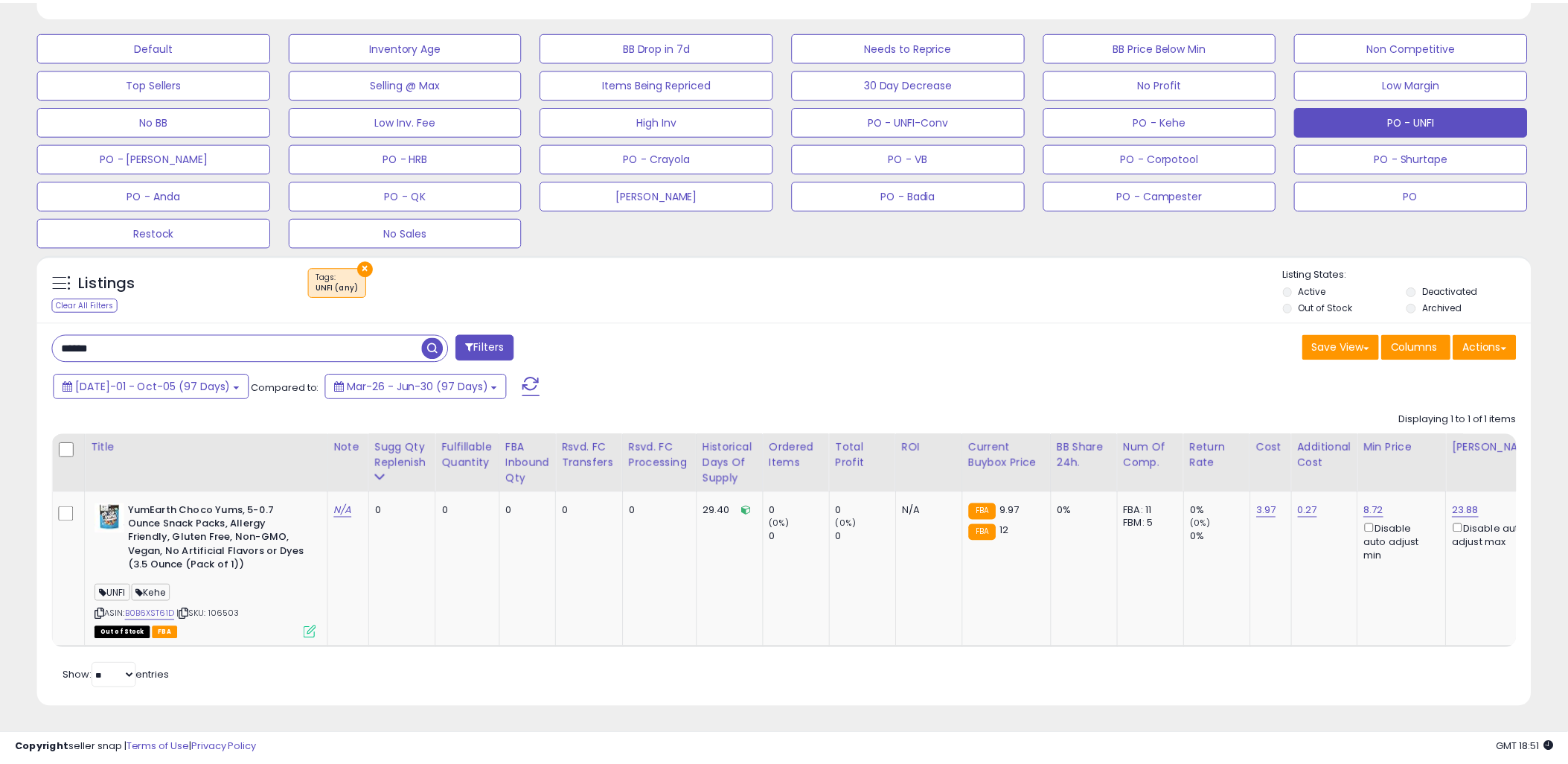
scroll to position [744334, 743449]
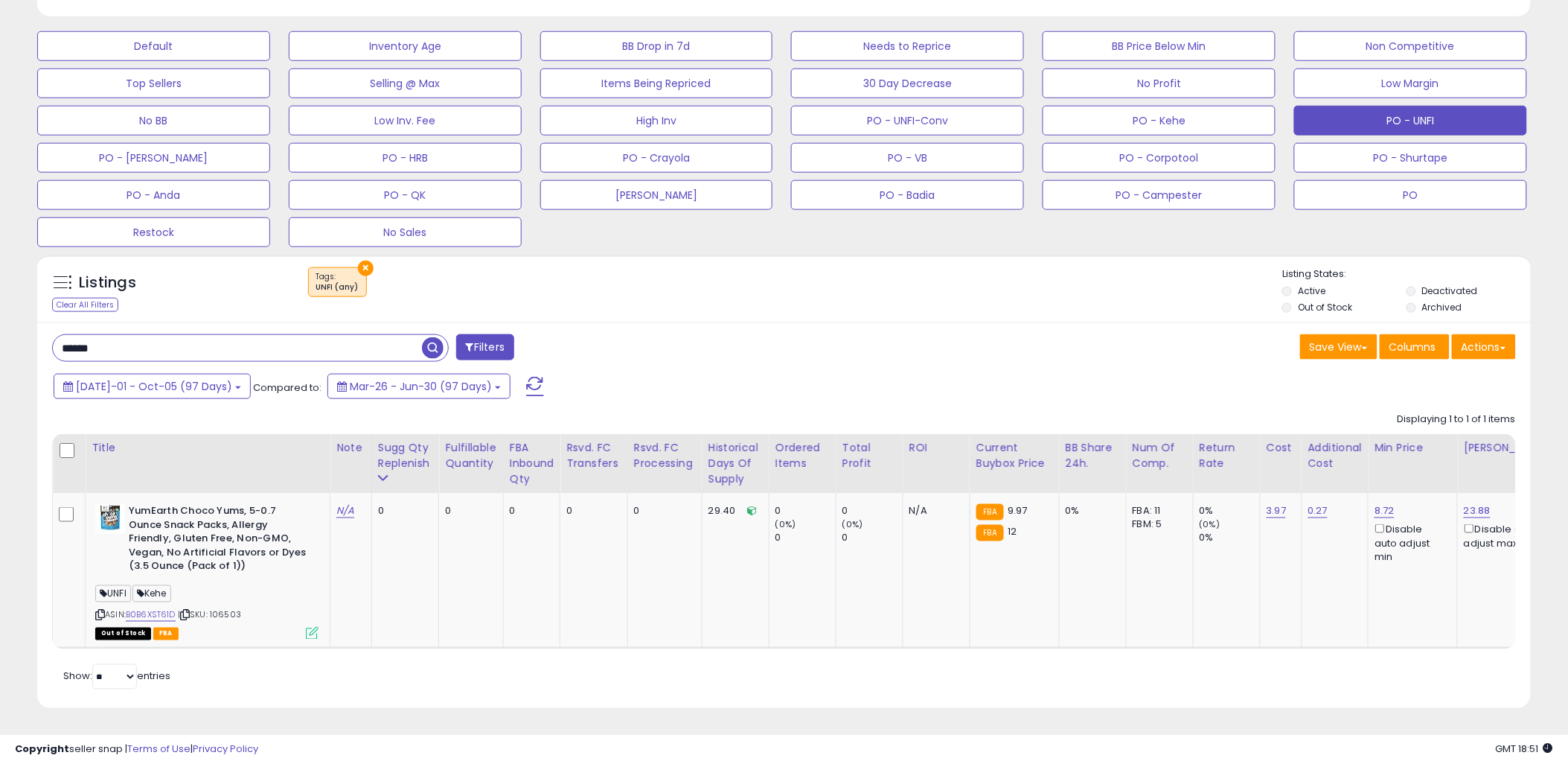
drag, startPoint x: 118, startPoint y: 335, endPoint x: 50, endPoint y: 338, distance: 68.1
click at [53, 338] on input "******" at bounding box center [237, 348] width 369 height 26
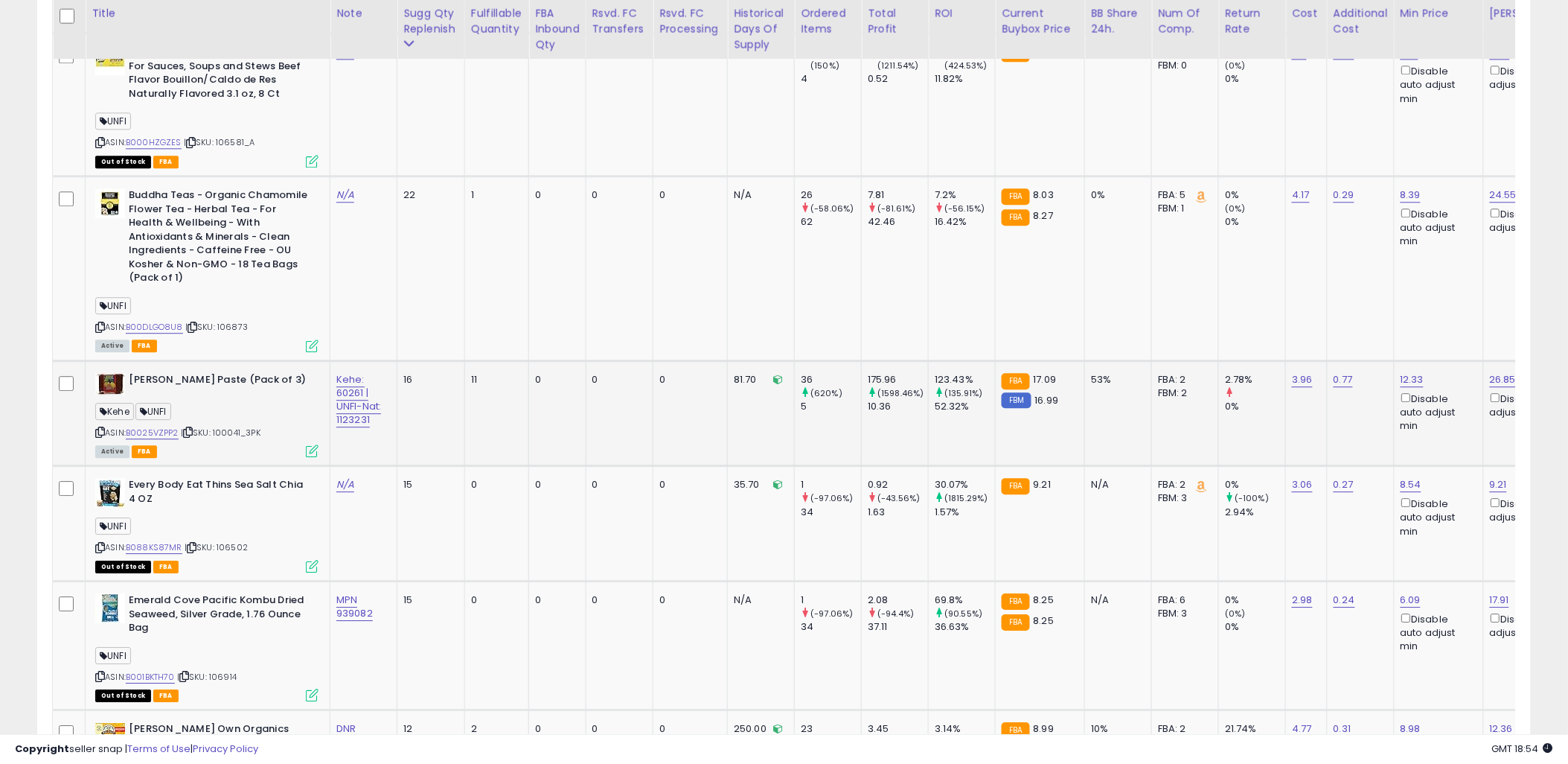
scroll to position [3522, 0]
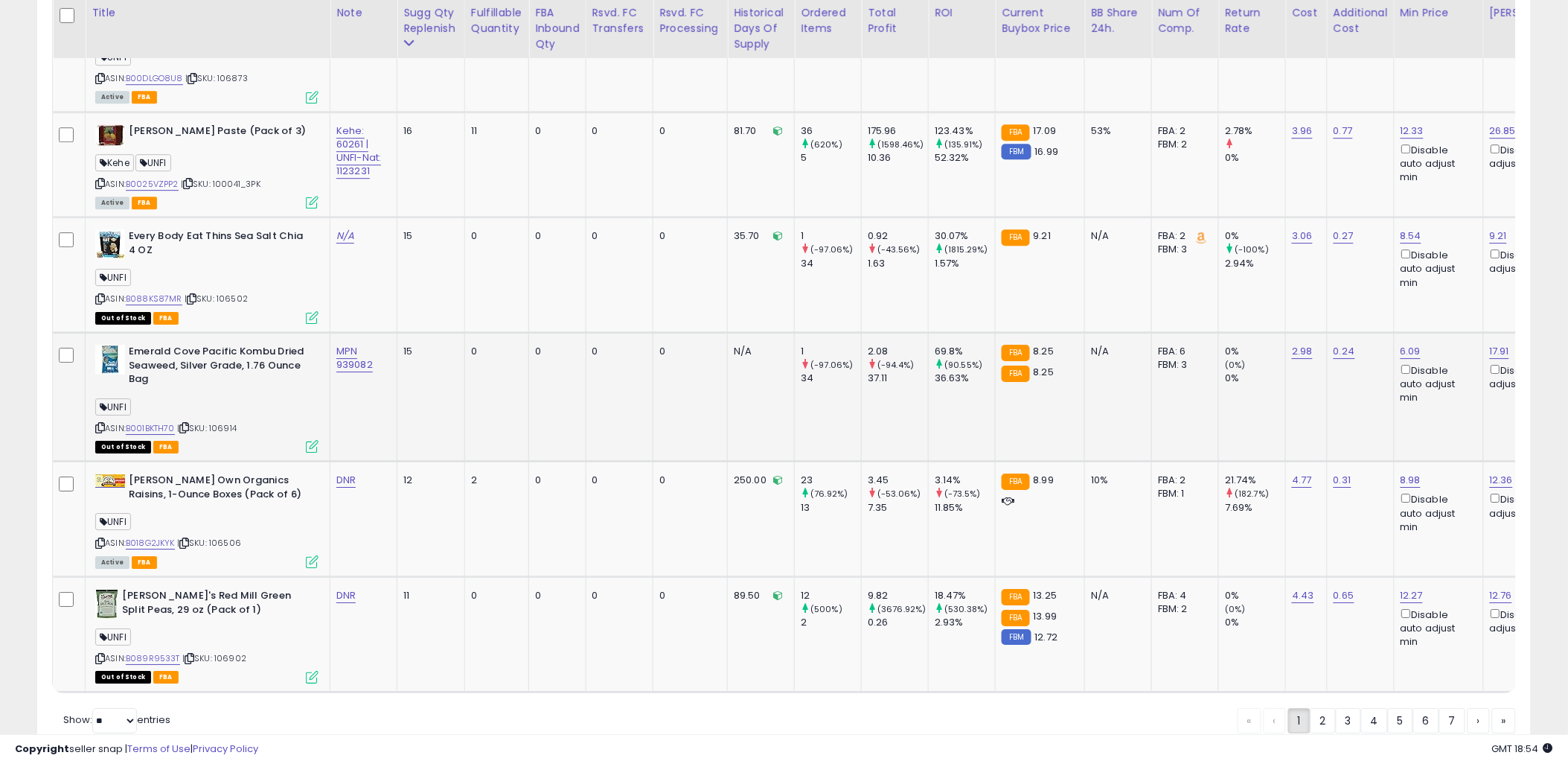
click at [227, 423] on span "| SKU: 106914" at bounding box center [207, 429] width 60 height 12
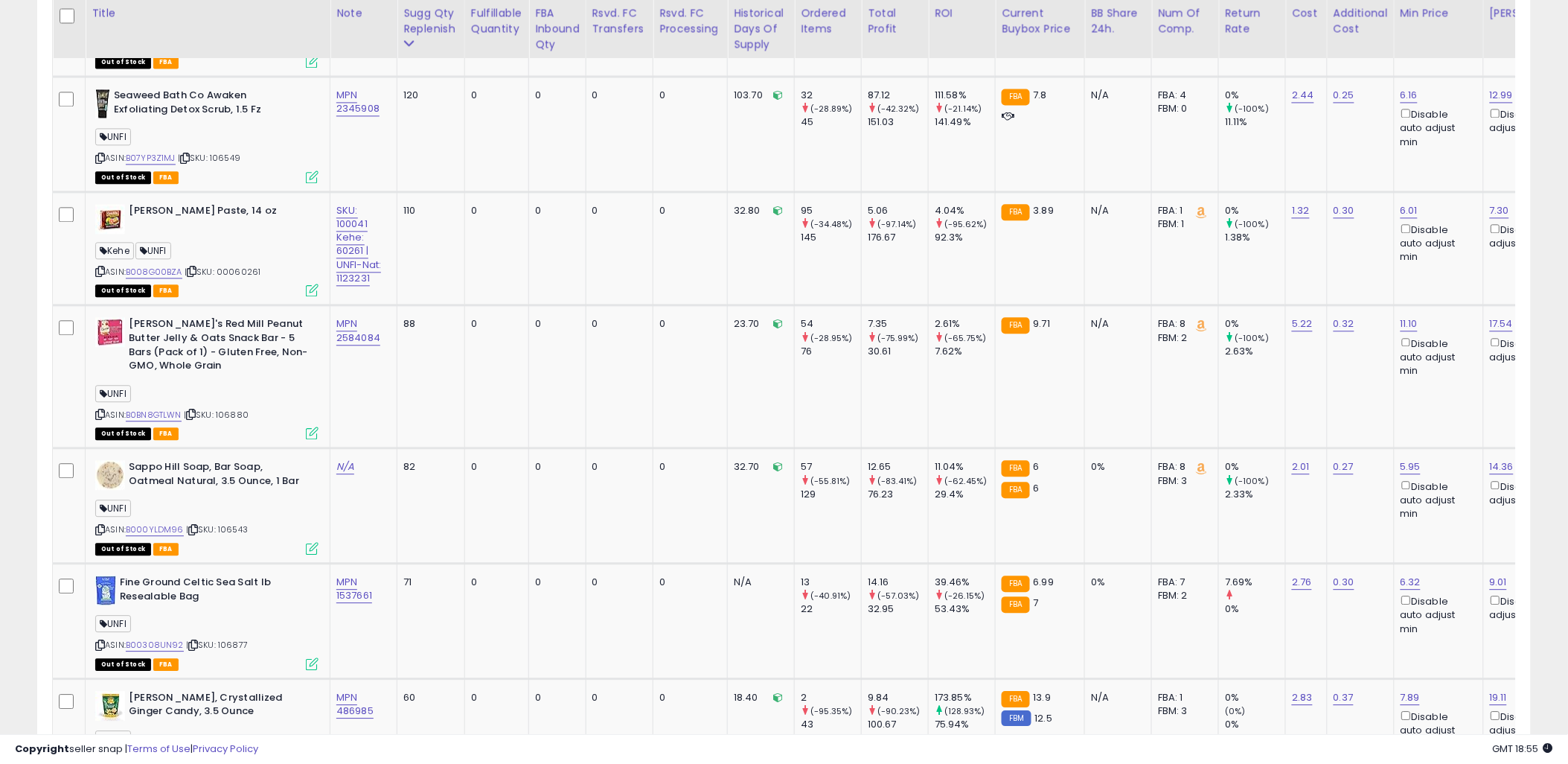
scroll to position [684, 0]
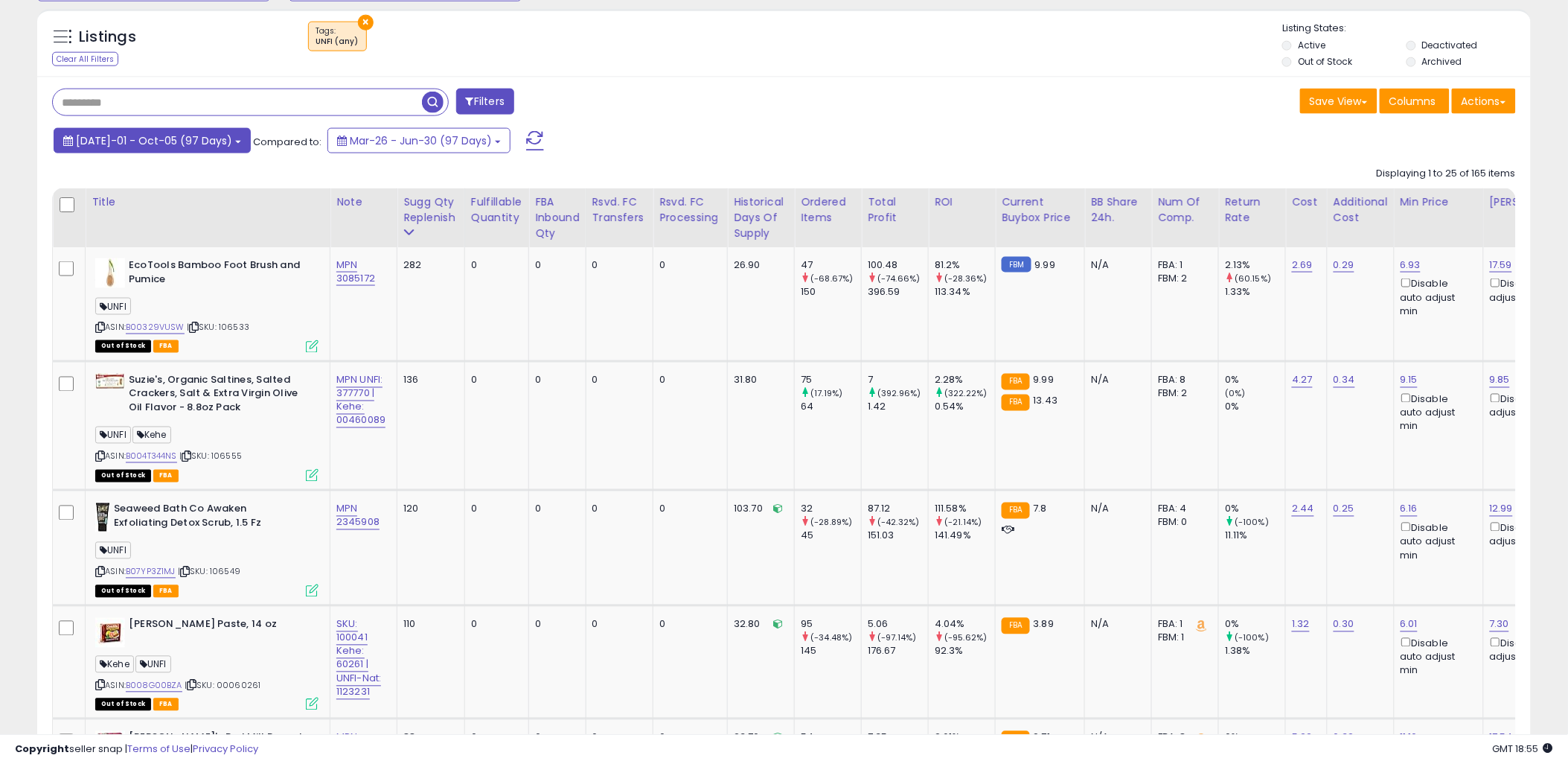
click at [235, 143] on b at bounding box center [238, 142] width 6 height 3
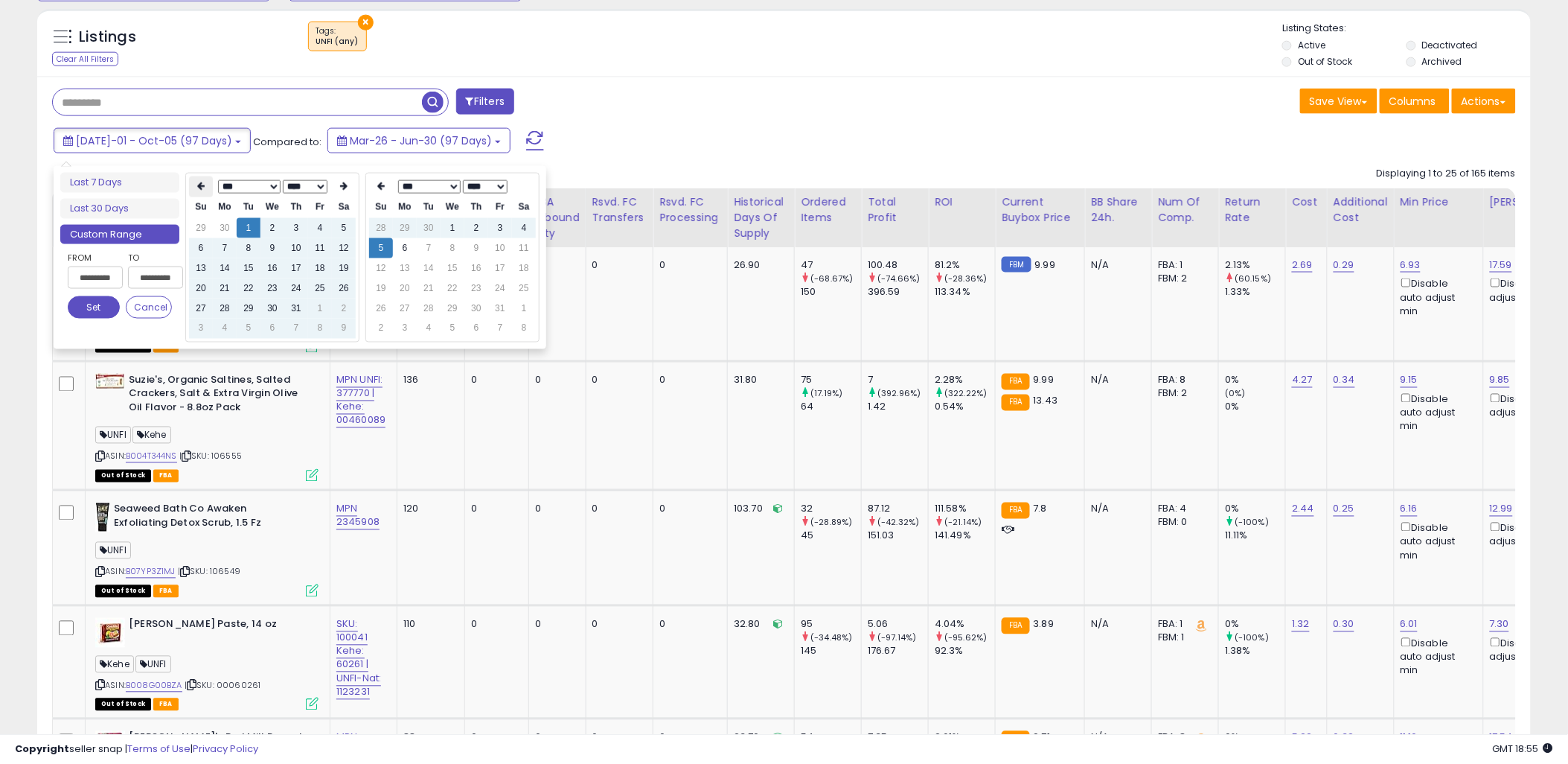
click at [197, 184] on icon at bounding box center [201, 187] width 8 height 9
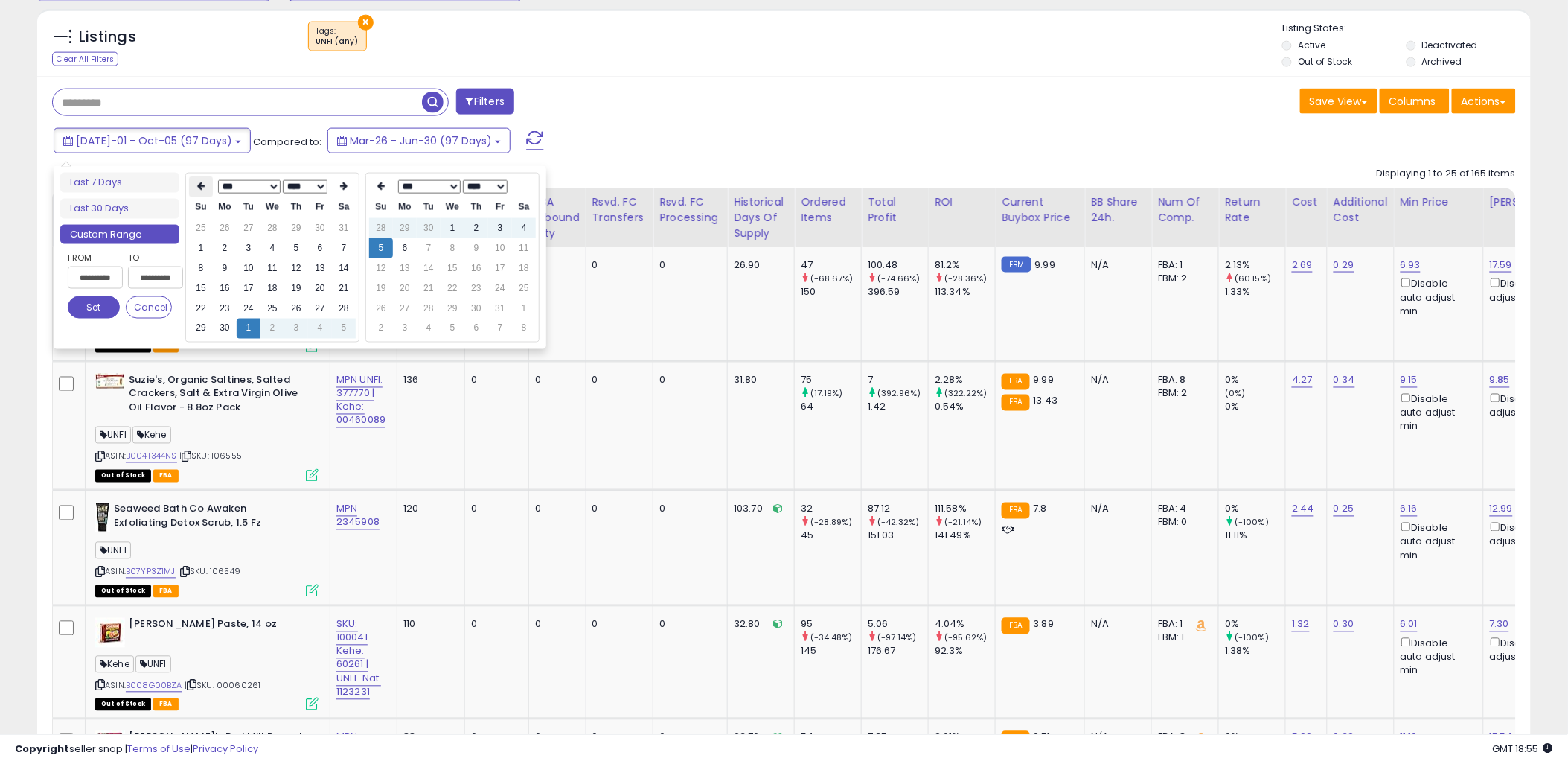
click at [198, 184] on icon at bounding box center [201, 187] width 8 height 9
click at [199, 184] on icon at bounding box center [201, 187] width 8 height 9
click at [201, 184] on icon at bounding box center [201, 187] width 8 height 9
click at [203, 184] on icon at bounding box center [201, 187] width 8 height 9
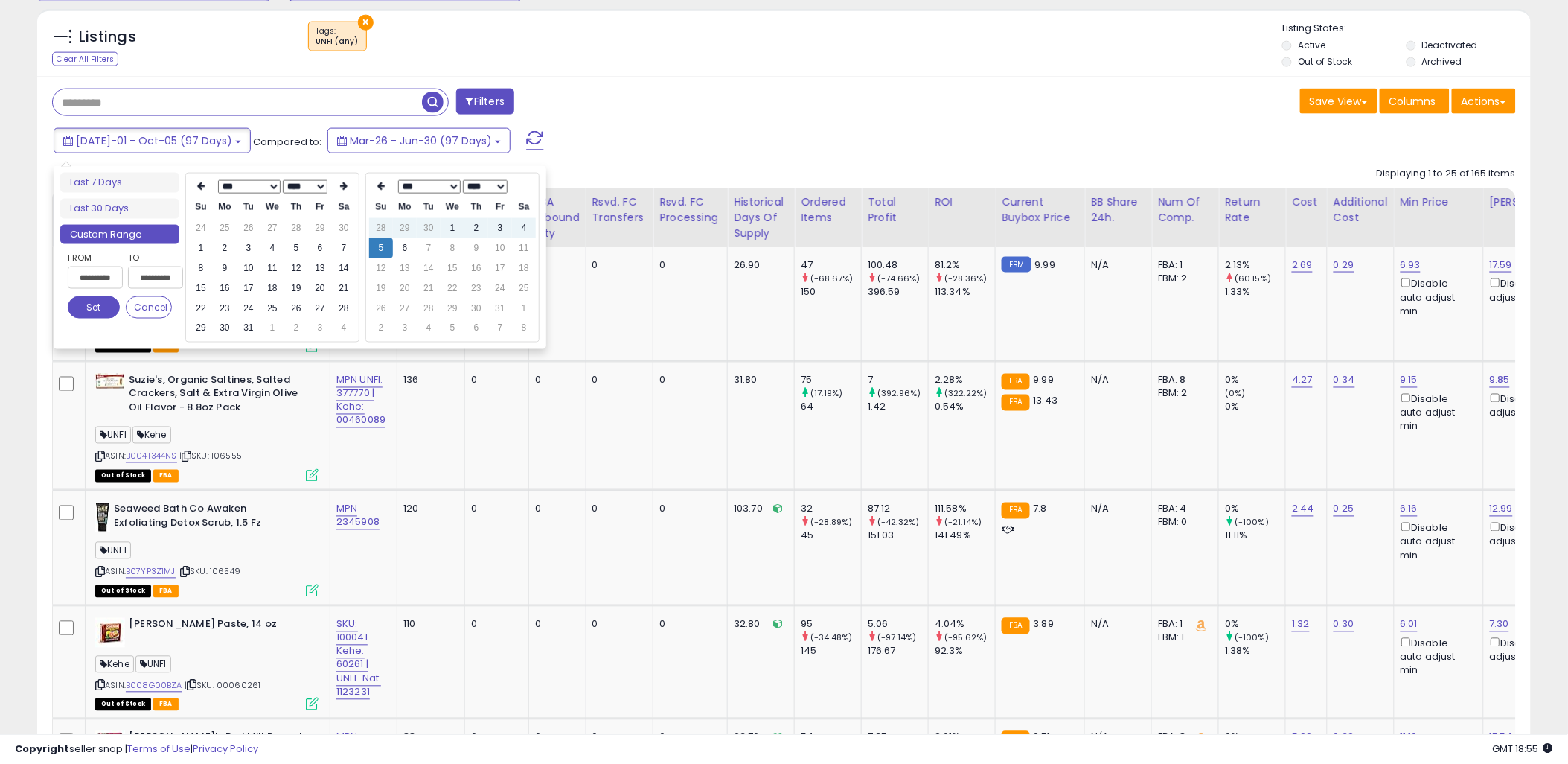
click at [203, 184] on icon at bounding box center [201, 187] width 8 height 9
click at [344, 185] on icon at bounding box center [344, 187] width 8 height 9
click at [247, 225] on td "1" at bounding box center [249, 228] width 24 height 20
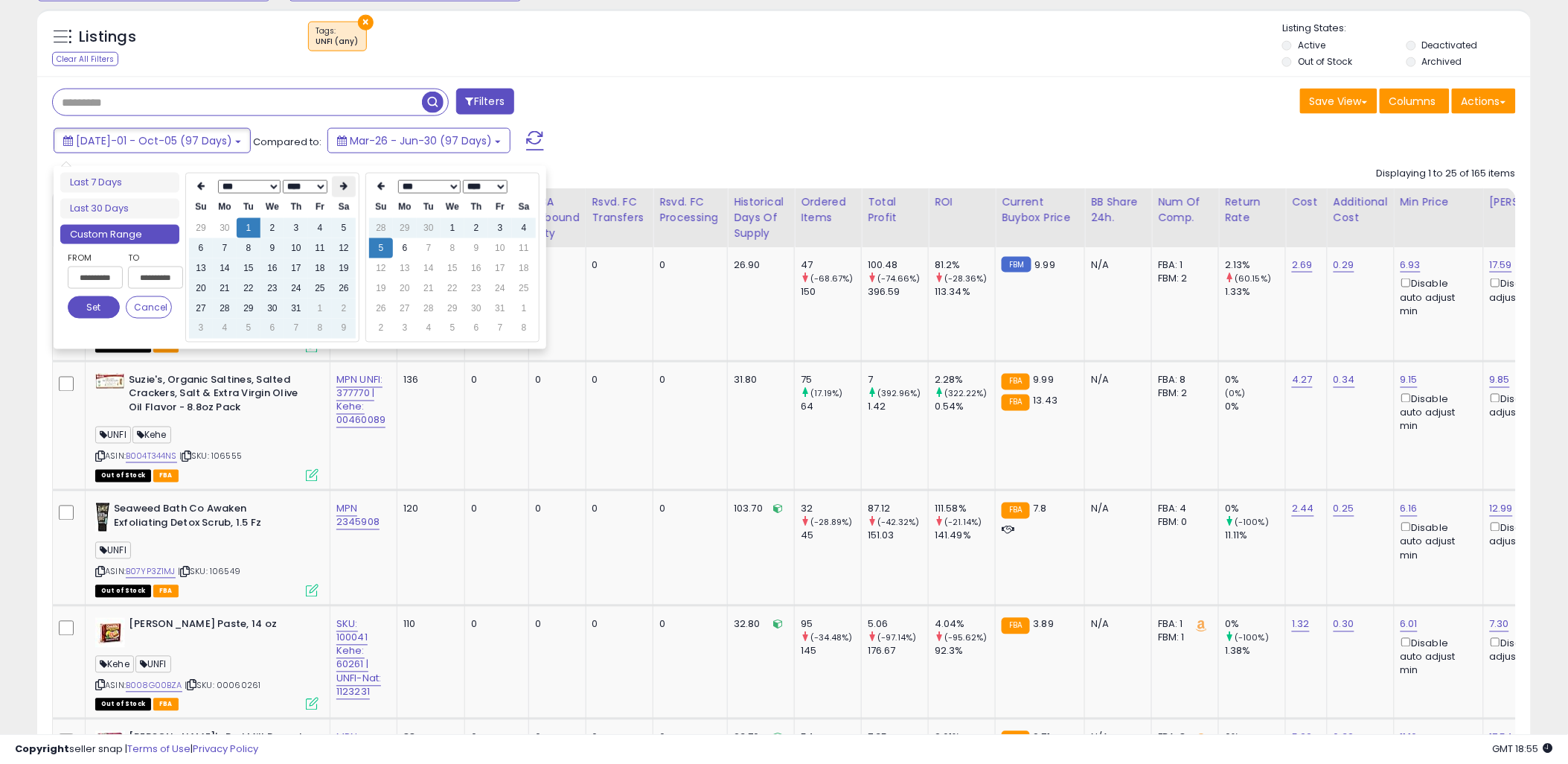
click at [338, 184] on th at bounding box center [344, 187] width 24 height 21
click at [271, 225] on td "1" at bounding box center [273, 228] width 24 height 20
type input "**********"
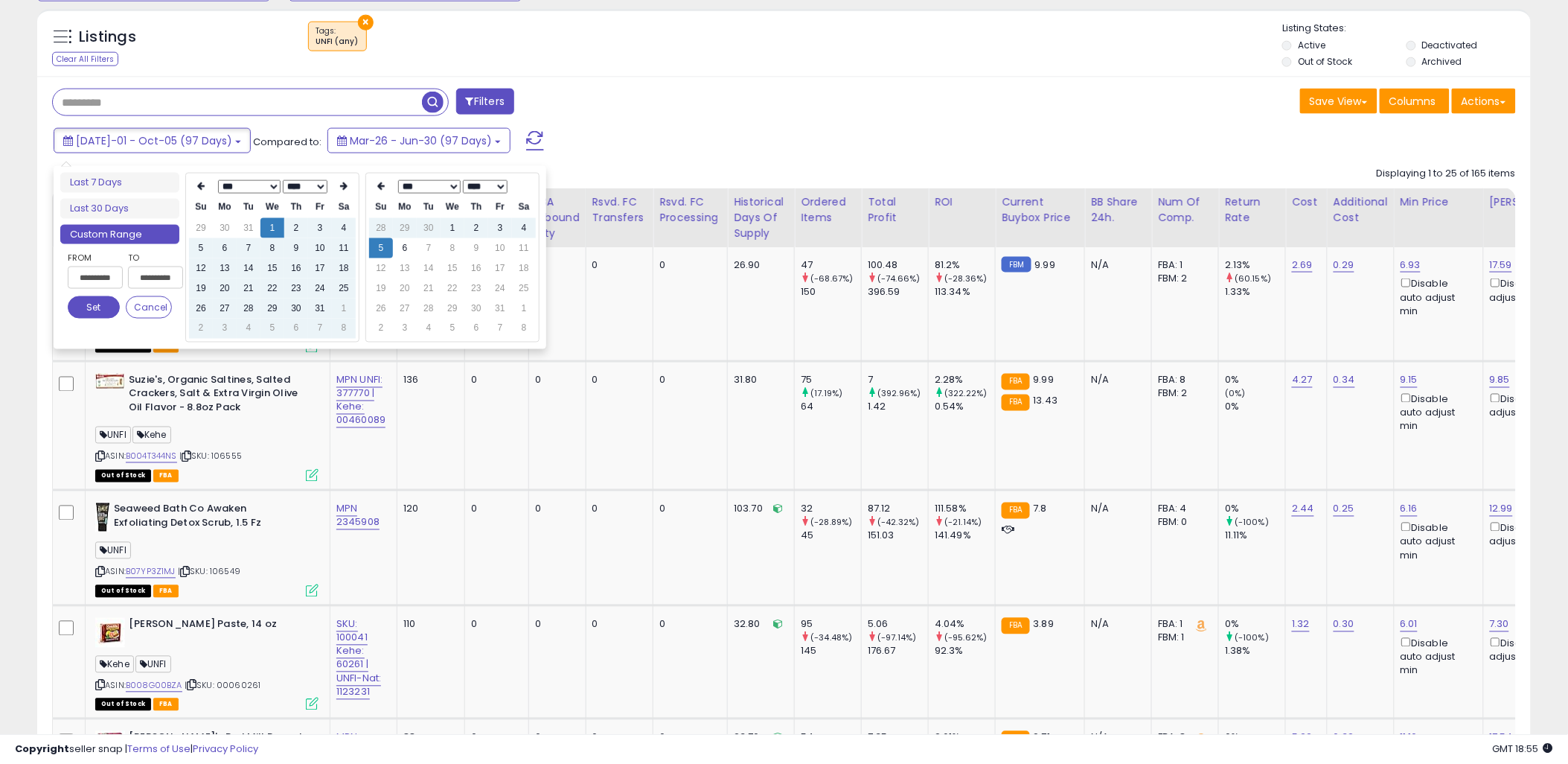
click at [103, 308] on button "Set" at bounding box center [93, 308] width 53 height 23
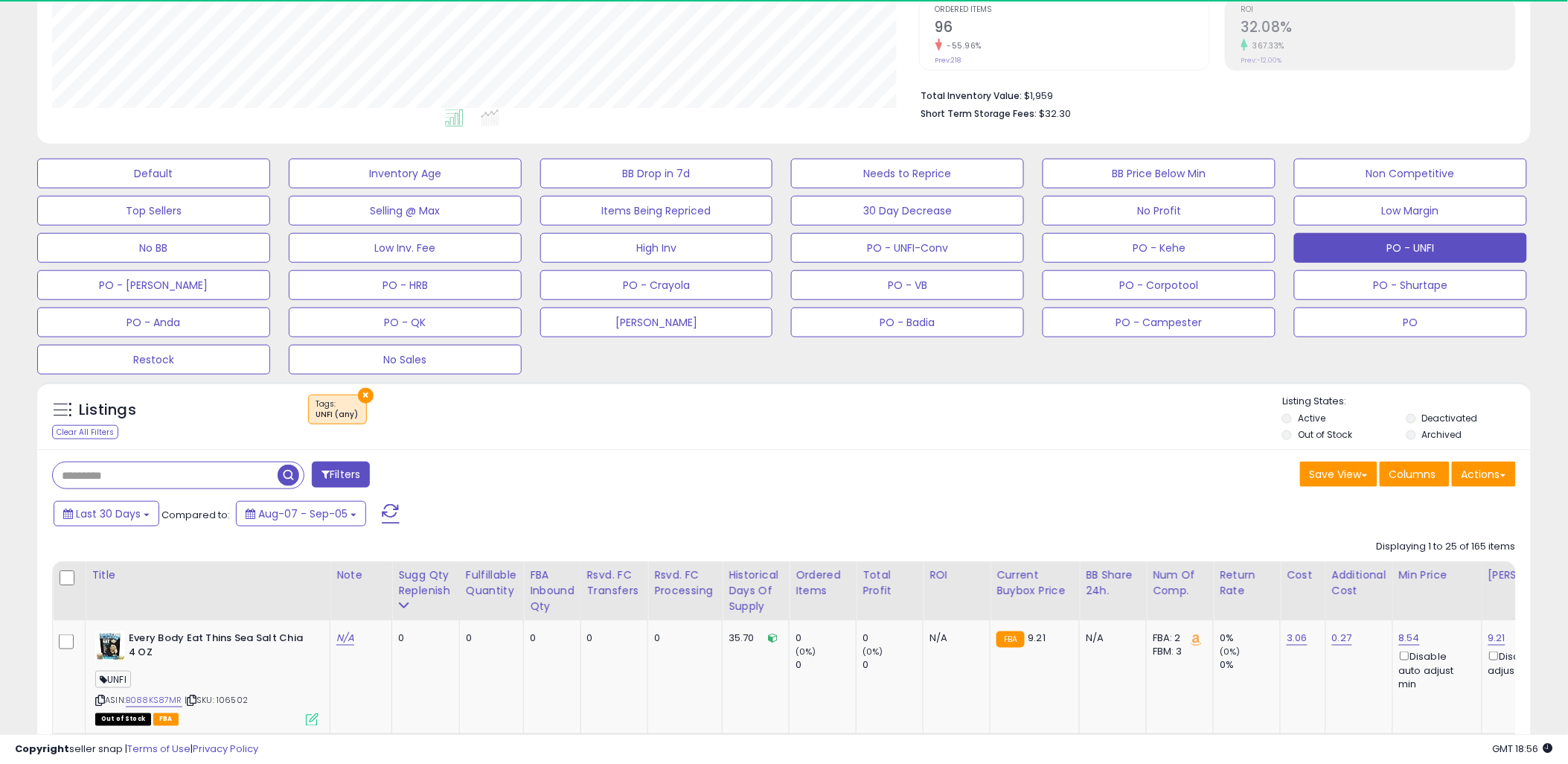
scroll to position [306, 867]
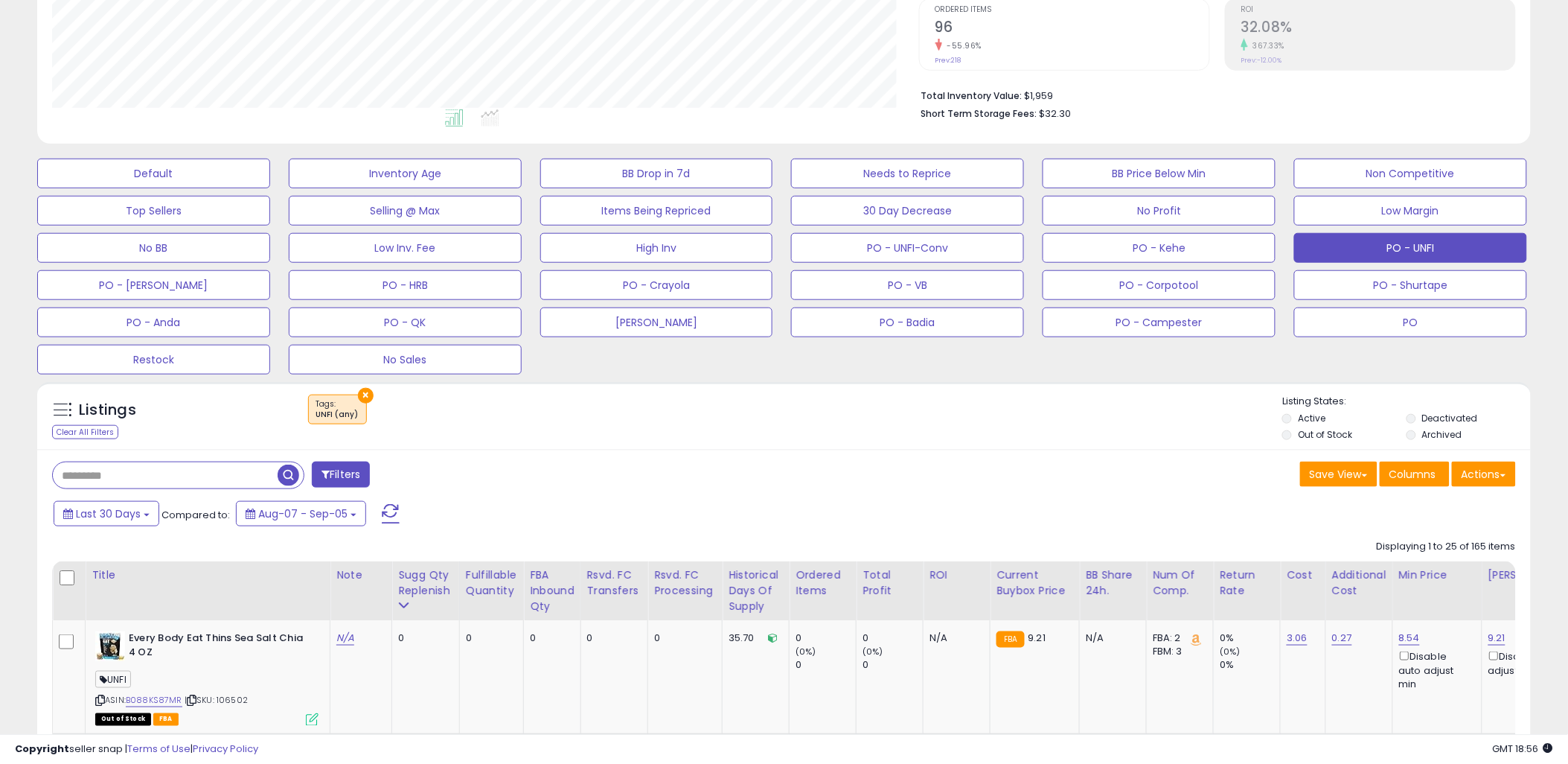
scroll to position [560, 0]
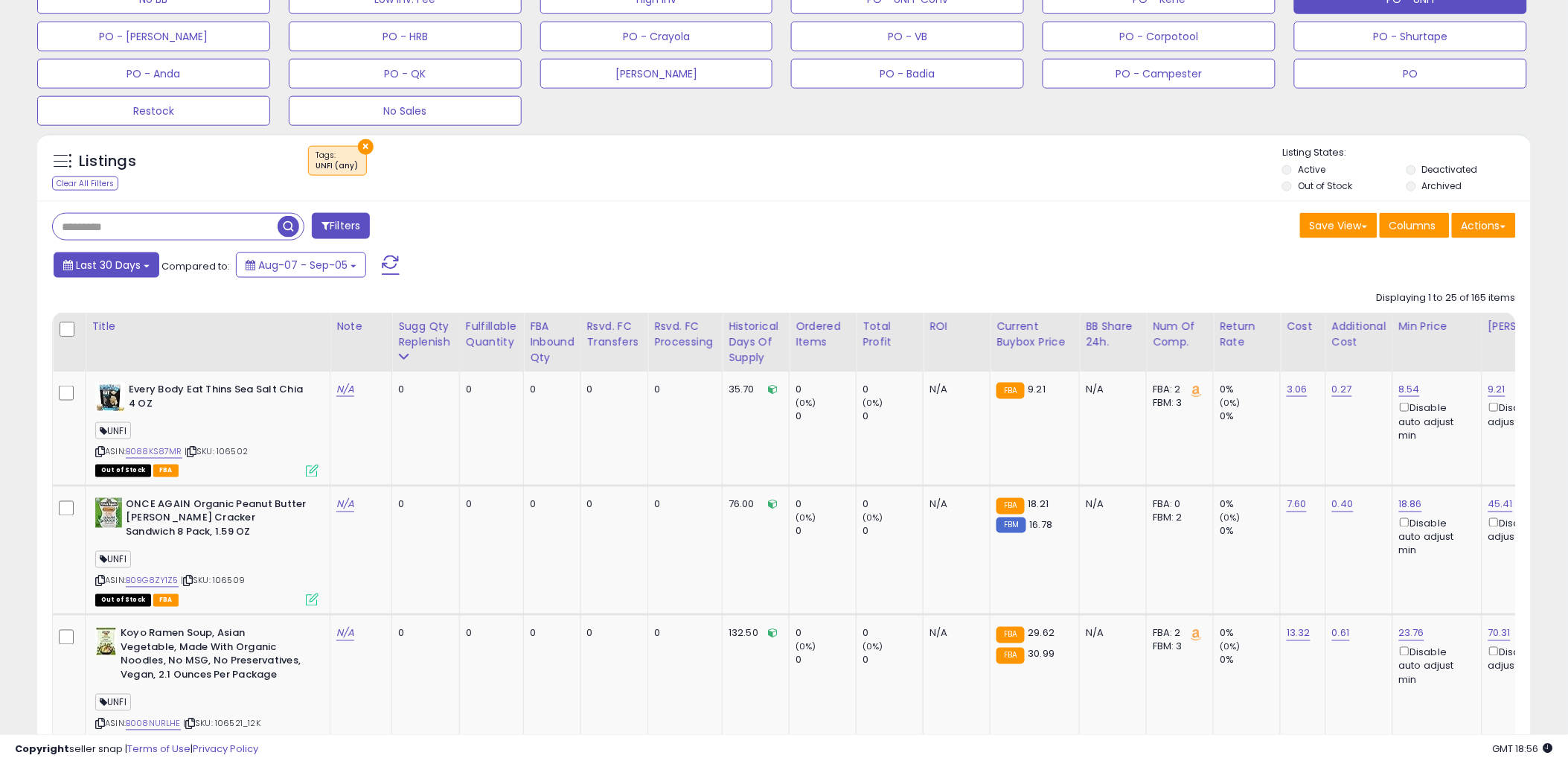
click at [142, 264] on button "Last 30 Days" at bounding box center [106, 265] width 106 height 26
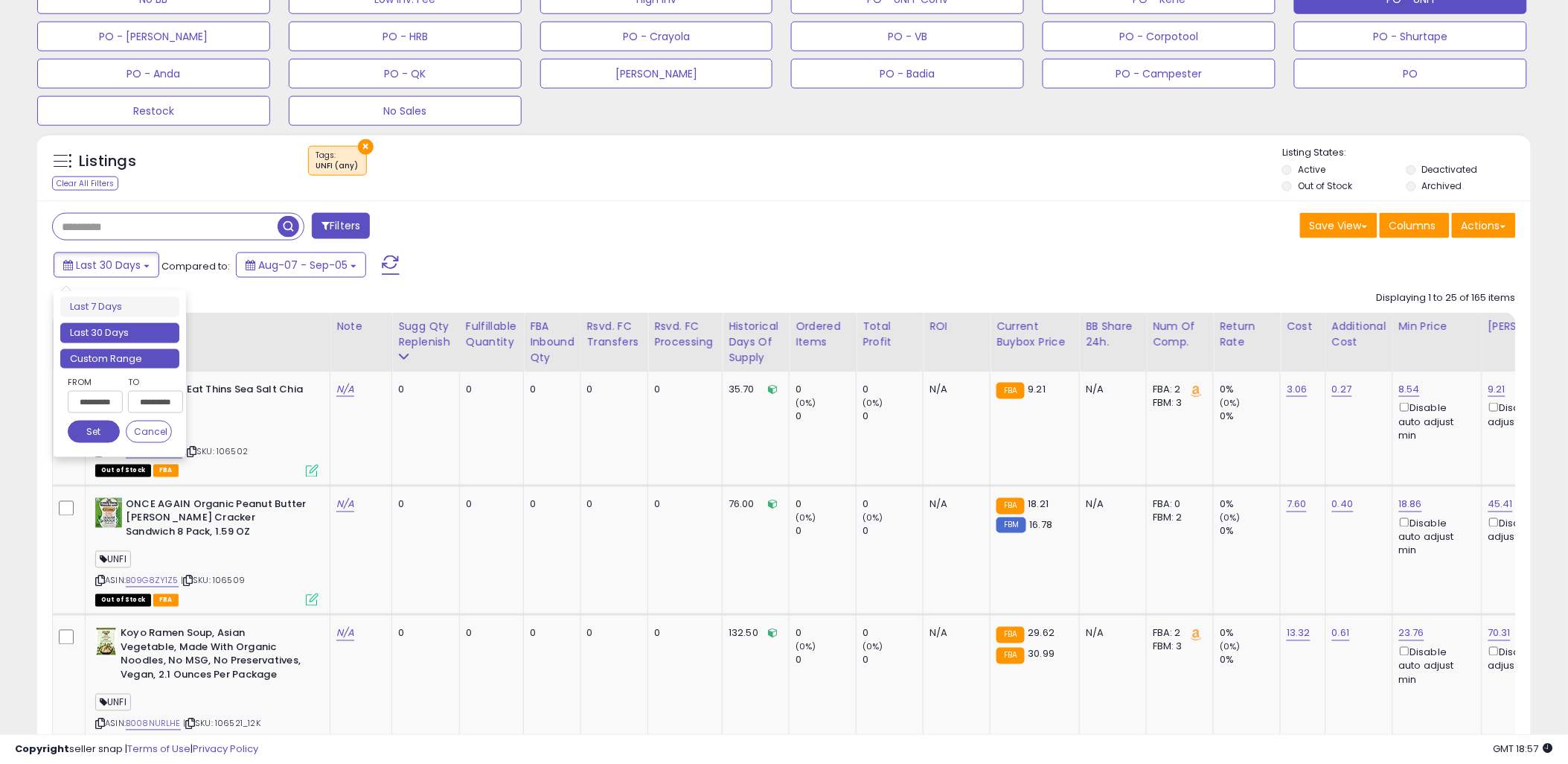
click at [108, 355] on li "Custom Range" at bounding box center [120, 359] width 119 height 20
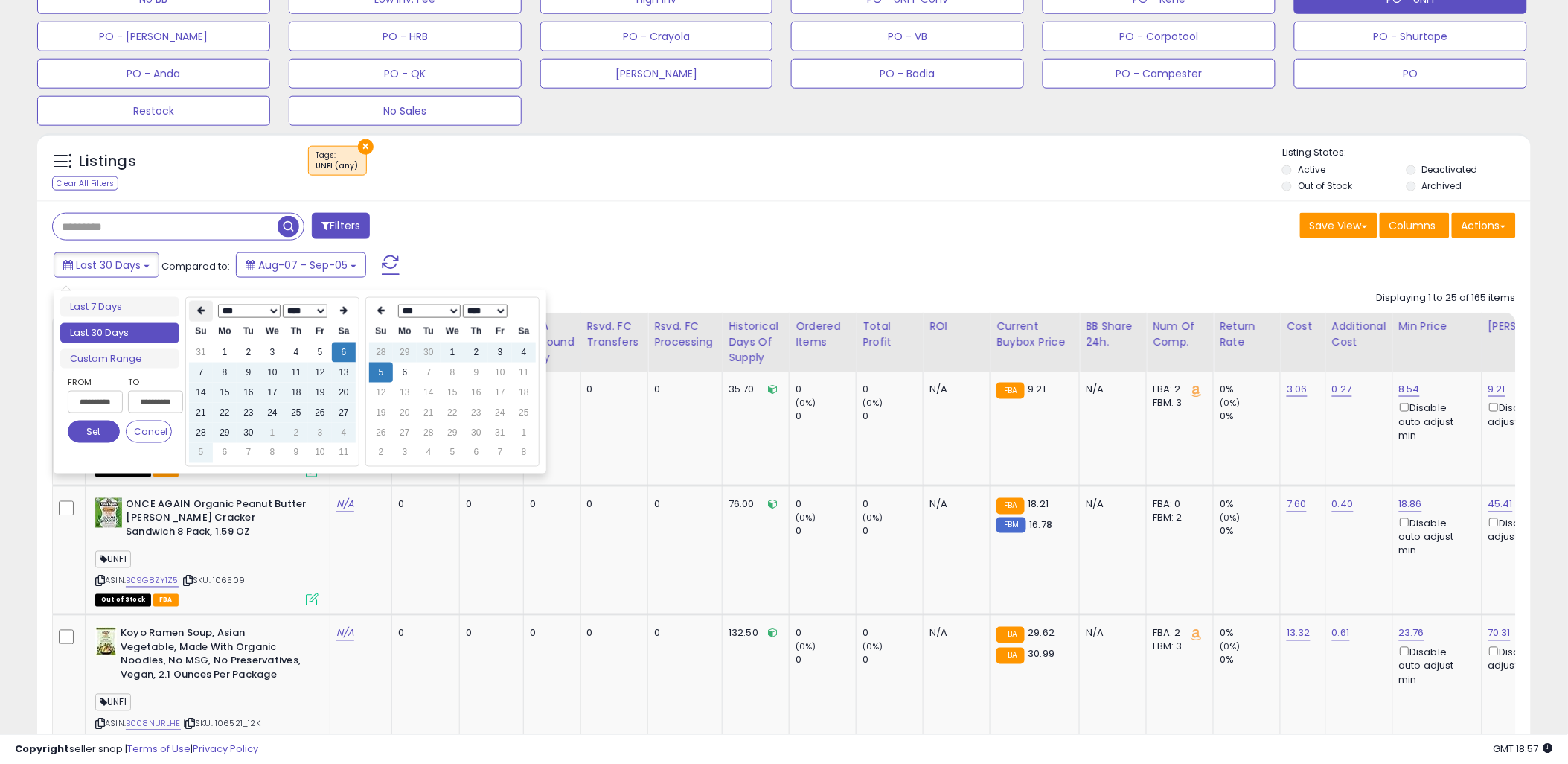
click at [203, 310] on icon at bounding box center [201, 311] width 8 height 9
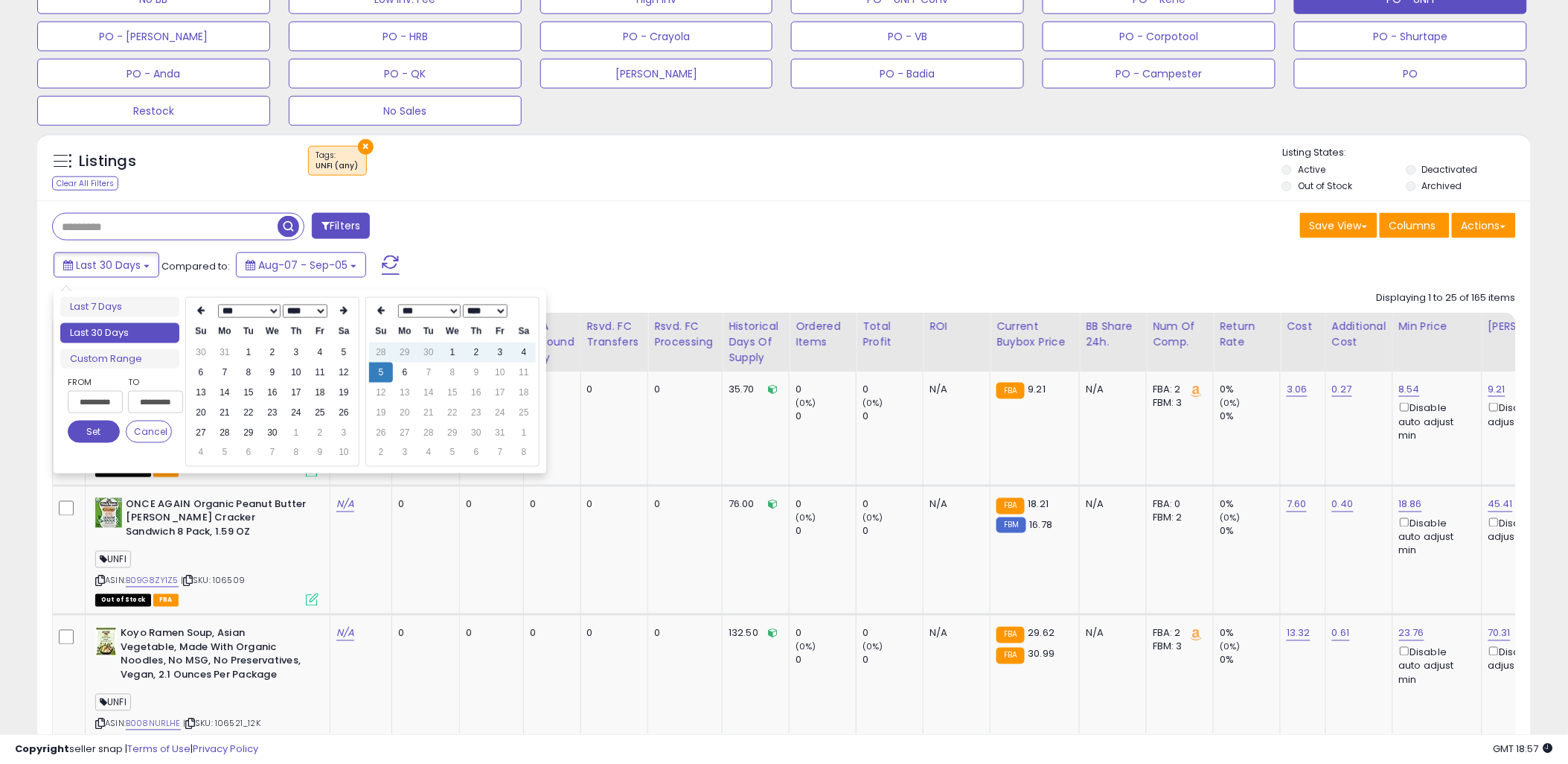
click at [203, 310] on icon at bounding box center [201, 311] width 8 height 9
click at [201, 312] on icon at bounding box center [201, 311] width 8 height 9
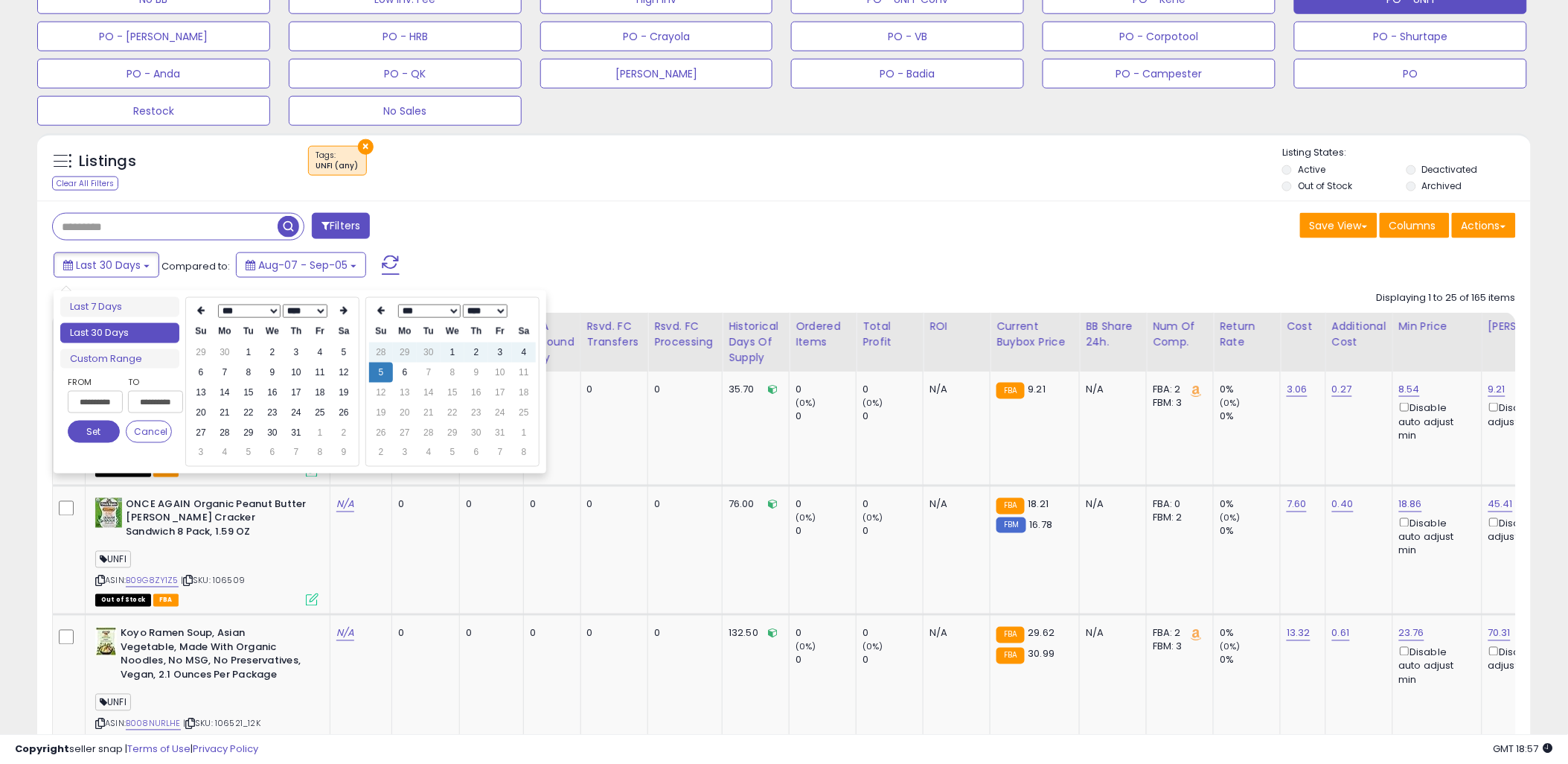
click at [201, 312] on icon at bounding box center [201, 311] width 8 height 9
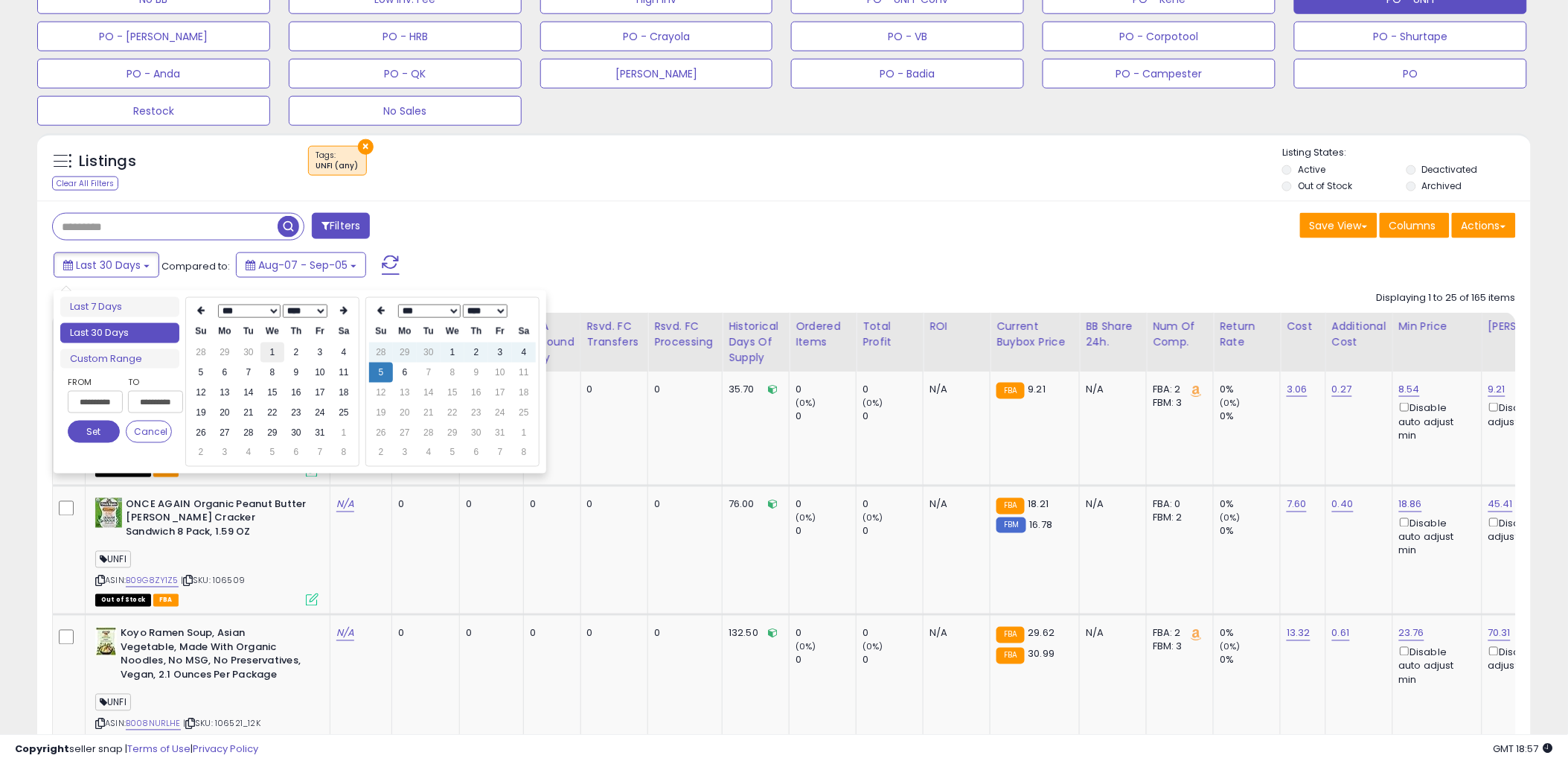
click at [264, 350] on td "1" at bounding box center [273, 352] width 24 height 20
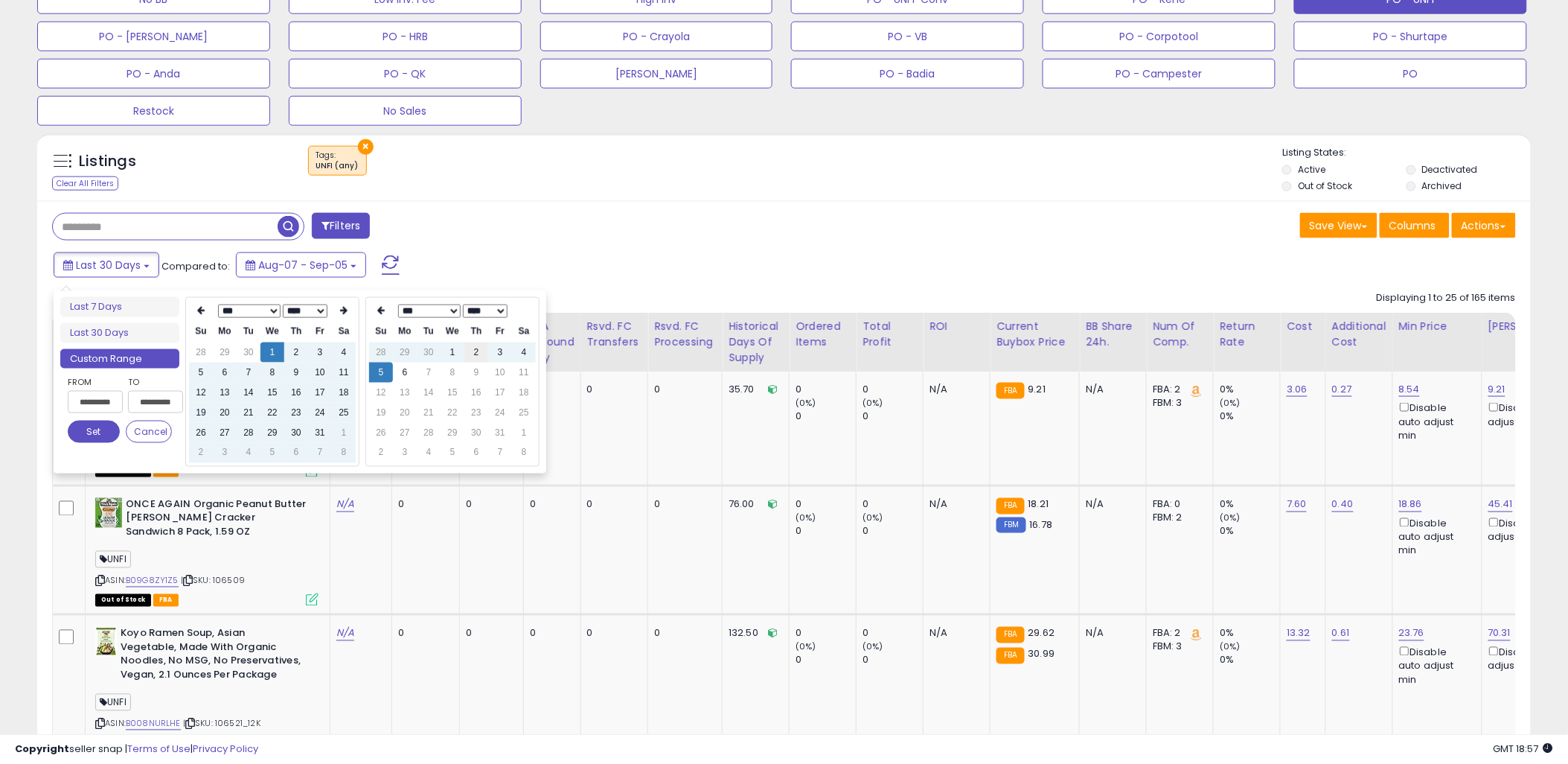
type input "**********"
click at [380, 317] on th at bounding box center [381, 311] width 24 height 21
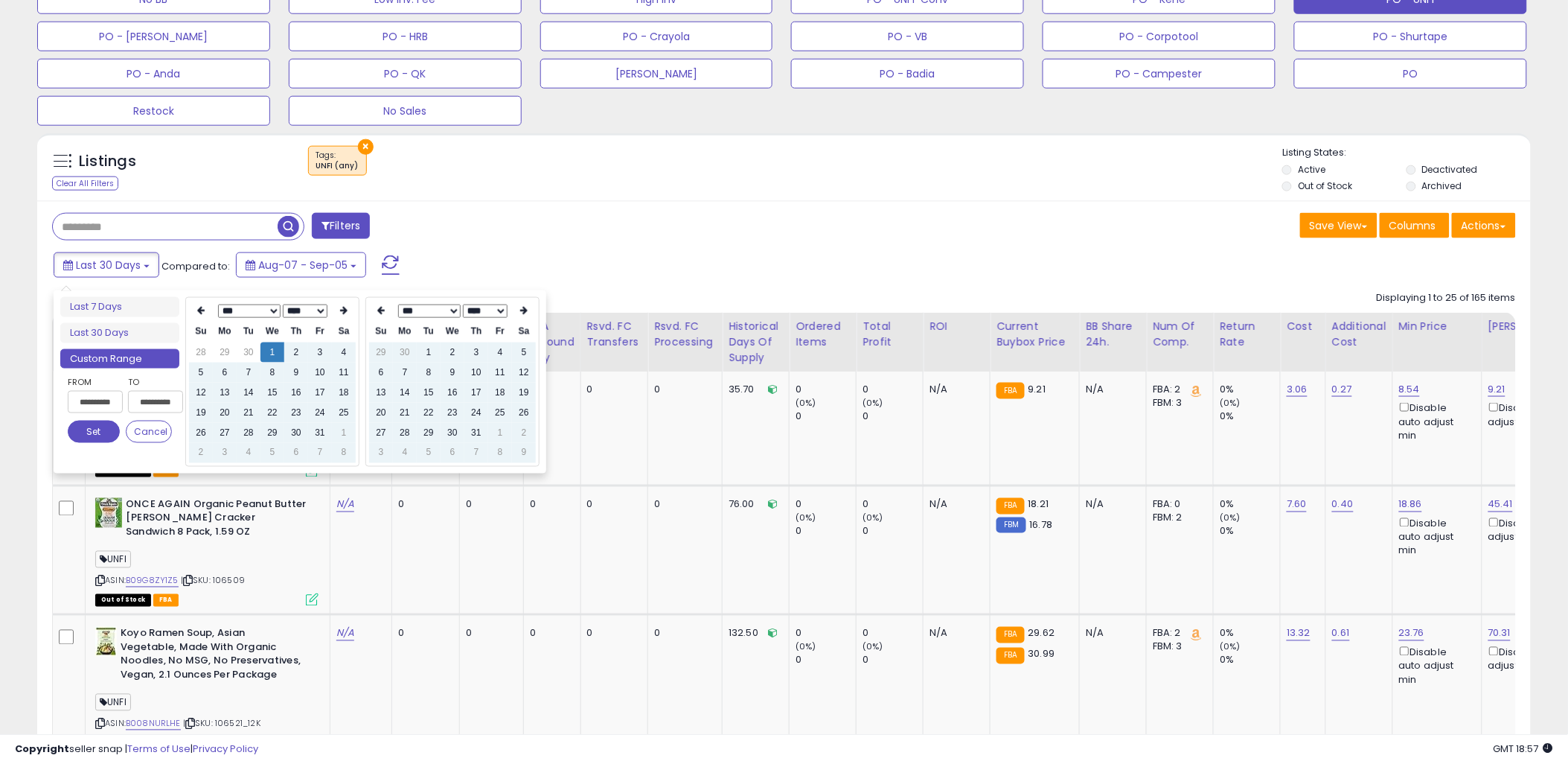
click at [380, 317] on th at bounding box center [381, 311] width 24 height 21
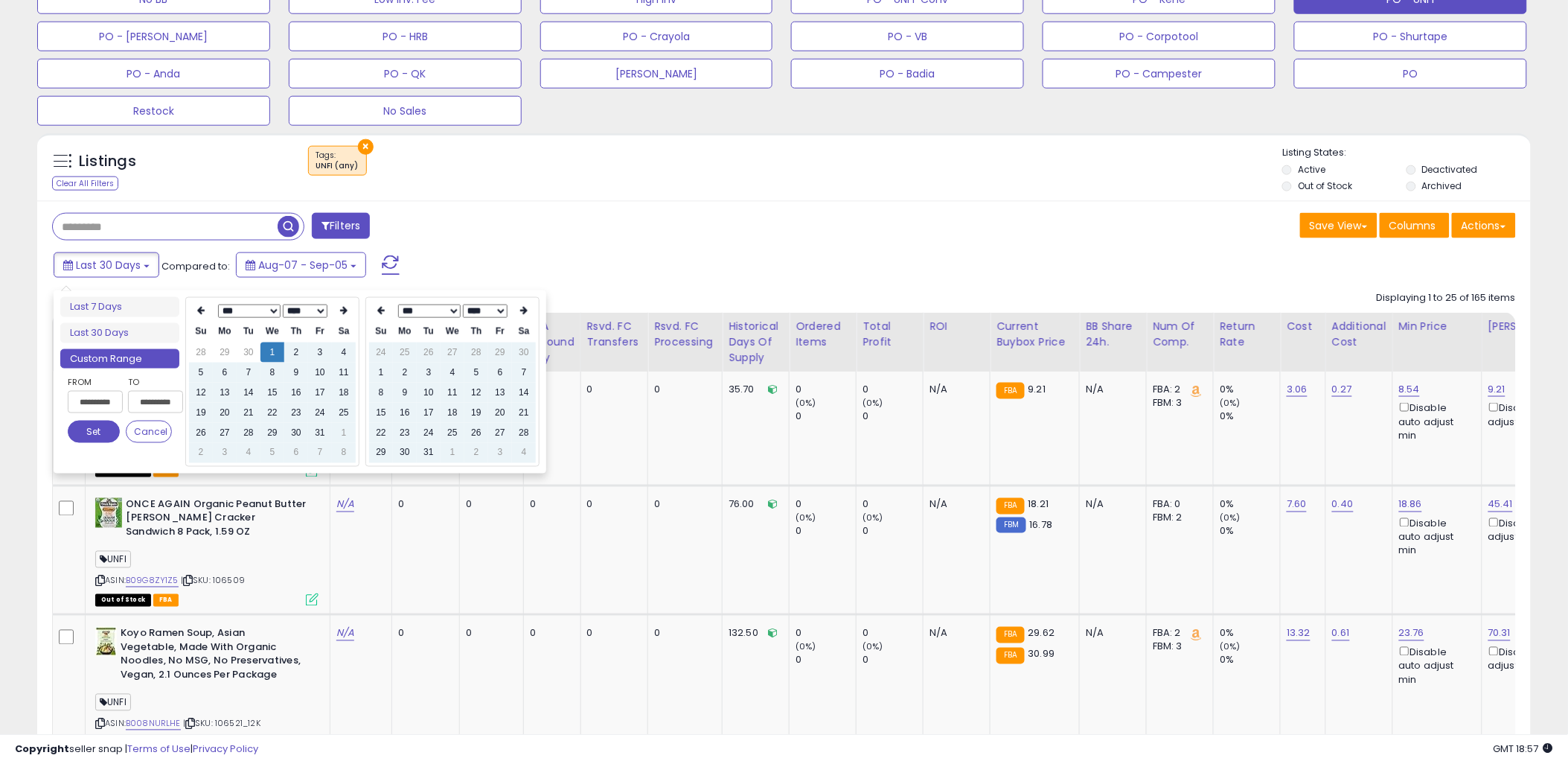
click at [380, 317] on th at bounding box center [381, 311] width 24 height 21
click at [519, 309] on th at bounding box center [524, 311] width 24 height 21
click at [429, 447] on td "31" at bounding box center [428, 453] width 24 height 20
type input "**********"
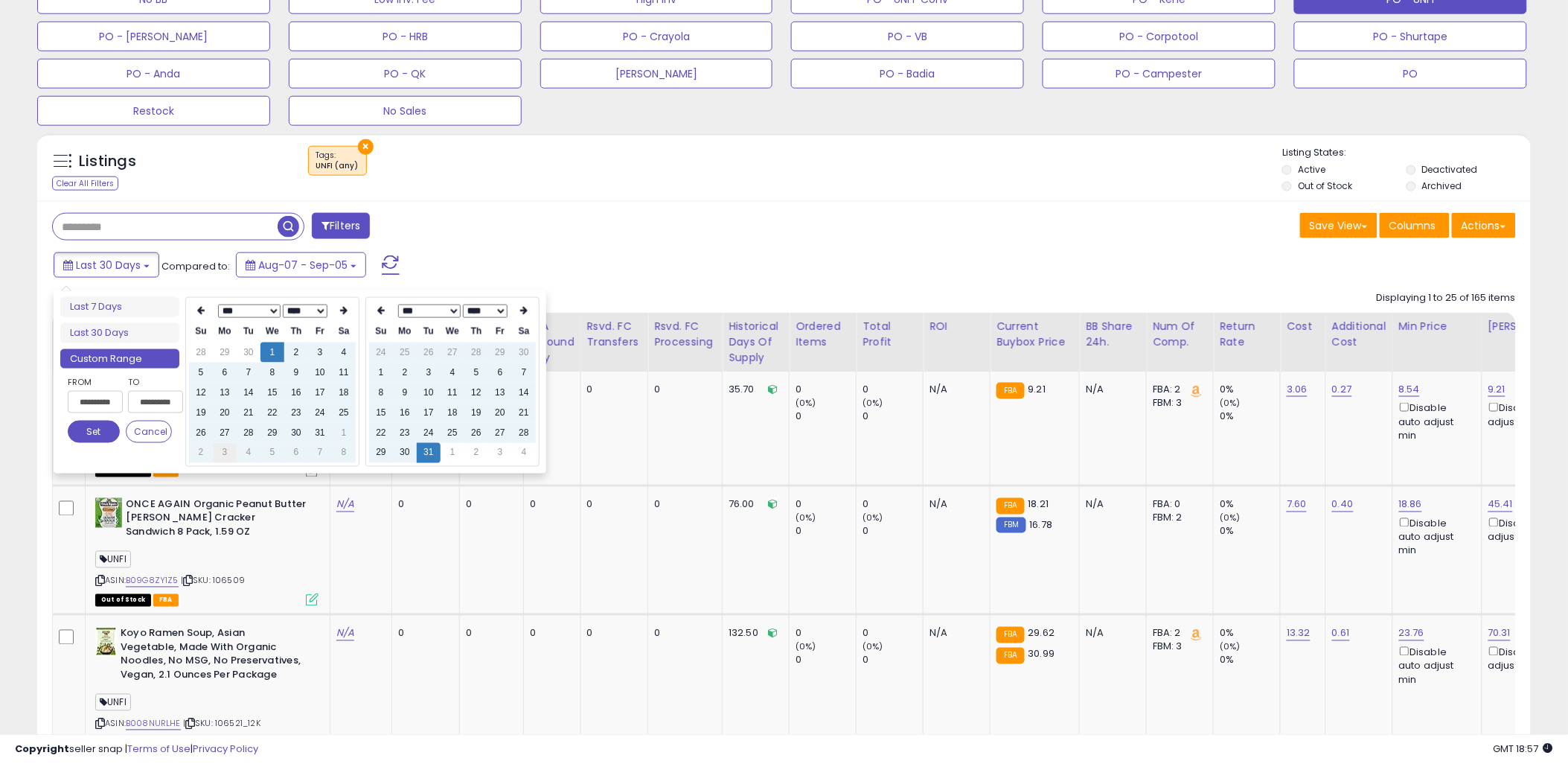
type input "**********"
click at [95, 431] on button "Set" at bounding box center [93, 432] width 53 height 23
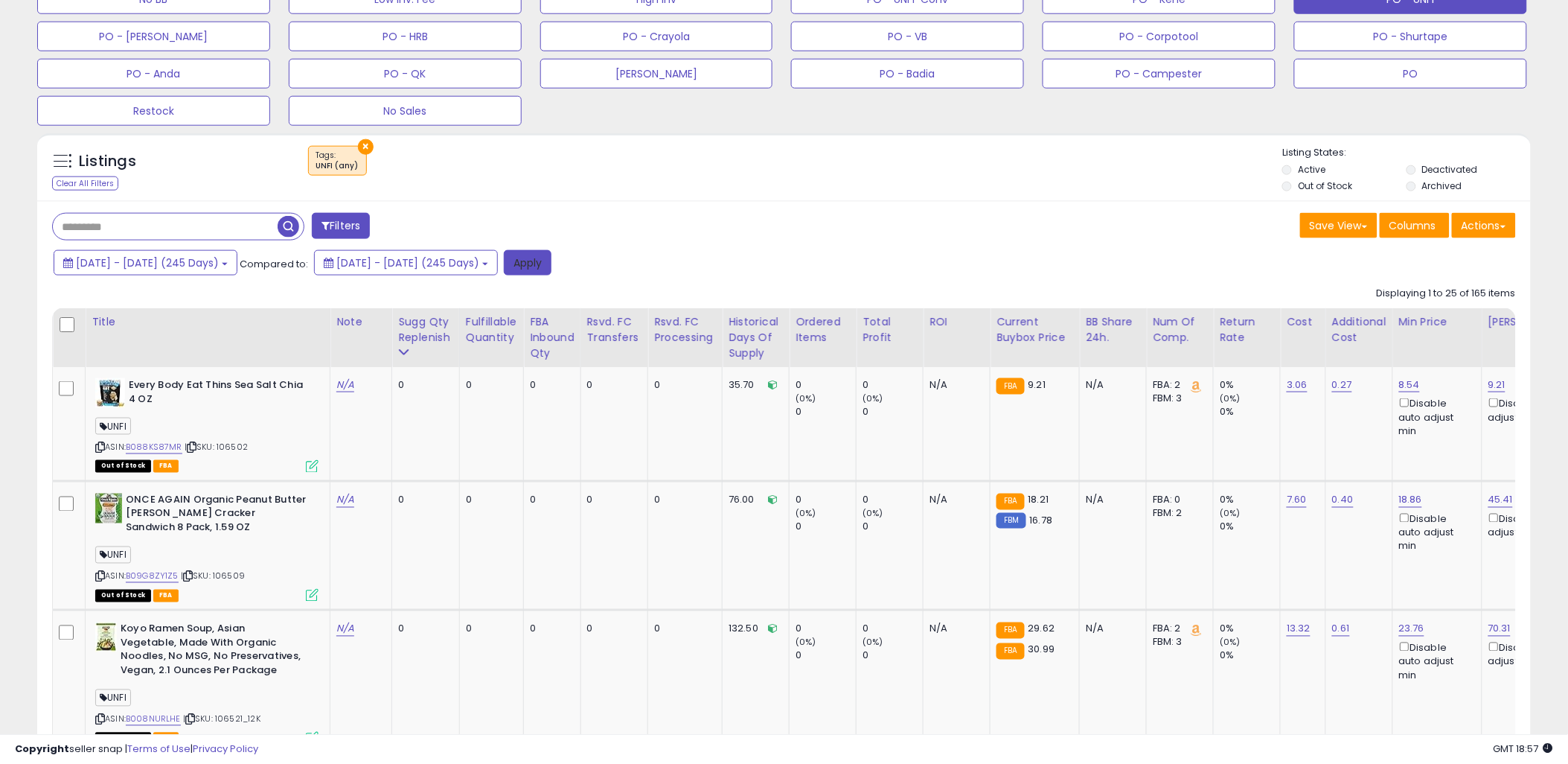
click at [551, 267] on button "Apply" at bounding box center [528, 263] width 48 height 26
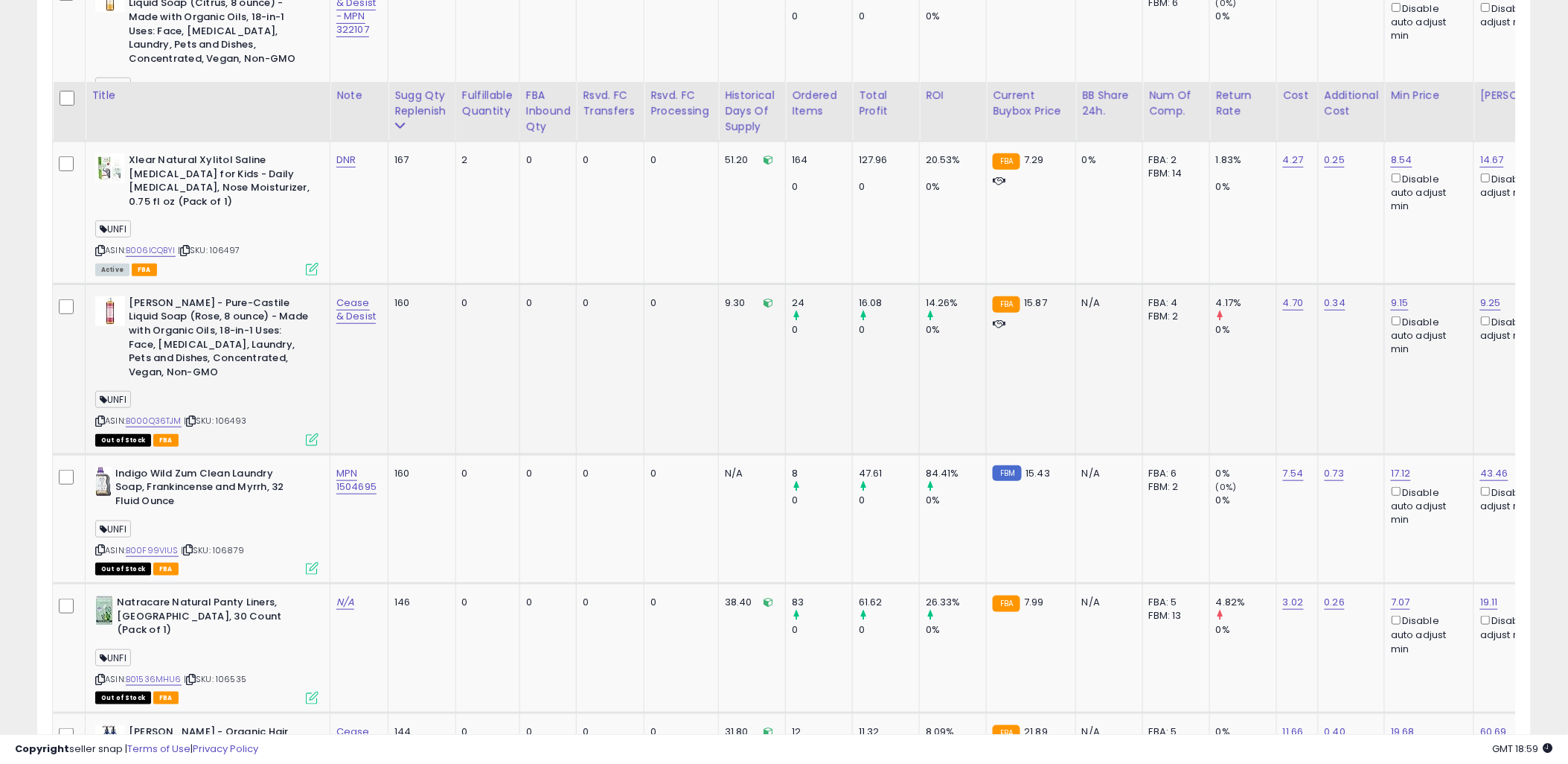
scroll to position [2296, 0]
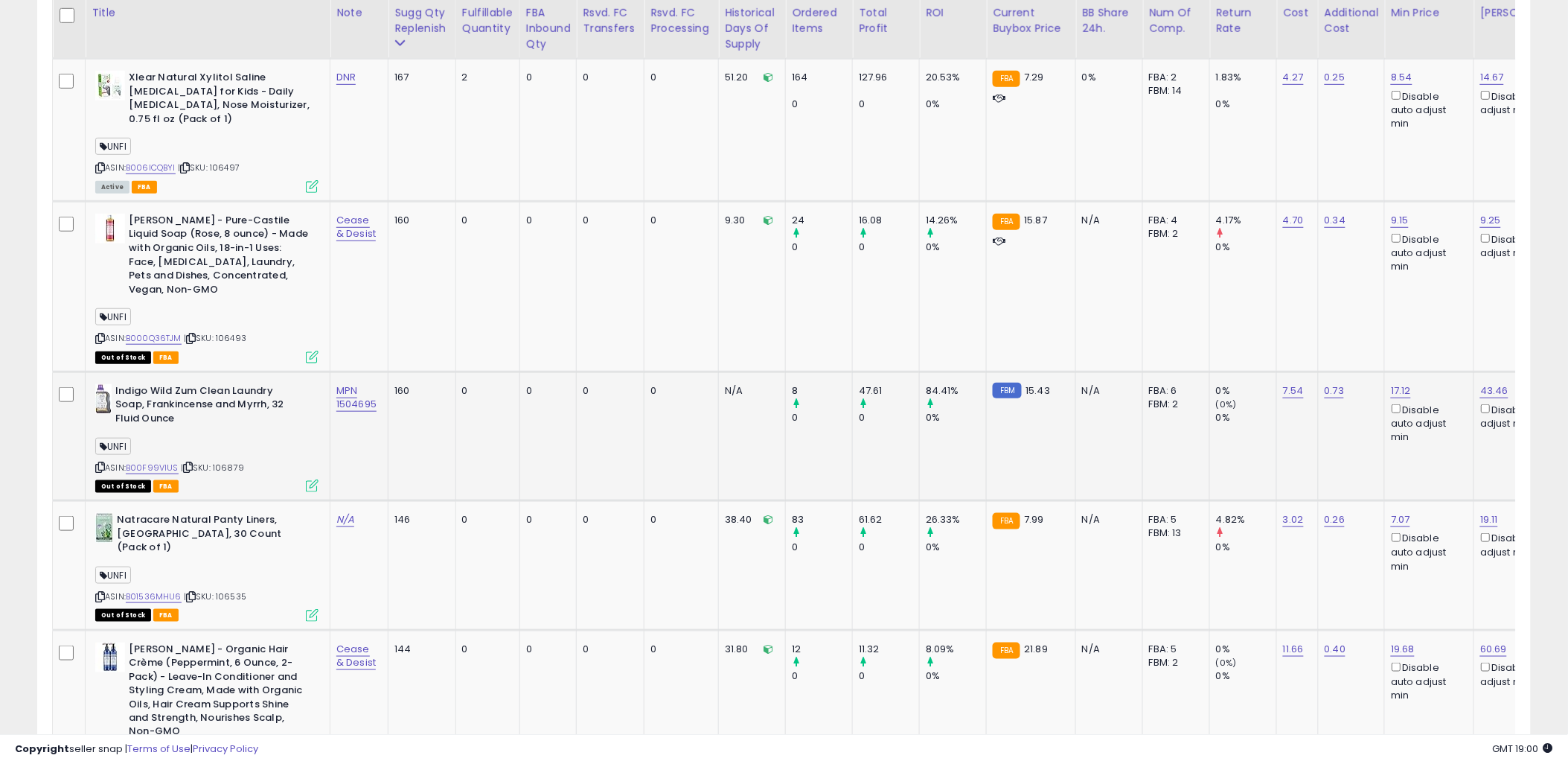
click at [228, 461] on span "| SKU: 106879" at bounding box center [212, 467] width 63 height 12
drag, startPoint x: 380, startPoint y: 372, endPoint x: 333, endPoint y: 372, distance: 47.0
click at [333, 372] on td "MPN 1504695" at bounding box center [359, 436] width 59 height 129
copy link "1504695"
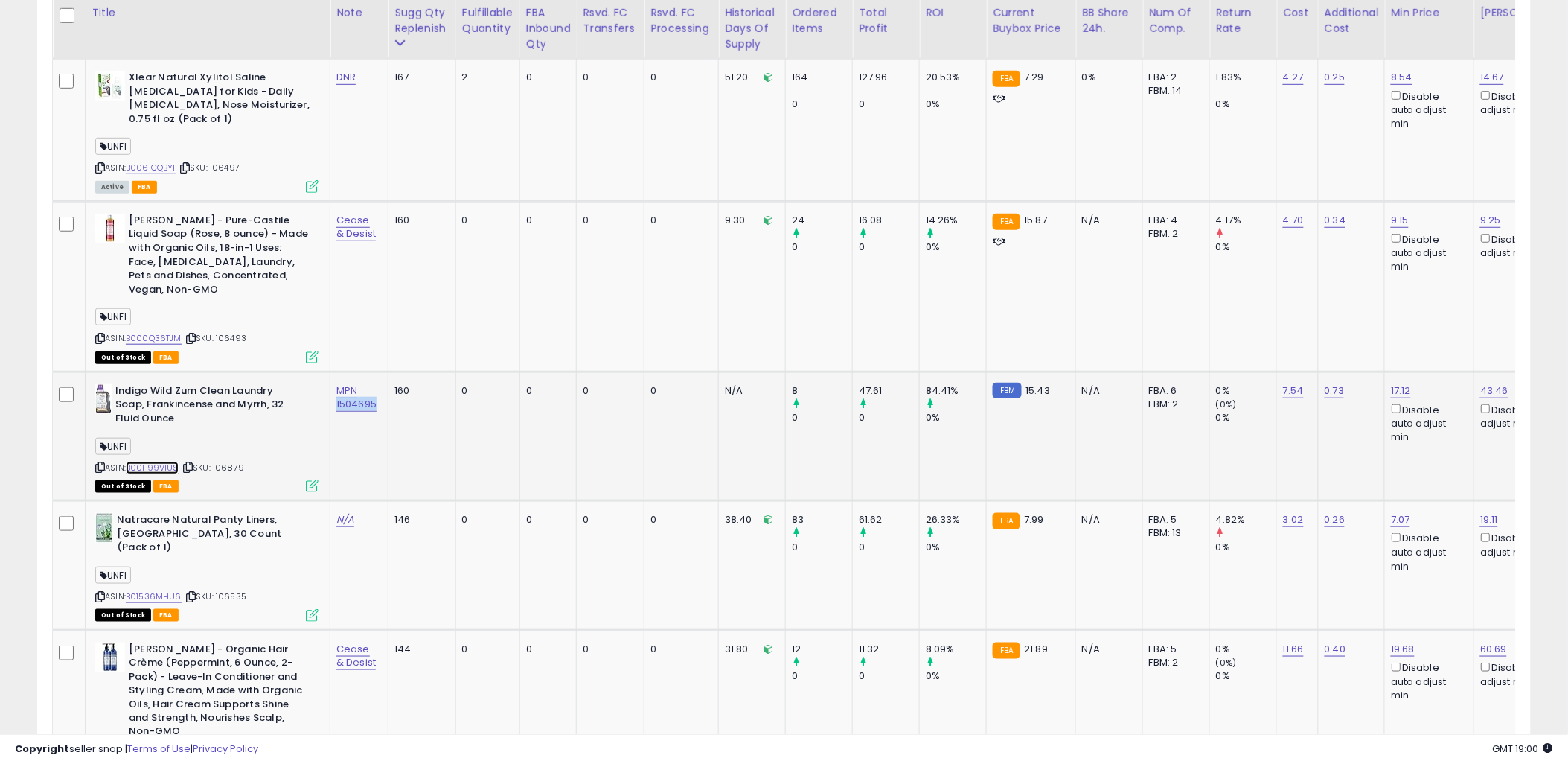
click at [162, 461] on link "B00F99VIUS" at bounding box center [152, 467] width 53 height 13
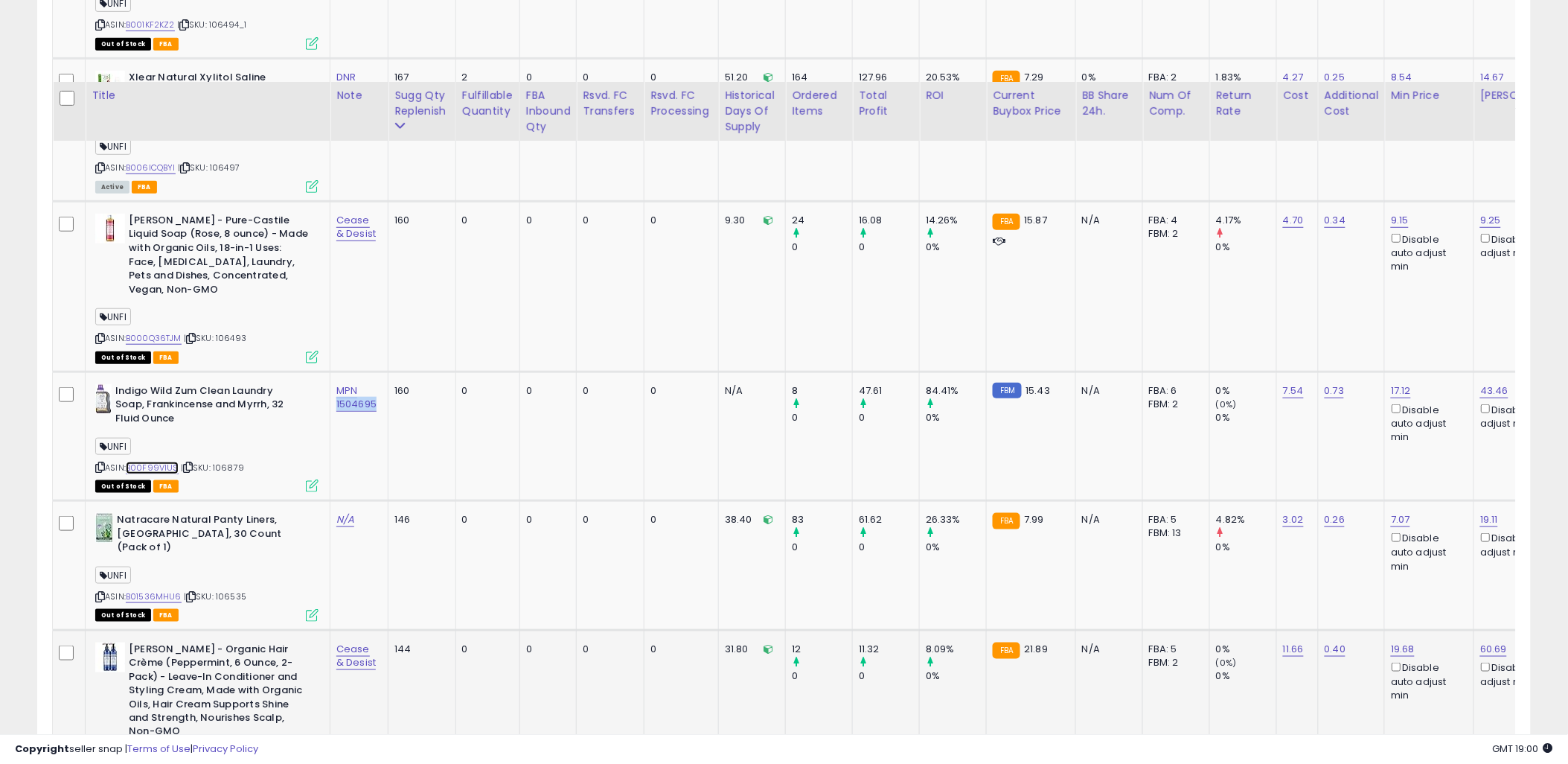
scroll to position [2378, 0]
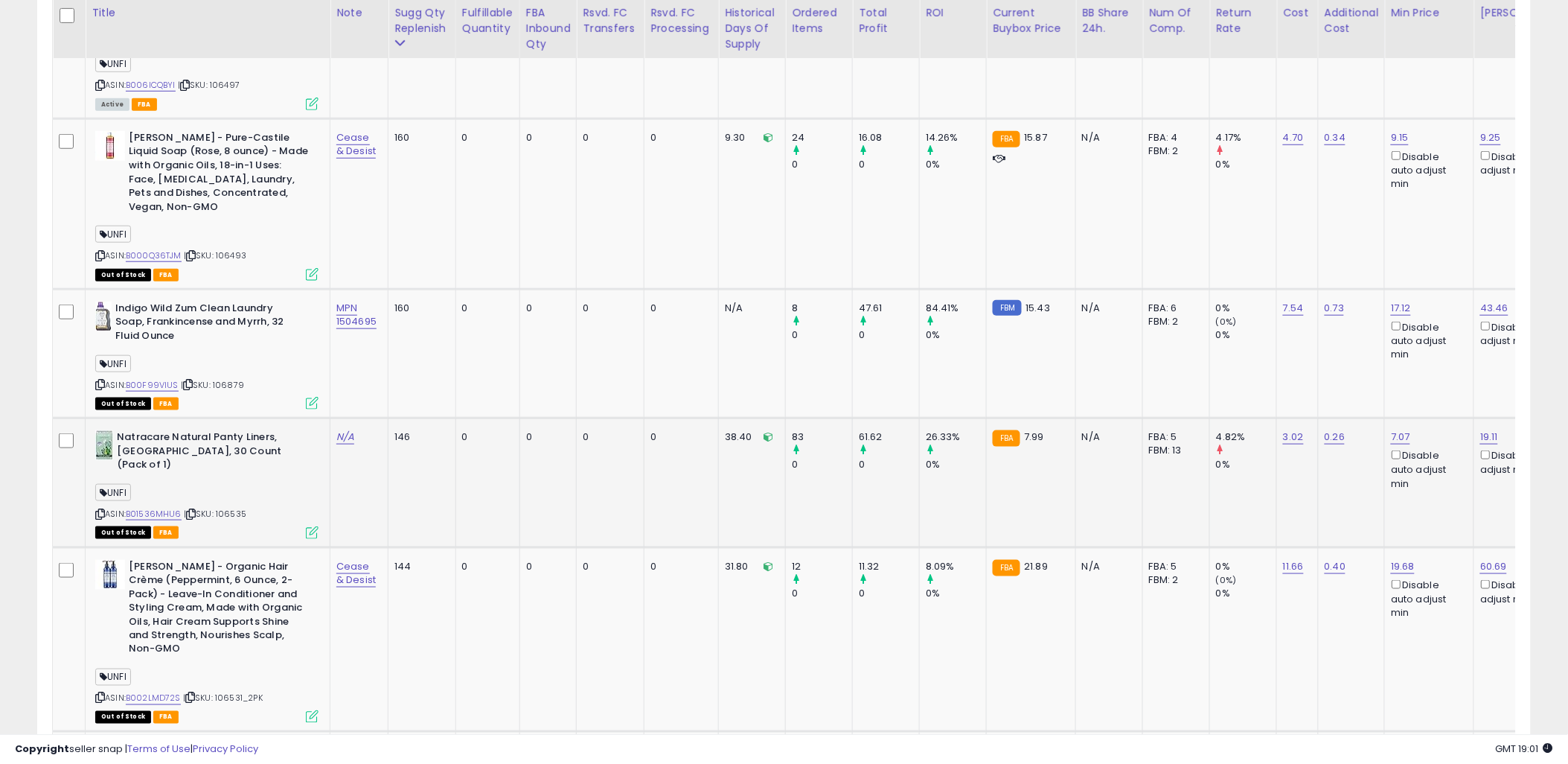
click at [237, 508] on span "| SKU: 106535" at bounding box center [214, 514] width 62 height 12
copy span "106535"
click at [147, 508] on link "B01536MHU6" at bounding box center [154, 514] width 56 height 13
click at [228, 508] on span "| SKU: 106535" at bounding box center [214, 514] width 62 height 12
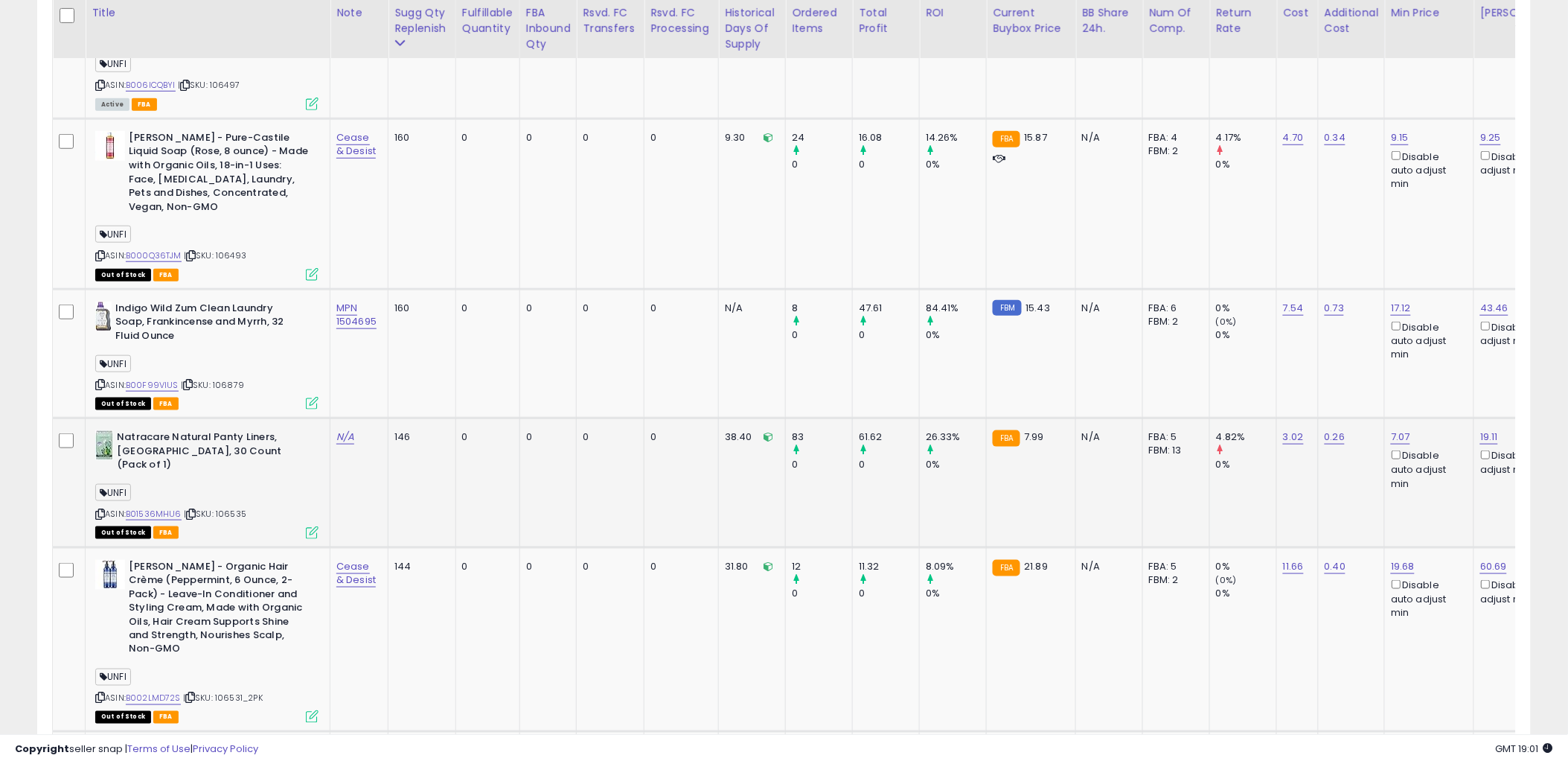
click at [228, 508] on span "| SKU: 106535" at bounding box center [214, 514] width 62 height 12
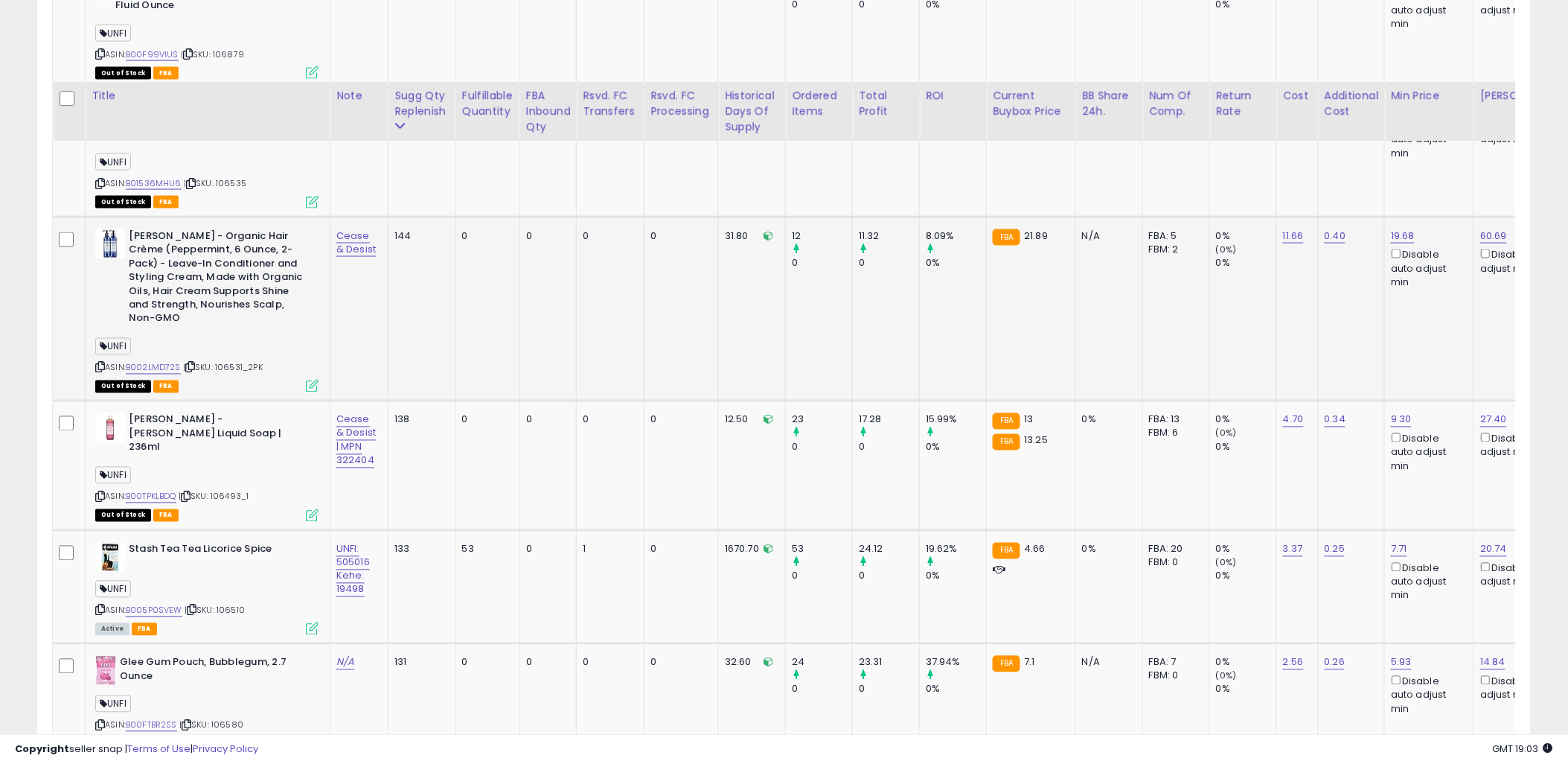
scroll to position [2792, 0]
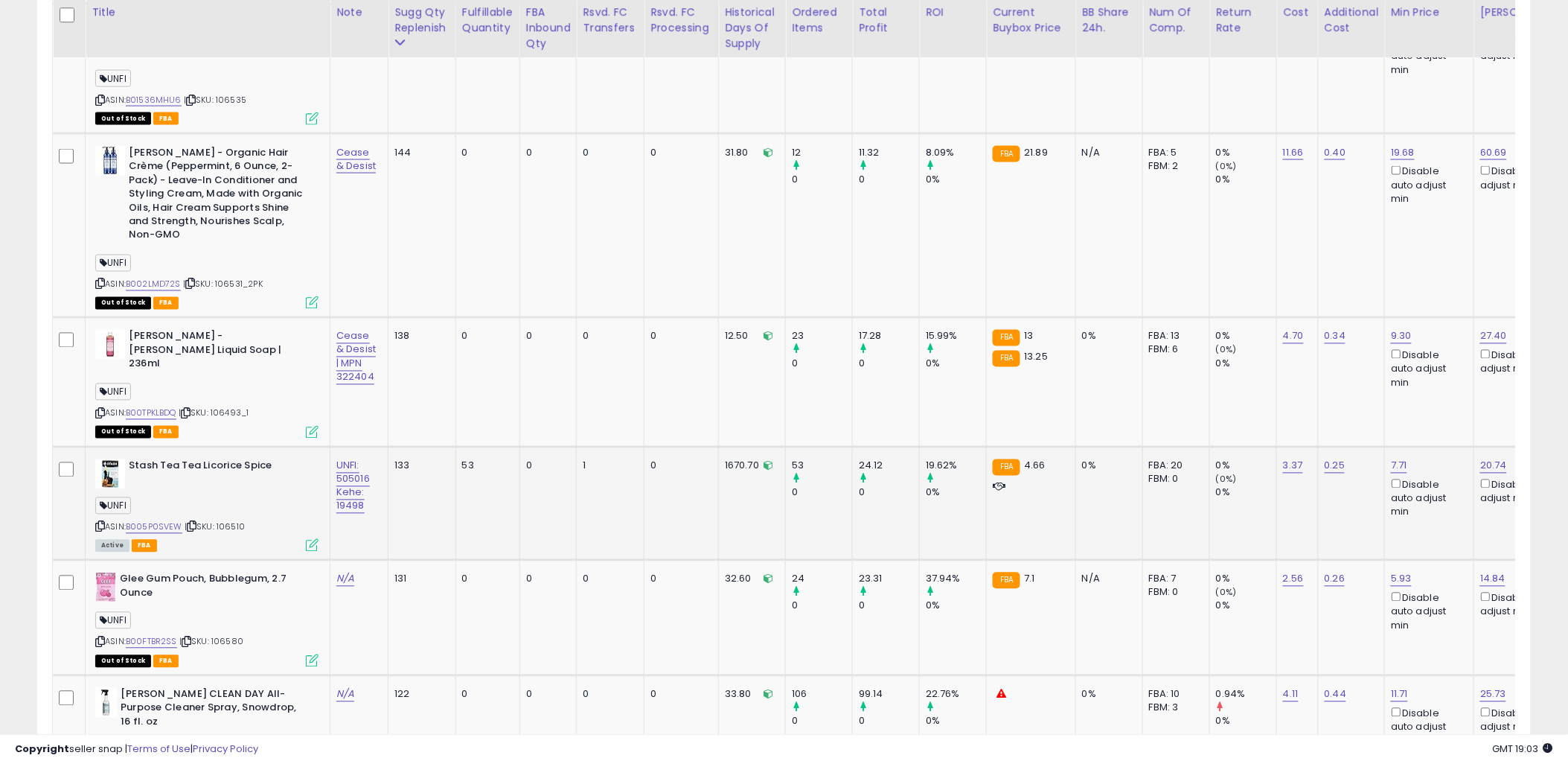
click at [195, 459] on b "Stash Tea Tea Licorice Spice" at bounding box center [219, 468] width 181 height 18
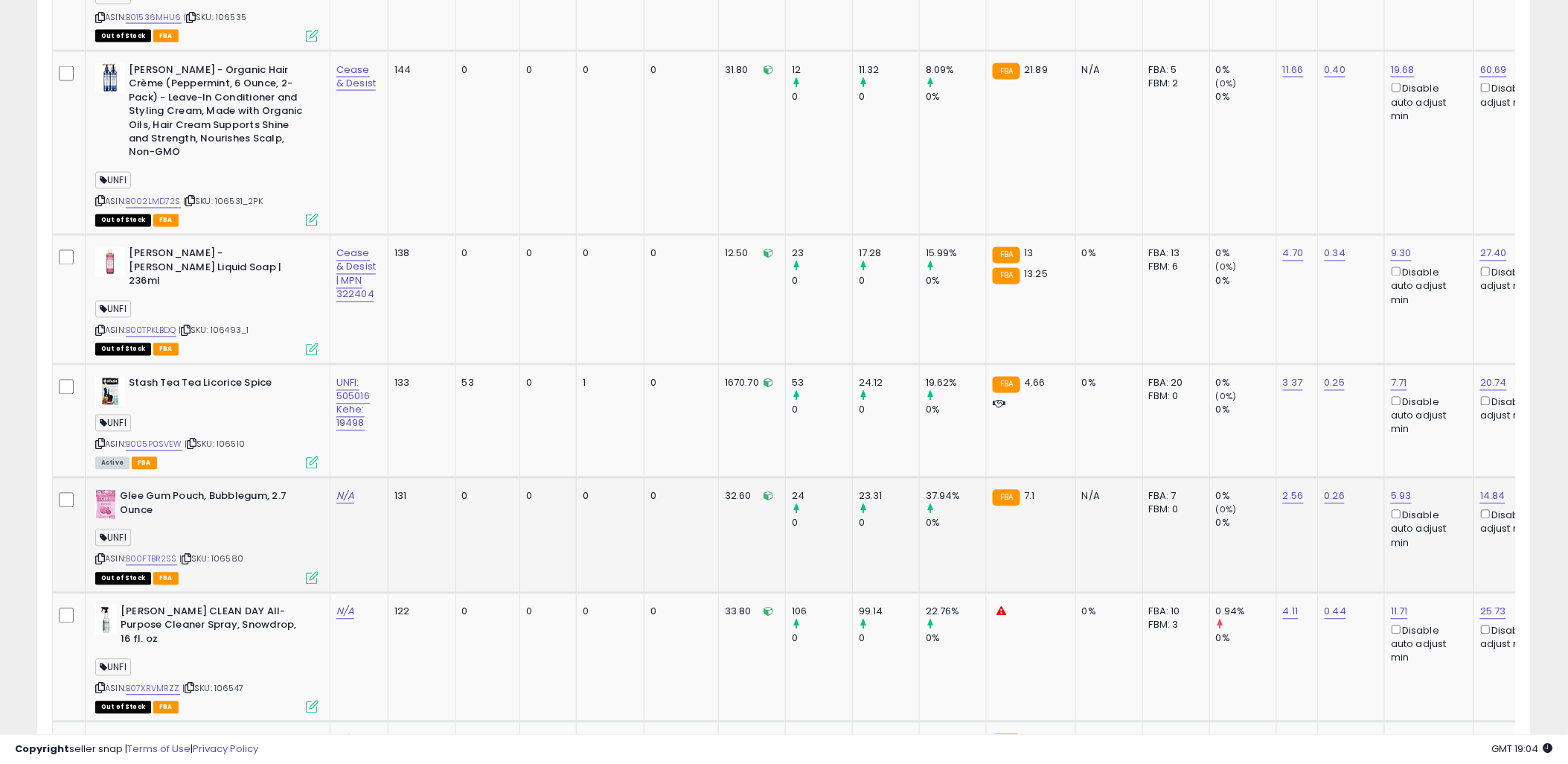
scroll to position [2958, 0]
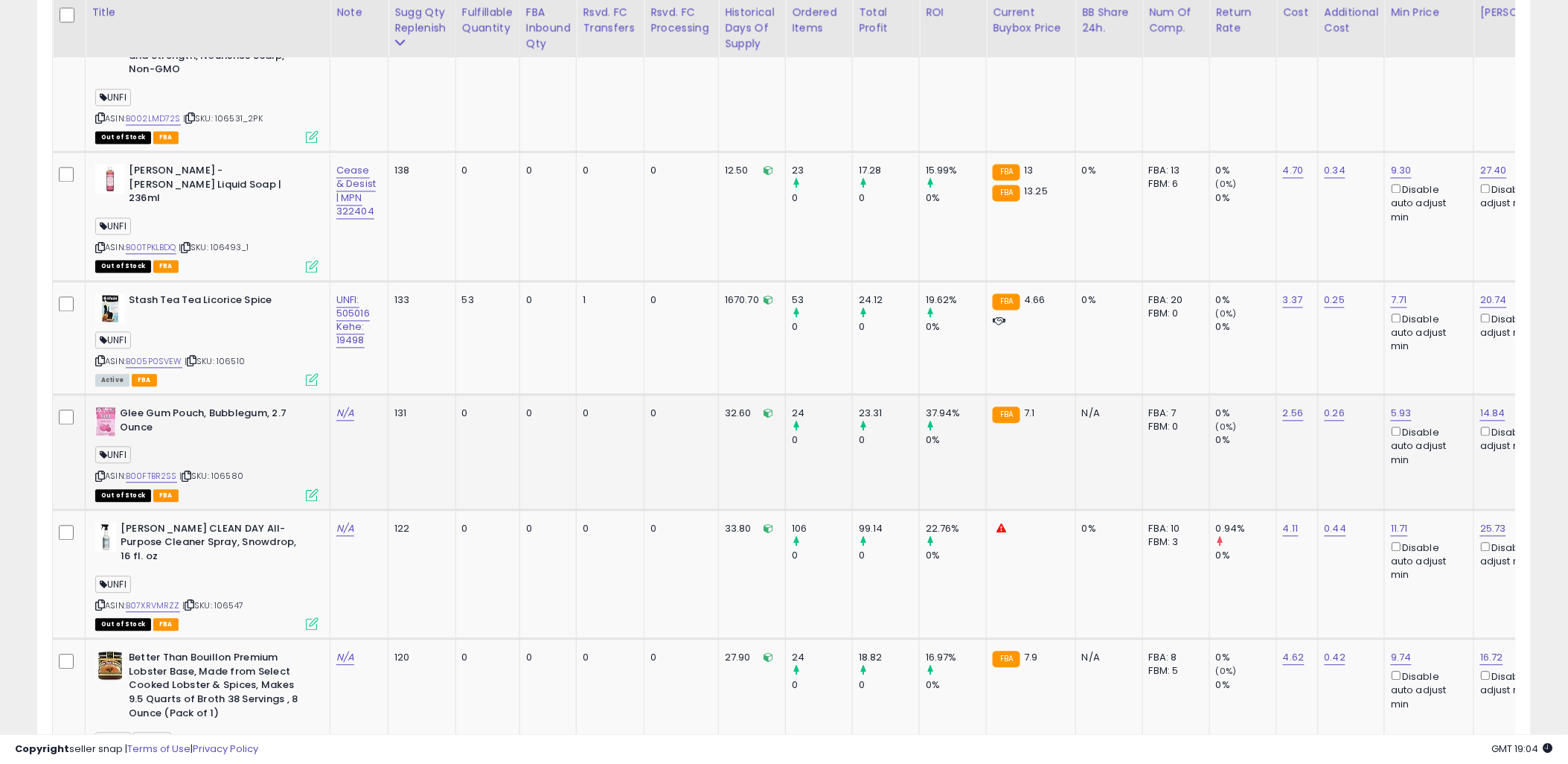
click at [234, 470] on span "| SKU: 106580" at bounding box center [211, 476] width 64 height 12
copy span "106580"
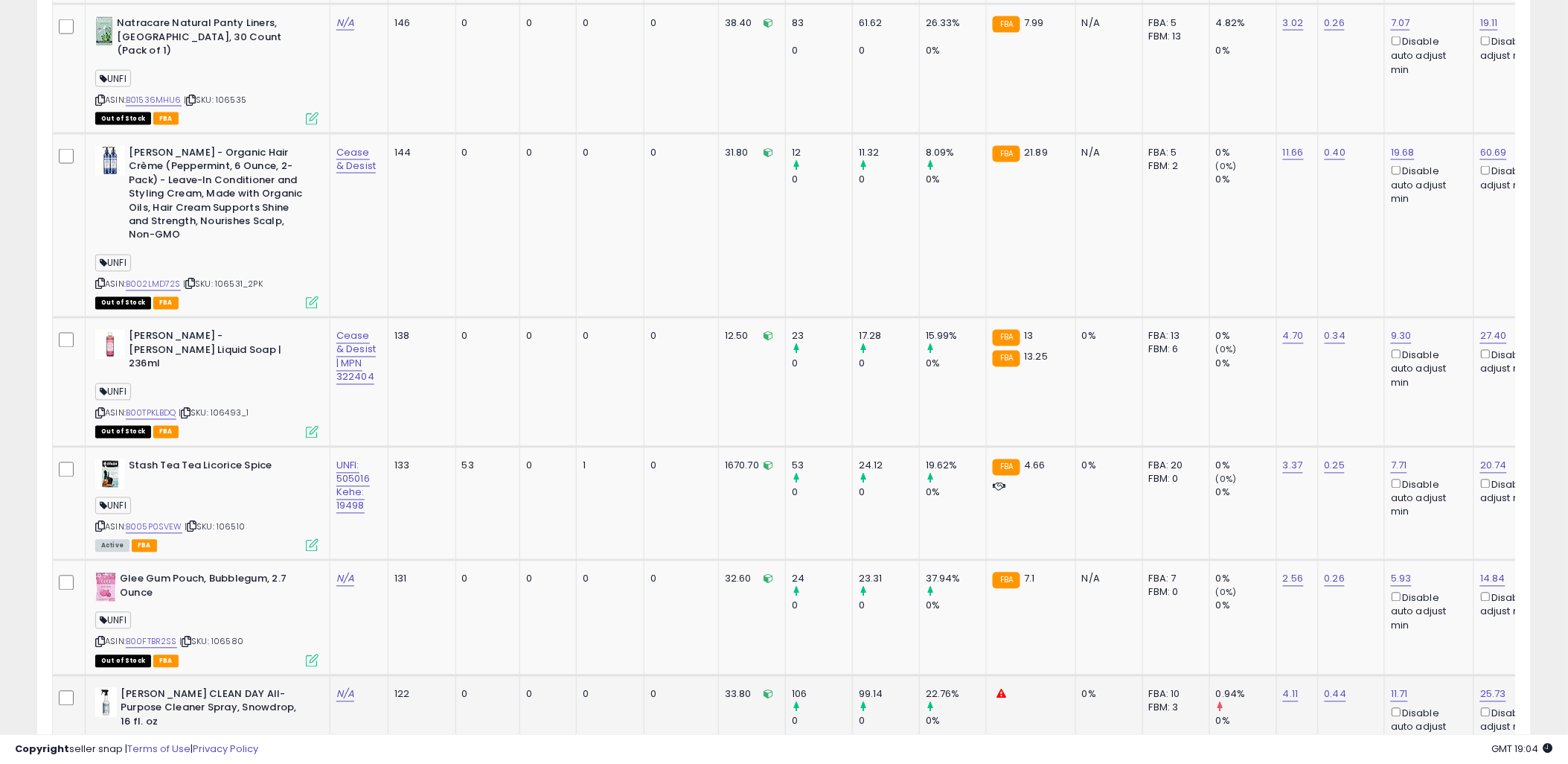
scroll to position [2626, 0]
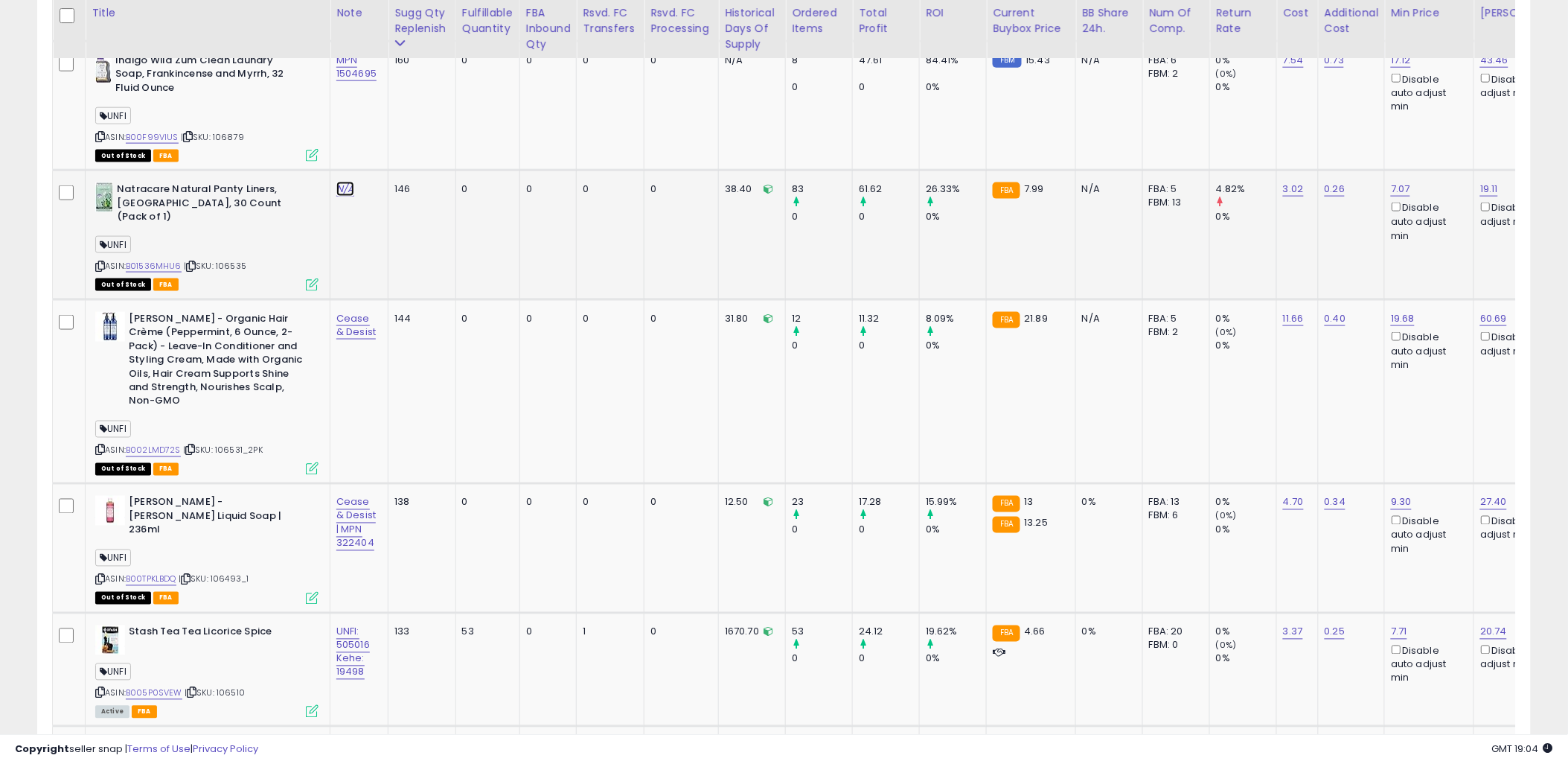
click at [352, 182] on link "N/A" at bounding box center [345, 189] width 18 height 15
type input "**********"
click button "submit" at bounding box center [388, 117] width 26 height 23
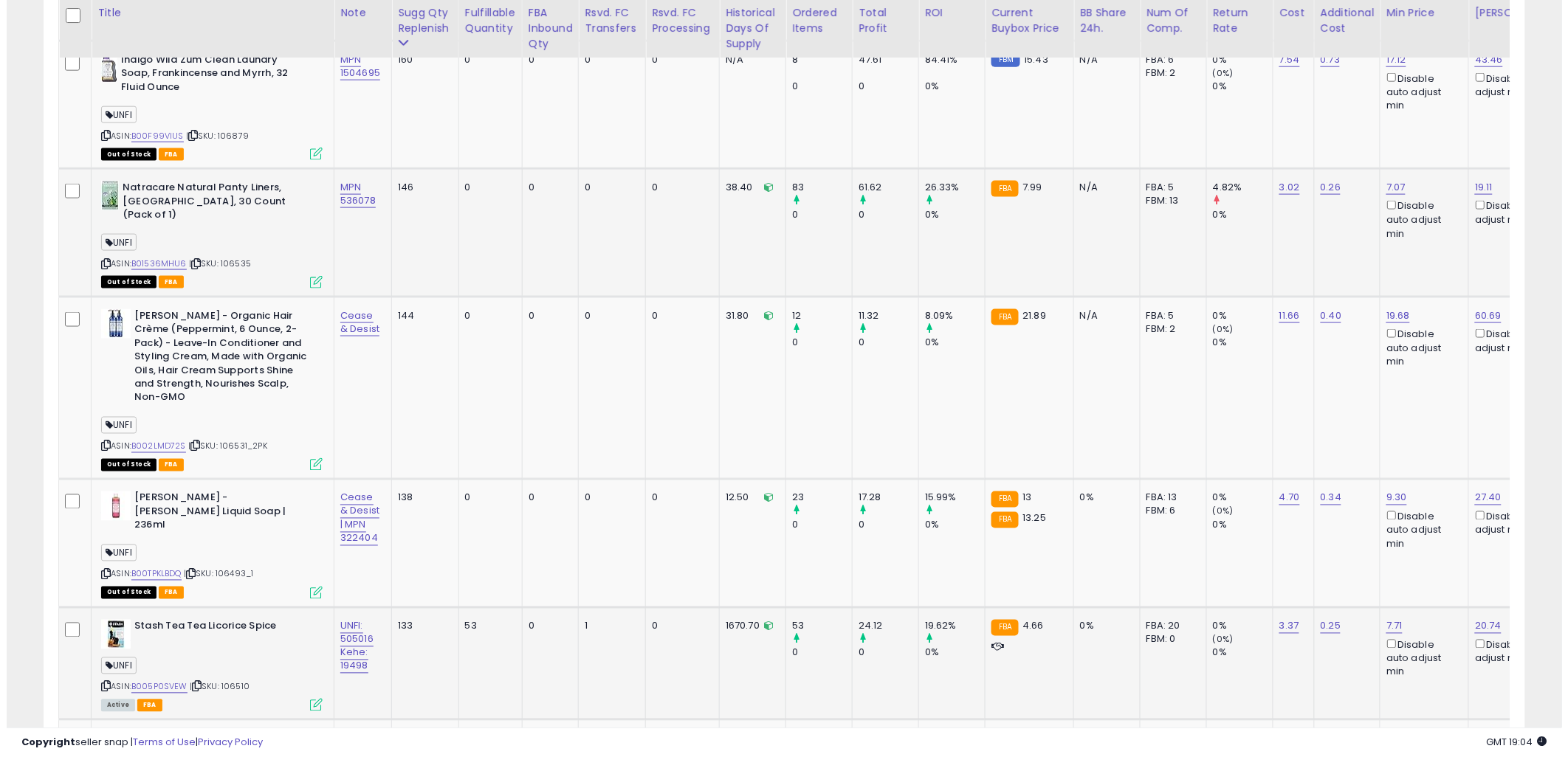
scroll to position [2849, 0]
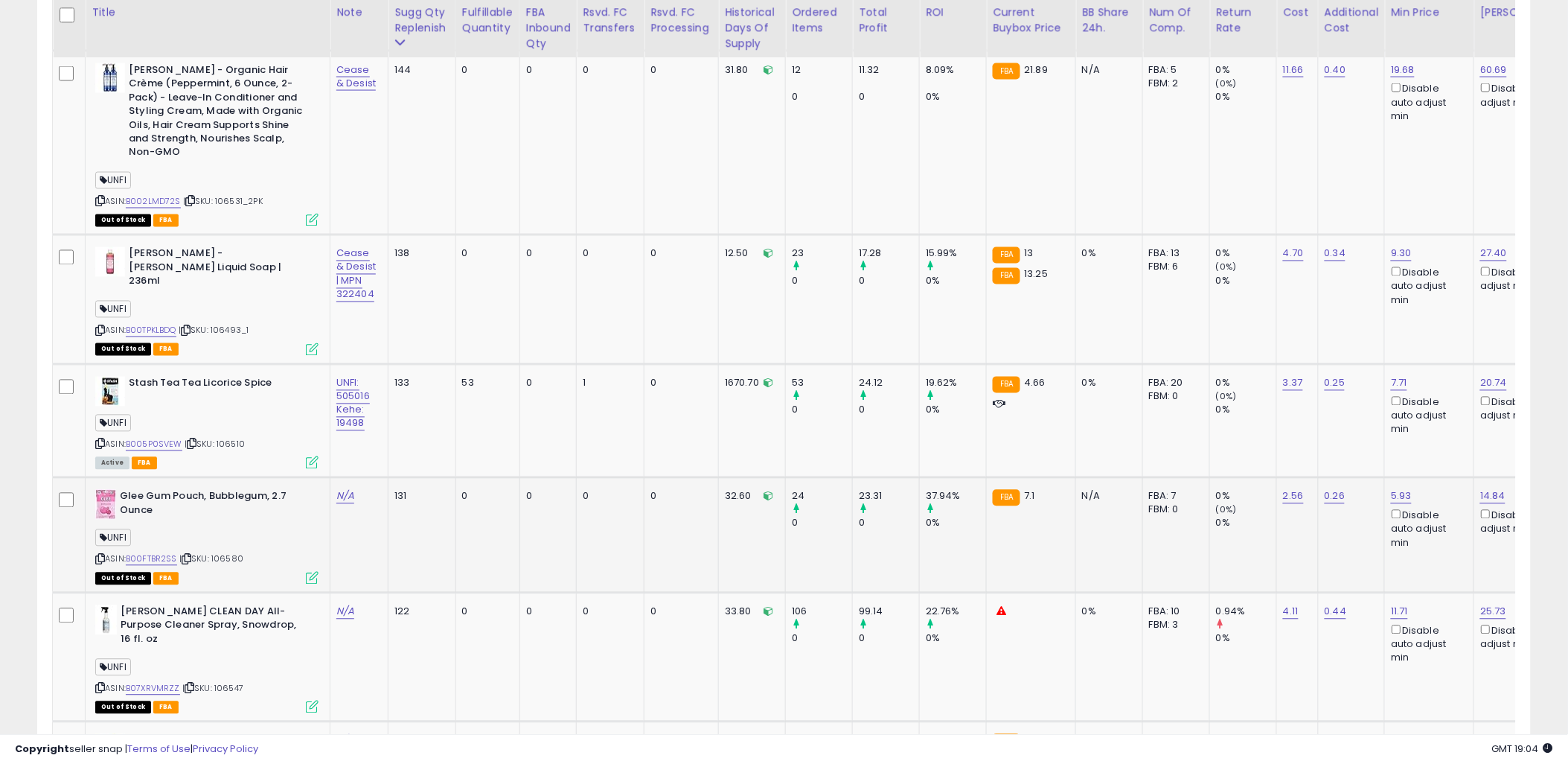
click at [313, 572] on icon at bounding box center [311, 577] width 13 height 13
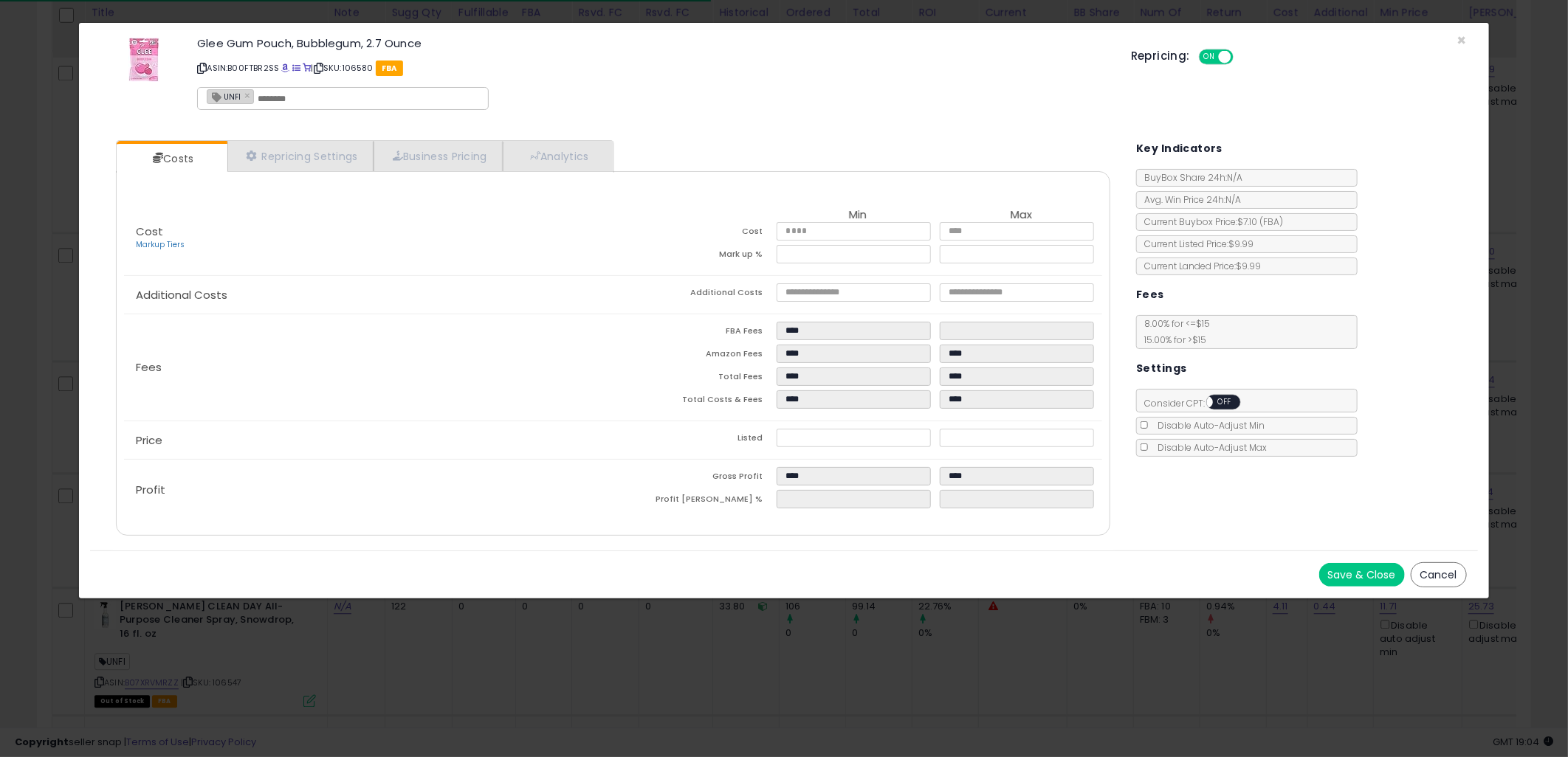
click at [1444, 580] on button "Cancel" at bounding box center [1438, 575] width 56 height 26
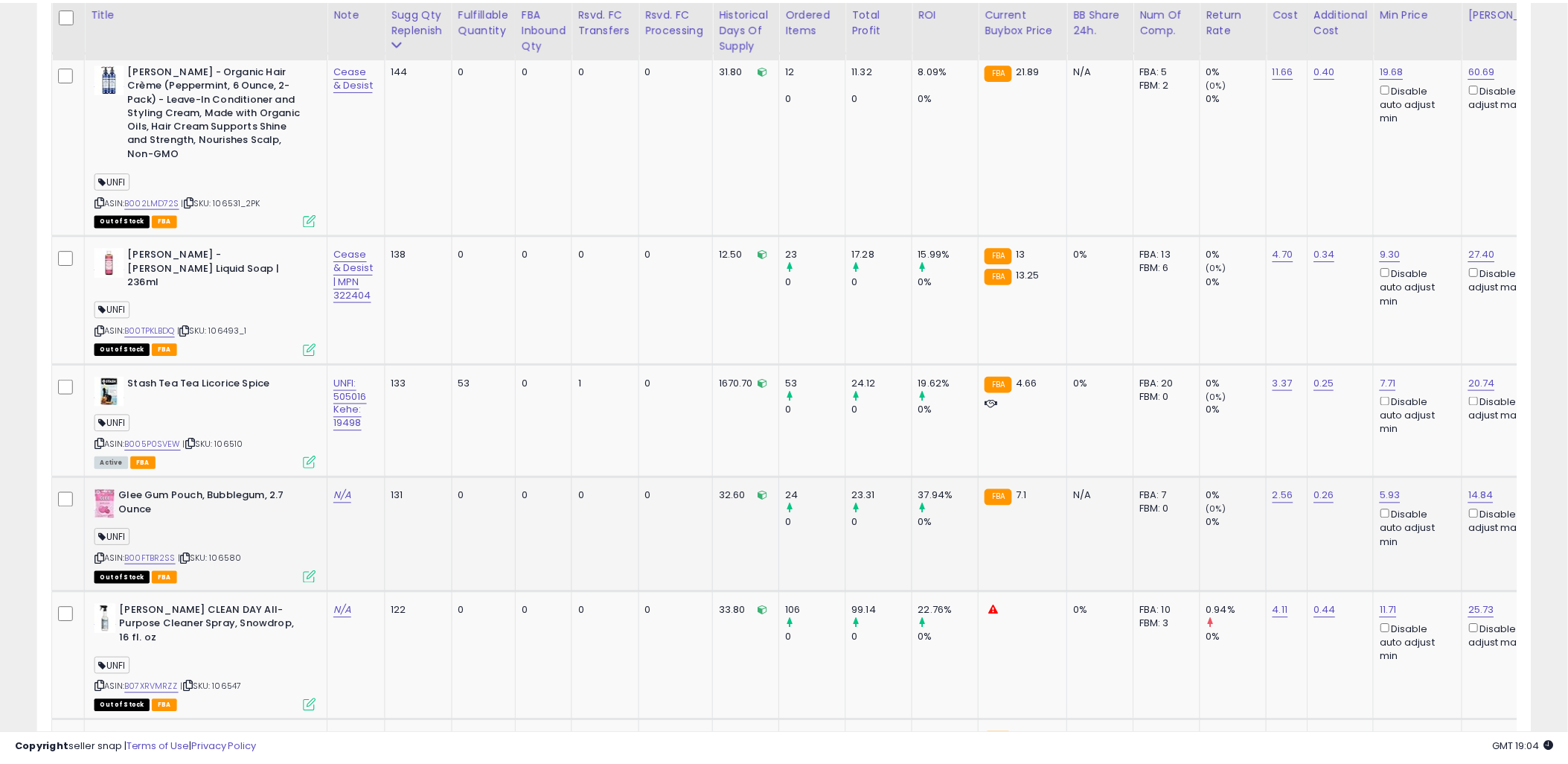
scroll to position [744334, 743449]
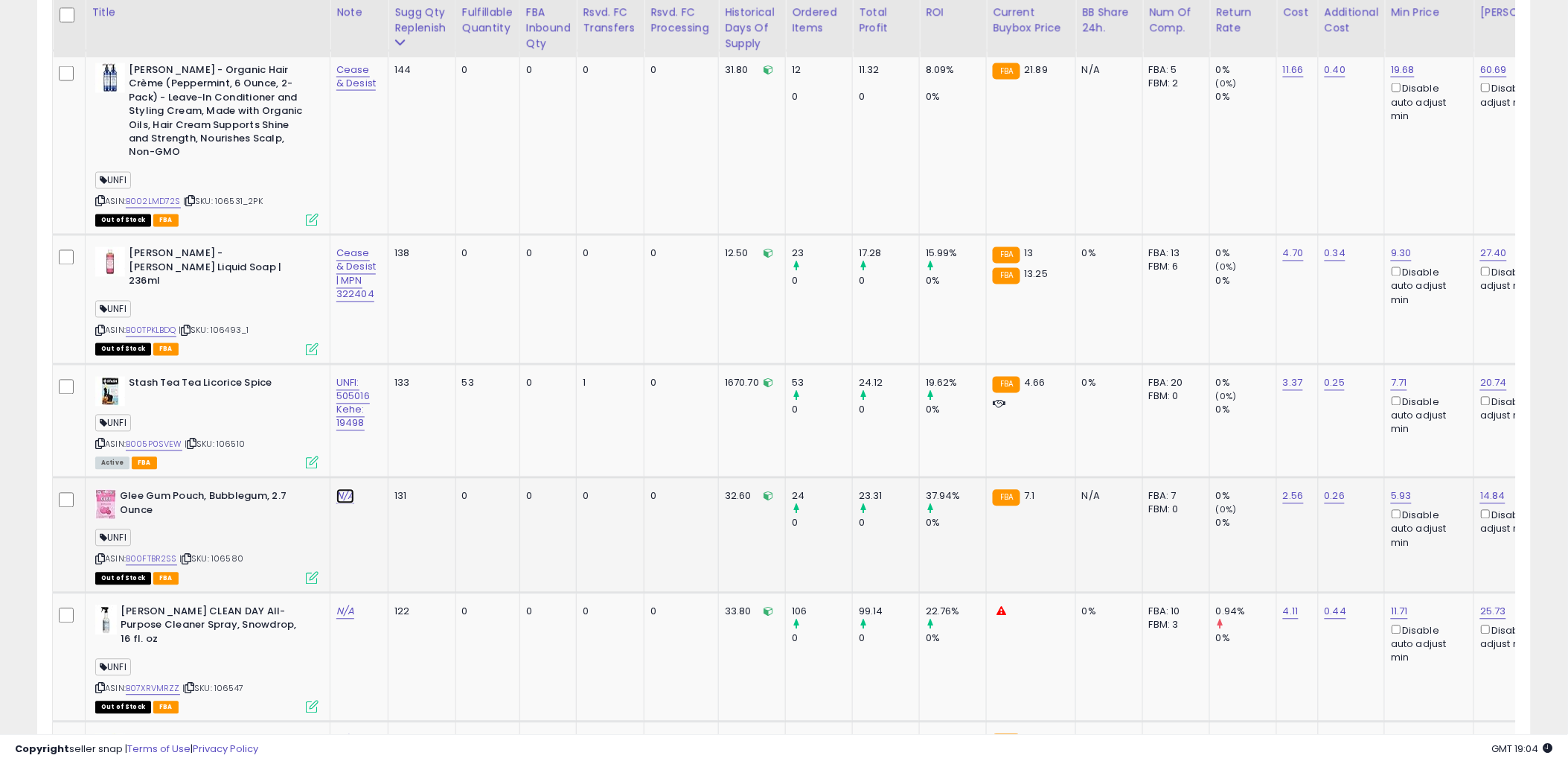
click at [347, 489] on link "N/A" at bounding box center [345, 496] width 18 height 15
type input "**********"
click button "submit" at bounding box center [388, 395] width 26 height 23
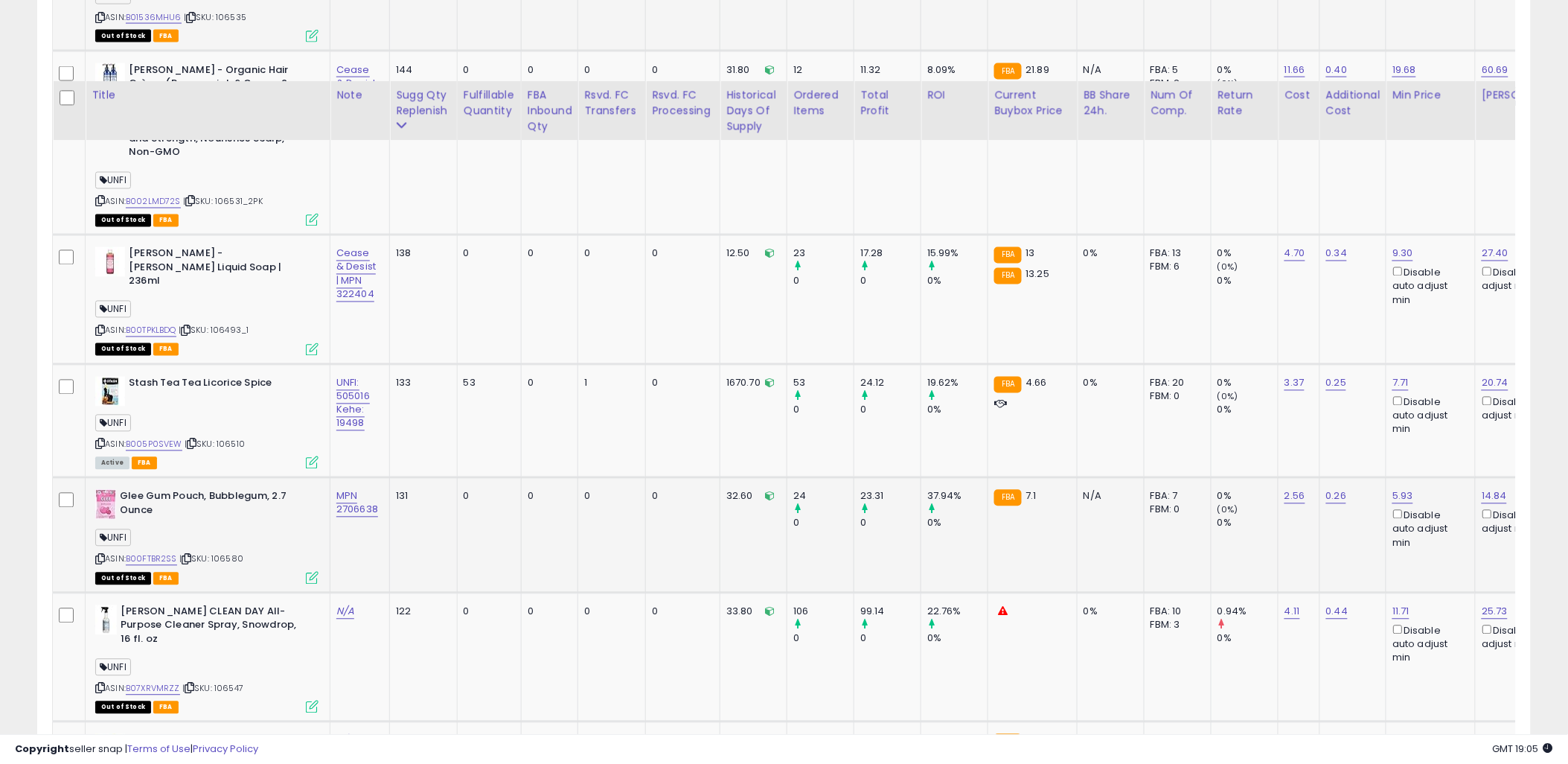
scroll to position [3040, 0]
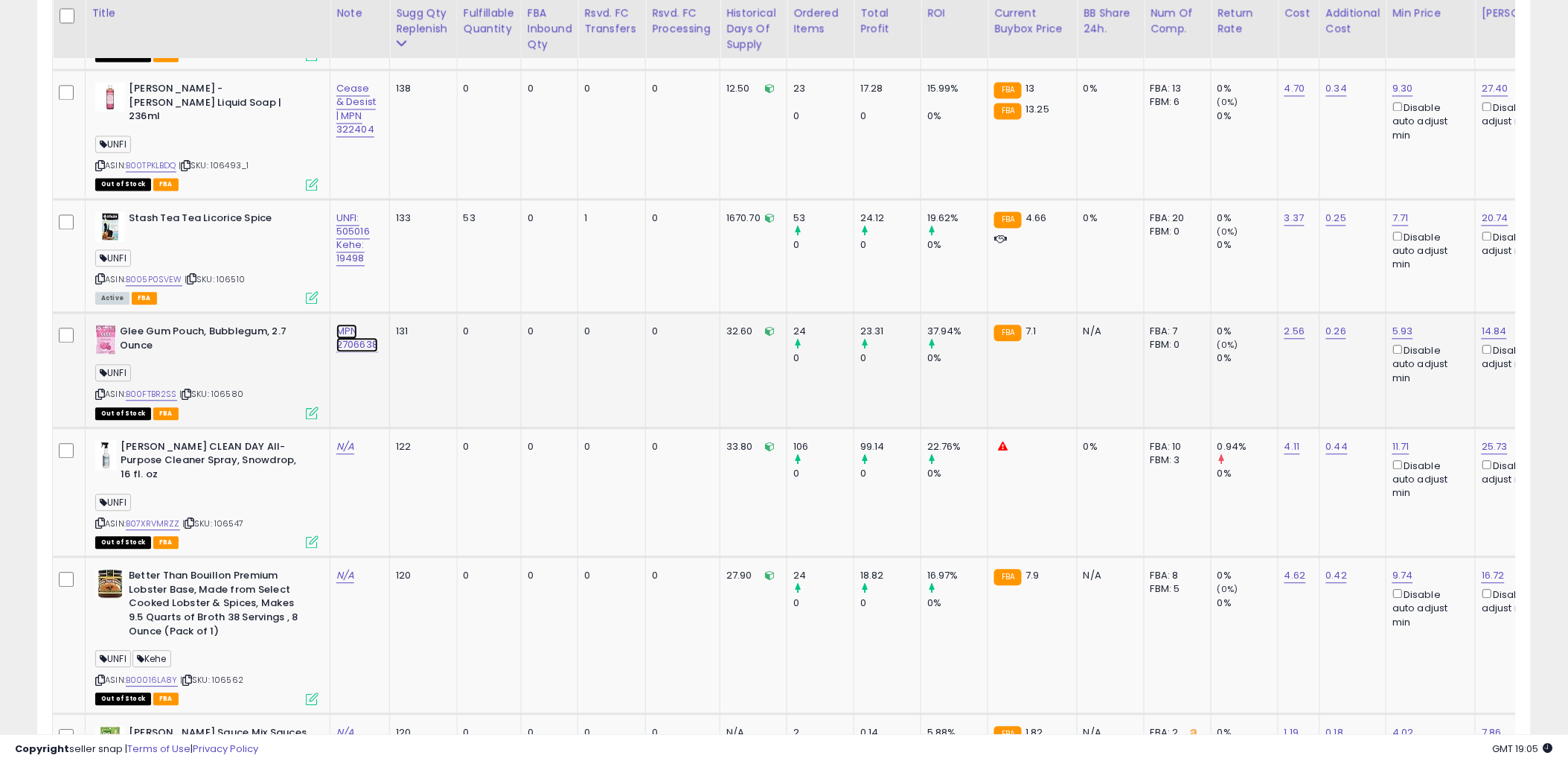
click at [362, 323] on link "MPN 2706638" at bounding box center [357, 337] width 42 height 29
click at [259, 228] on input "**********" at bounding box center [315, 230] width 133 height 23
type input "**********"
click button "submit" at bounding box center [400, 230] width 26 height 23
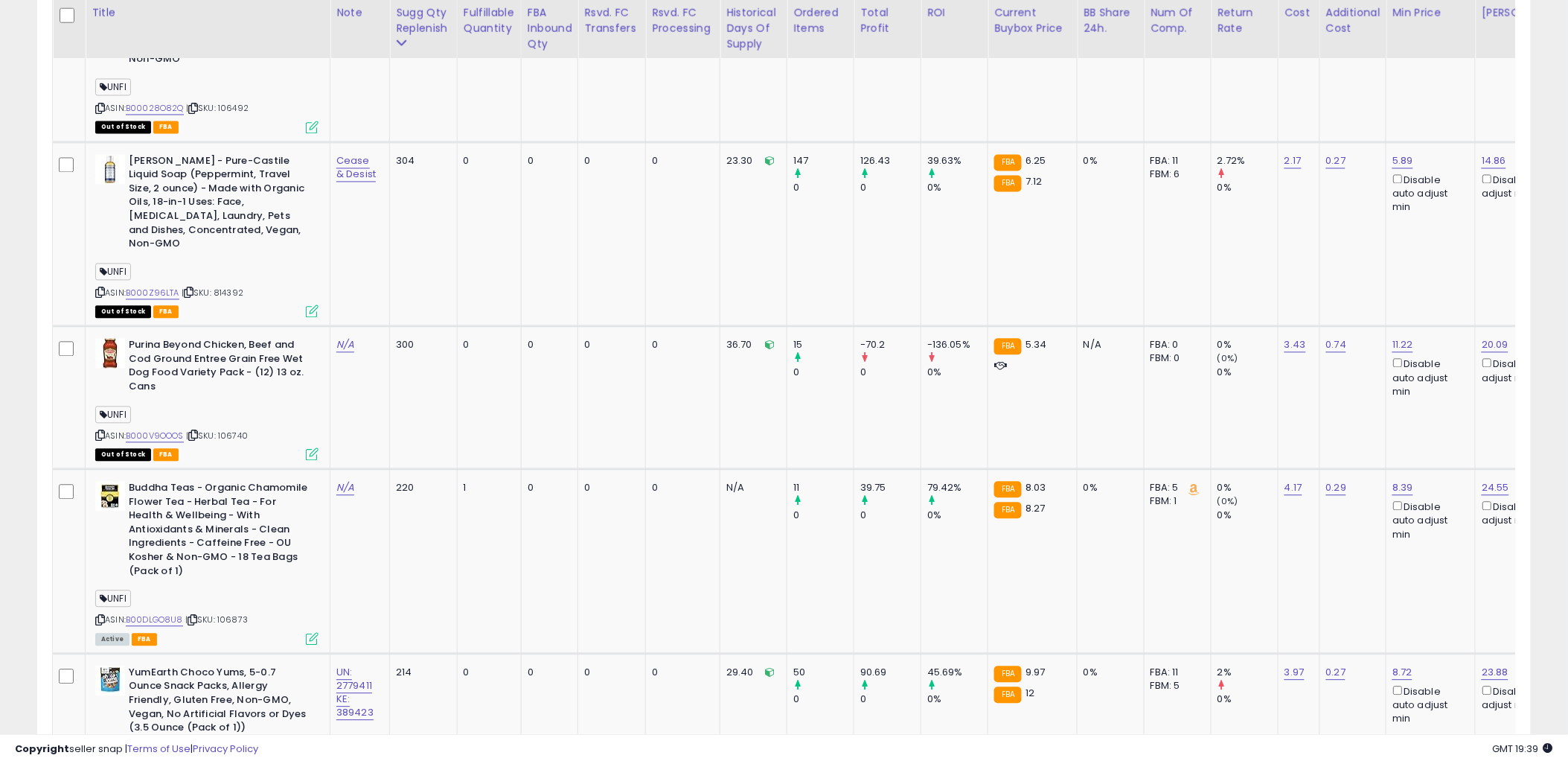
scroll to position [559, 0]
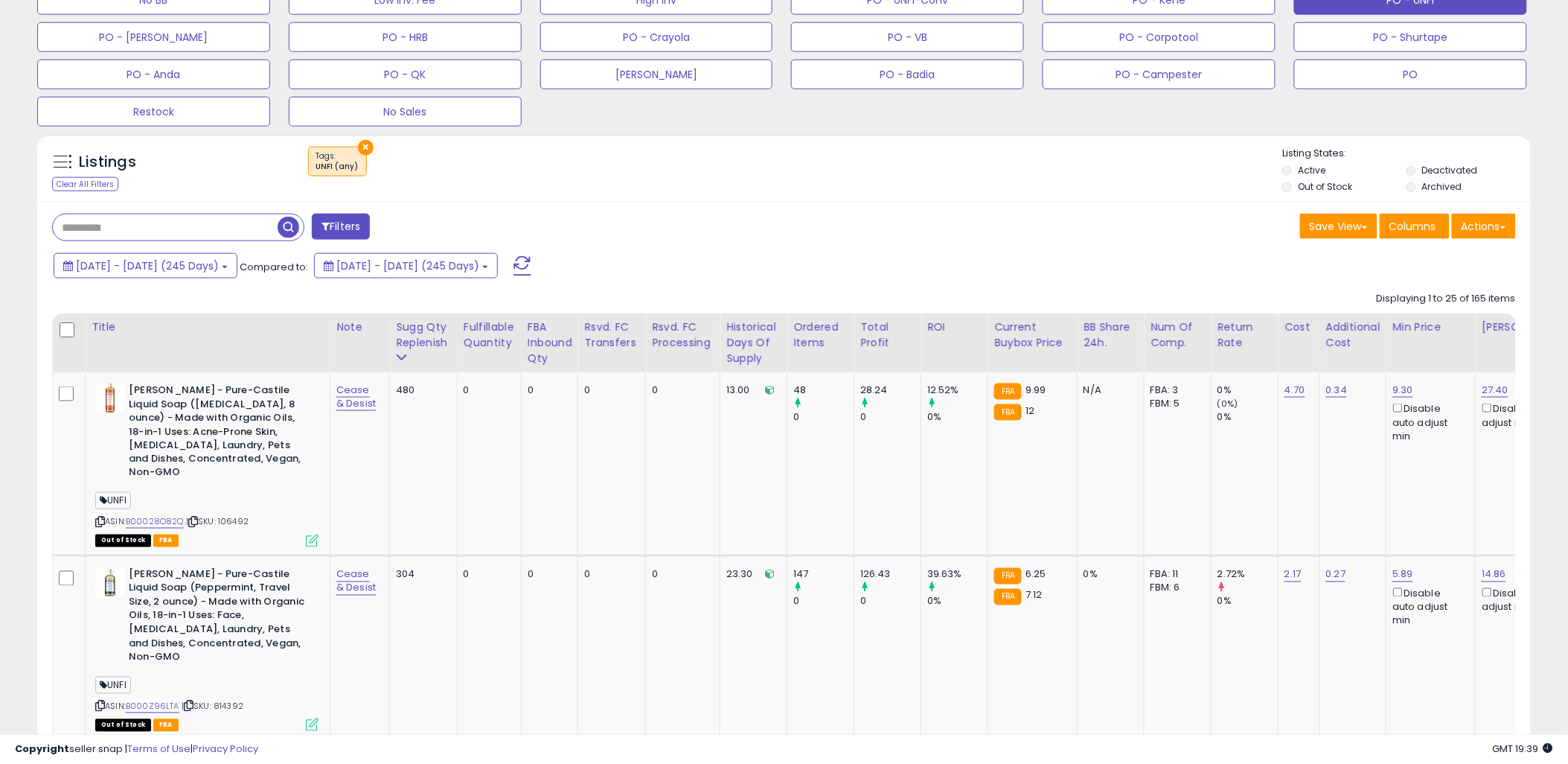
click at [193, 228] on input "text" at bounding box center [165, 227] width 225 height 26
type input "*****"
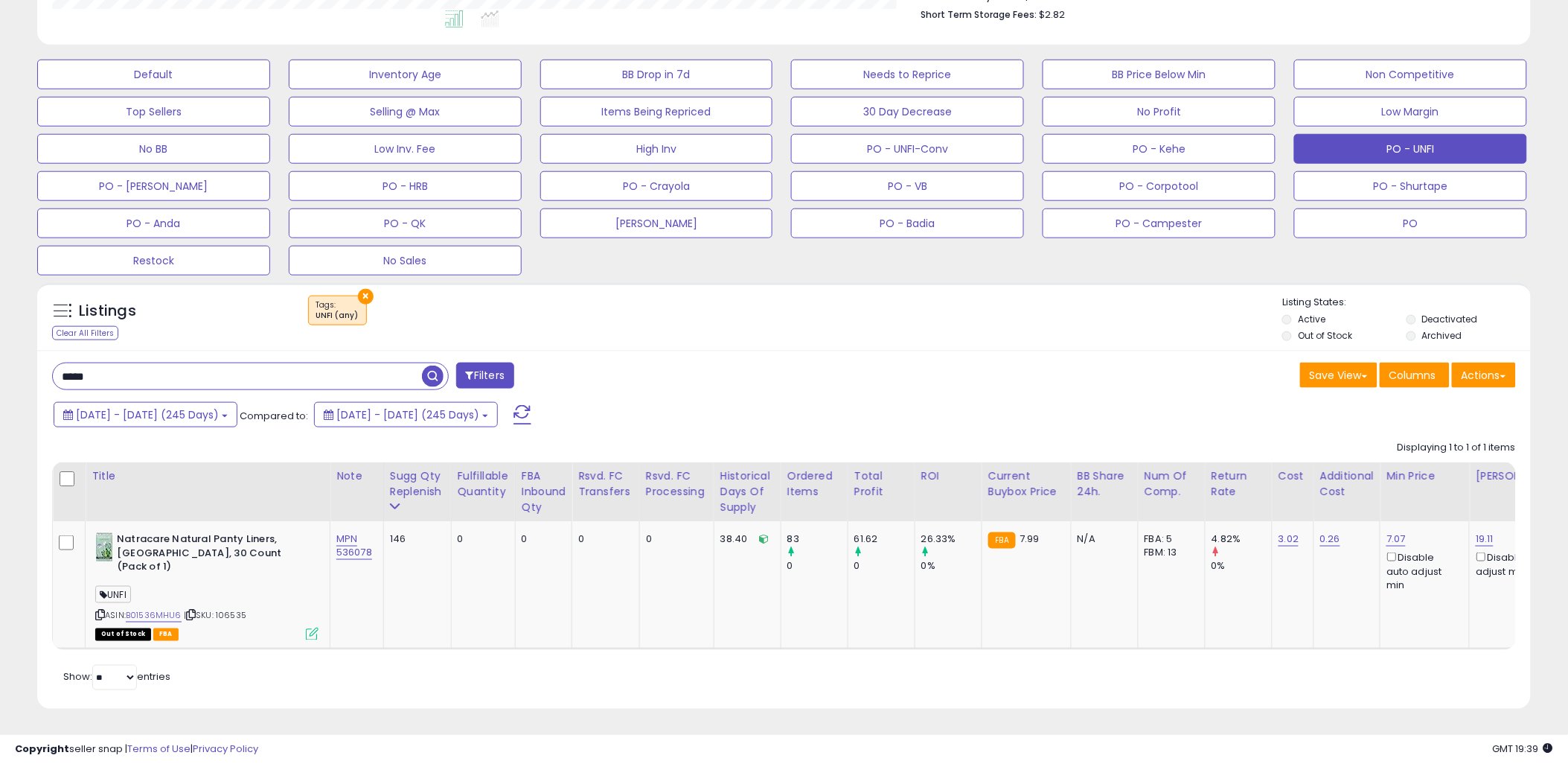
scroll to position [306, 867]
click at [151, 610] on link "B01536MHU6" at bounding box center [154, 616] width 56 height 13
click at [164, 610] on link "B01536MHU6" at bounding box center [154, 616] width 56 height 13
